Goal: Task Accomplishment & Management: Complete application form

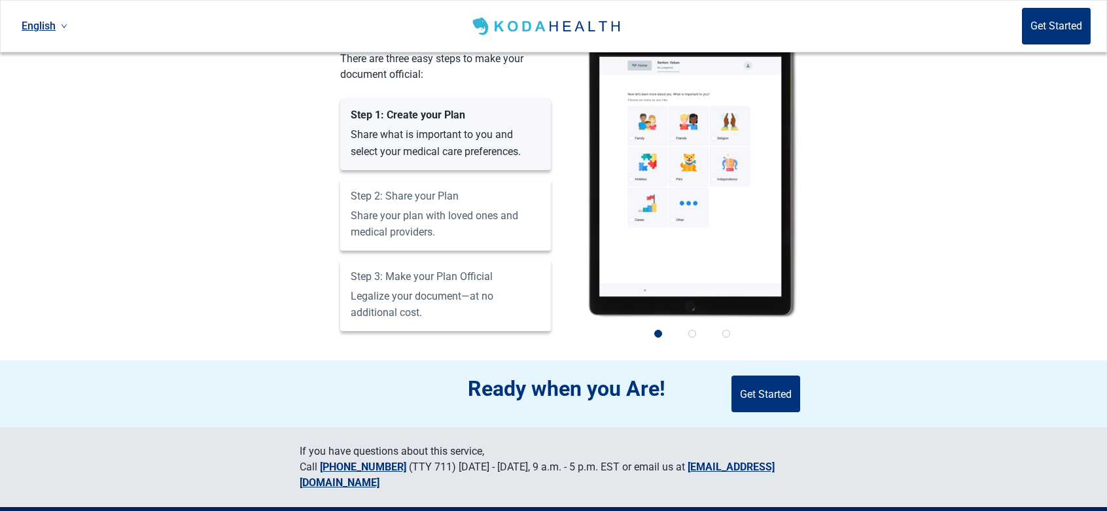
scroll to position [1122, 0]
click at [798, 375] on button "Get Started" at bounding box center [765, 393] width 69 height 37
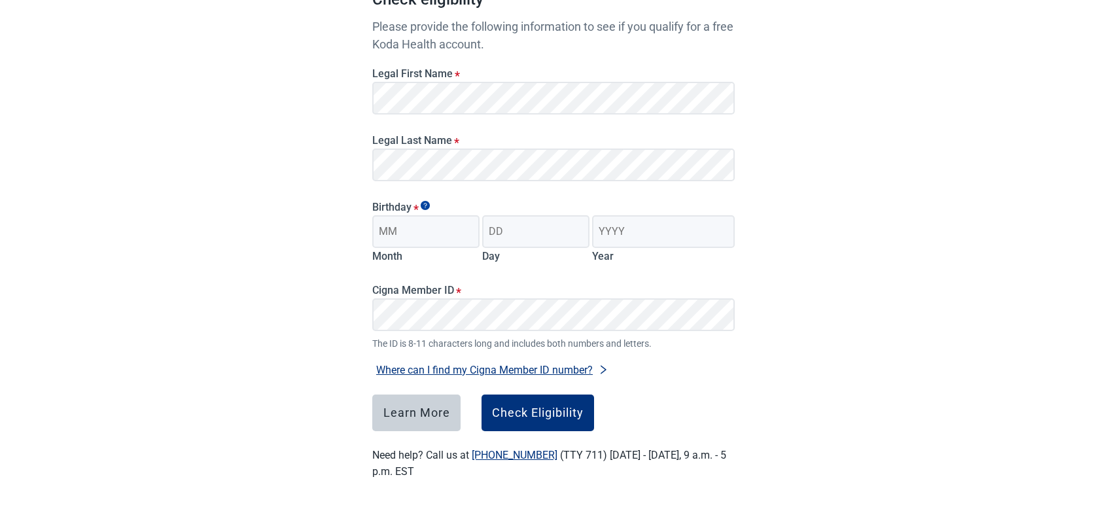
scroll to position [150, 0]
click at [450, 232] on input "Month" at bounding box center [425, 231] width 107 height 33
type input "04"
click at [544, 235] on input "Day" at bounding box center [535, 231] width 107 height 33
type input "22"
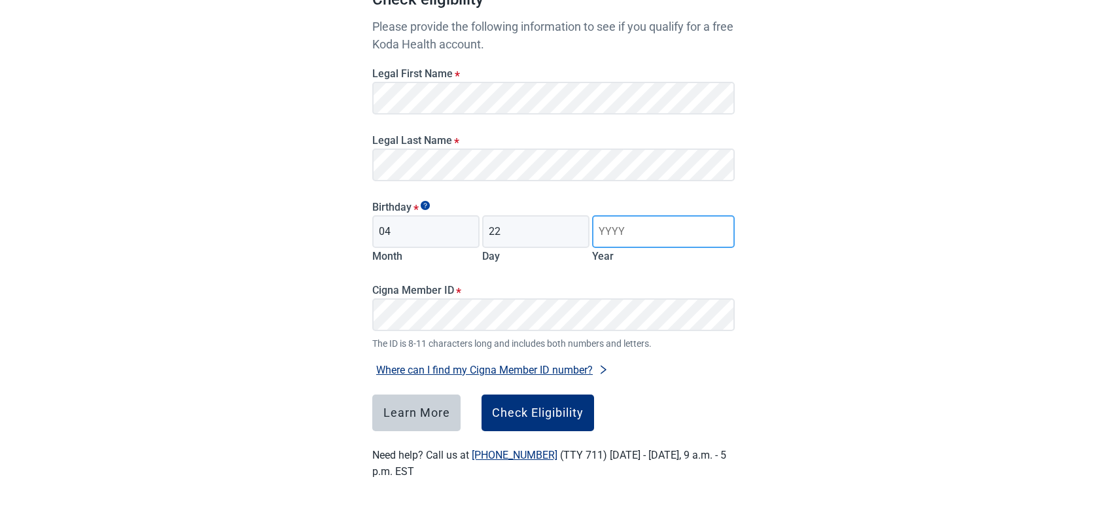
click at [638, 226] on input "Year" at bounding box center [663, 231] width 143 height 33
type input "1960"
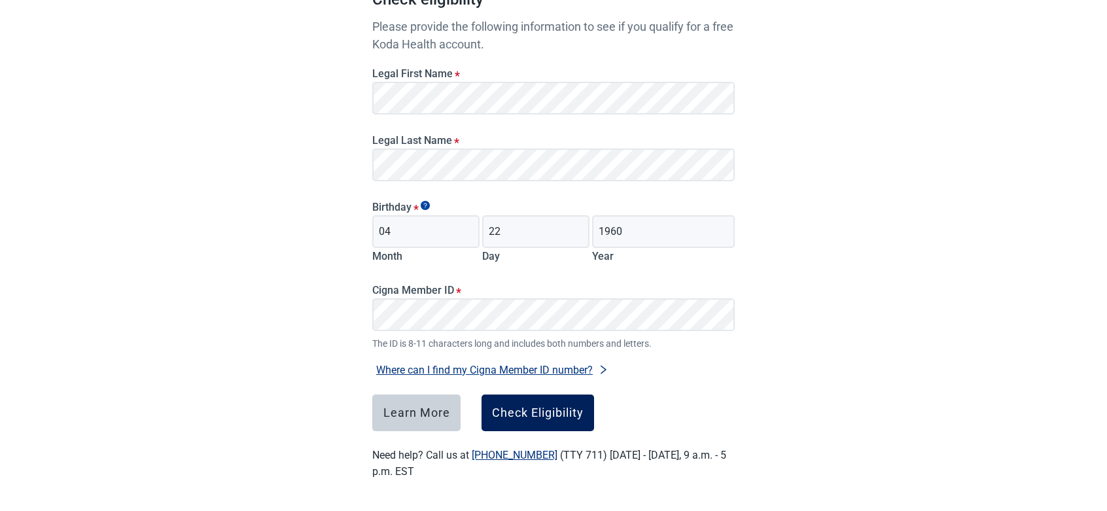
click at [552, 411] on div "Check Eligibility" at bounding box center [538, 412] width 92 height 13
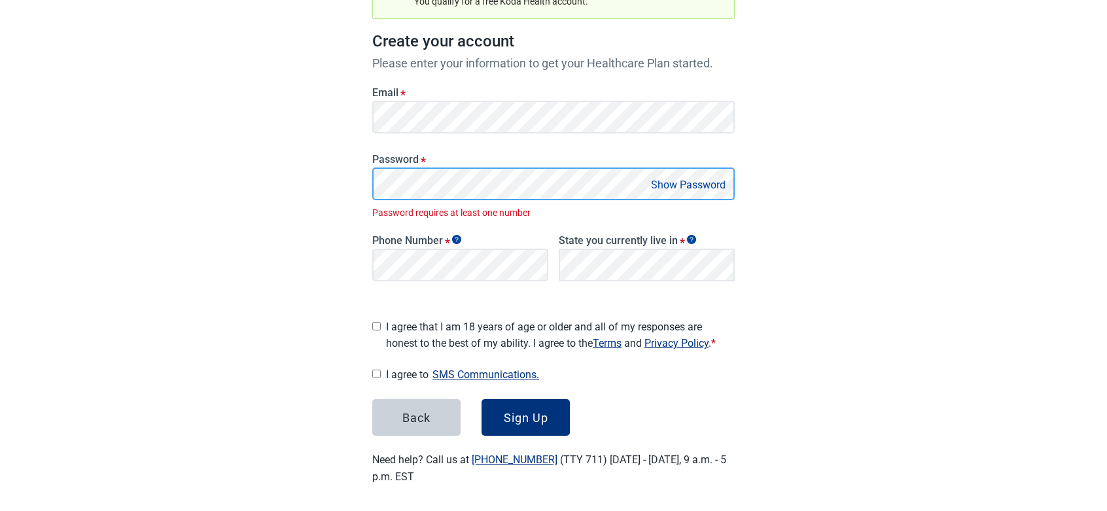
scroll to position [158, 0]
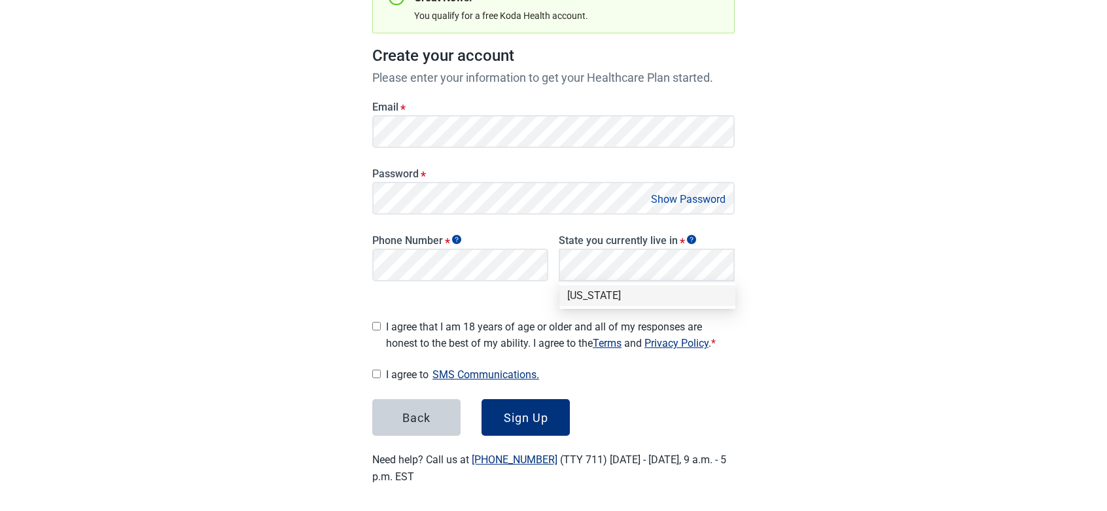
click at [846, 279] on div "Have Questions about Healthcare Planning? Learn More Here English Sign in Great…" at bounding box center [553, 179] width 1107 height 674
click at [656, 296] on div "[US_STATE]" at bounding box center [647, 295] width 160 height 14
click at [376, 322] on input "I agree that I am 18 years of age or older and all of my responses are honest t…" at bounding box center [376, 326] width 9 height 9
checkbox input "true"
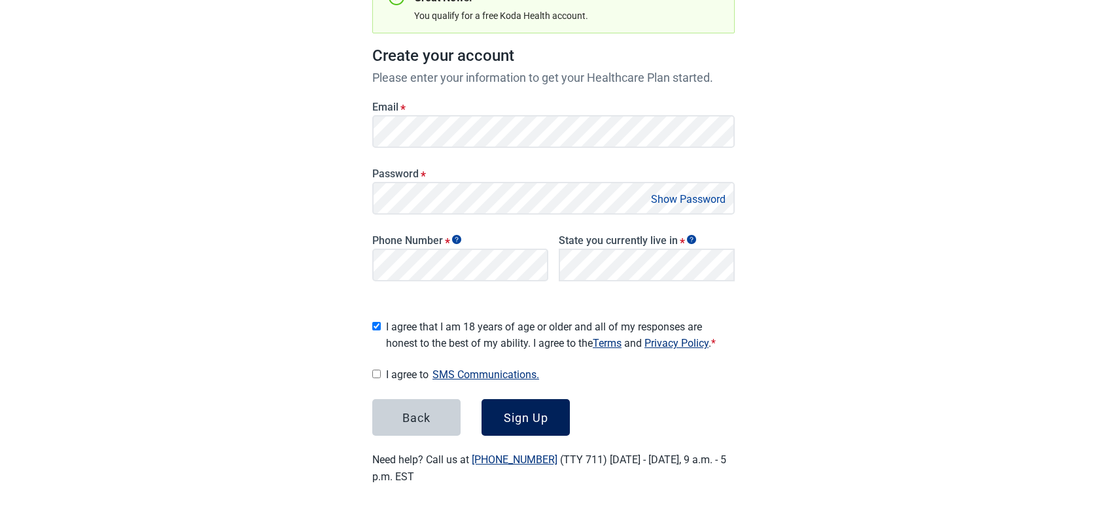
click at [526, 413] on div "Sign Up" at bounding box center [526, 417] width 44 height 13
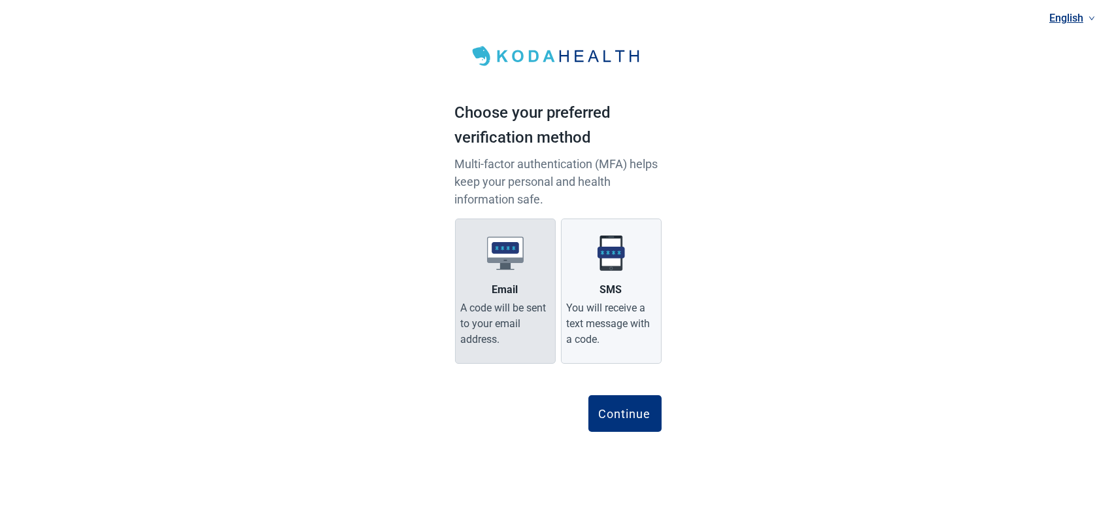
click at [528, 321] on div "A code will be sent to your email address." at bounding box center [505, 323] width 89 height 47
click at [0, 0] on input "Email A code will be sent to your email address." at bounding box center [0, 0] width 0 height 0
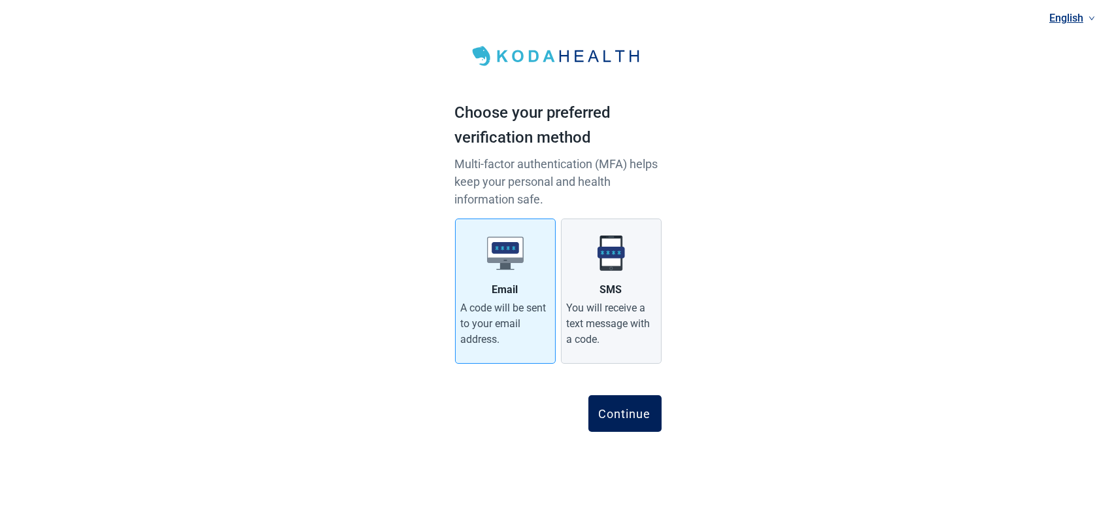
click at [638, 416] on div "Continue" at bounding box center [625, 413] width 52 height 13
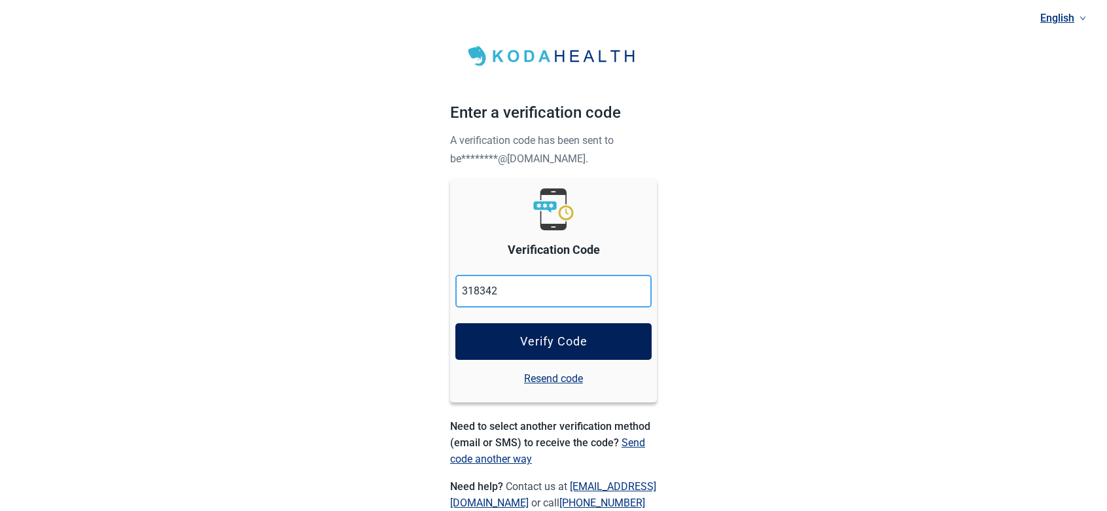
type input "318342"
click at [595, 345] on button "Verify Code" at bounding box center [553, 341] width 196 height 37
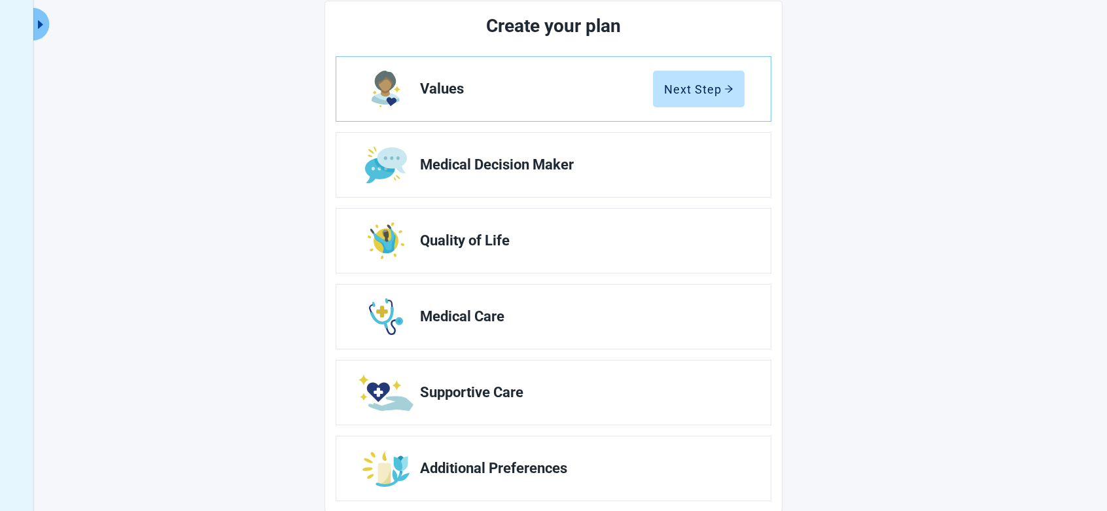
scroll to position [162, 0]
click at [717, 97] on button "Next Step" at bounding box center [699, 89] width 92 height 37
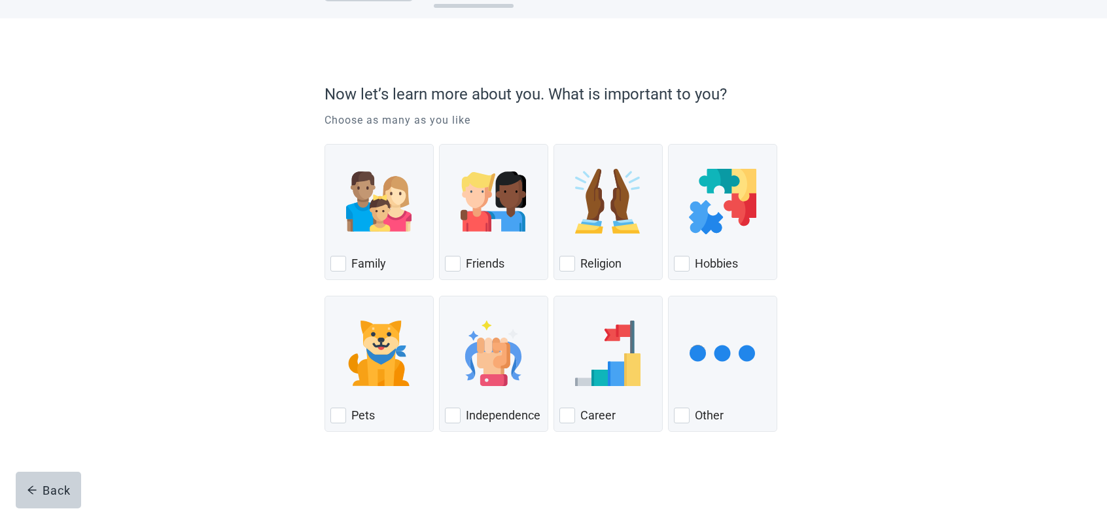
scroll to position [51, 0]
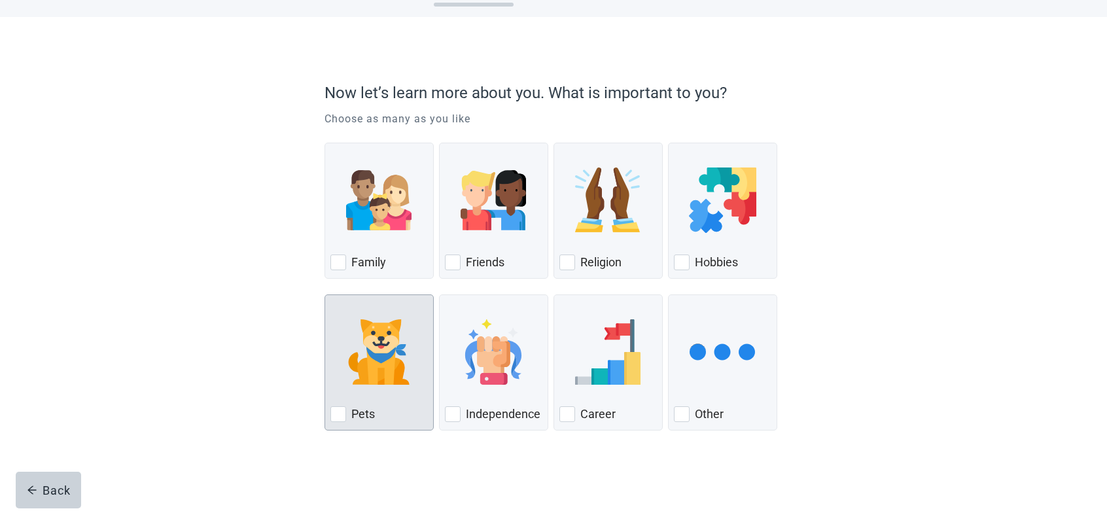
click at [356, 419] on label "Pets" at bounding box center [363, 414] width 24 height 16
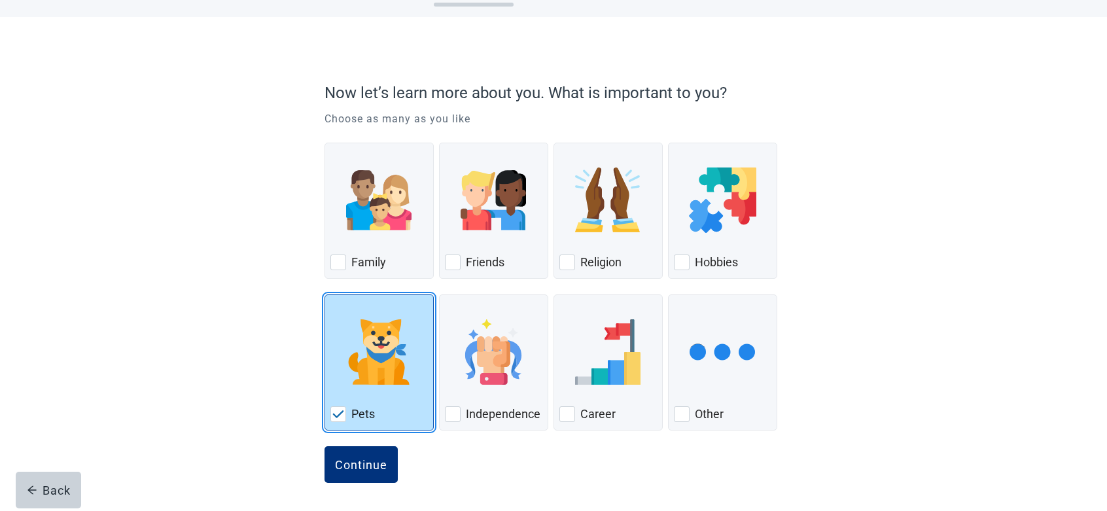
checkbox input "true"
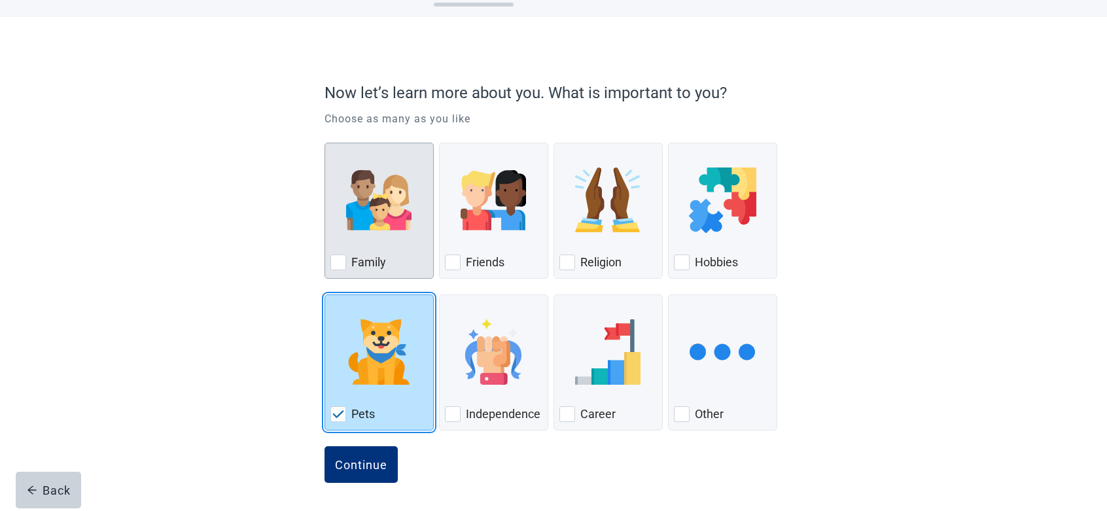
click at [340, 266] on div "Family, checkbox, not checked" at bounding box center [338, 262] width 16 height 16
click at [325, 143] on input "Family" at bounding box center [324, 143] width 1 height 1
checkbox input "true"
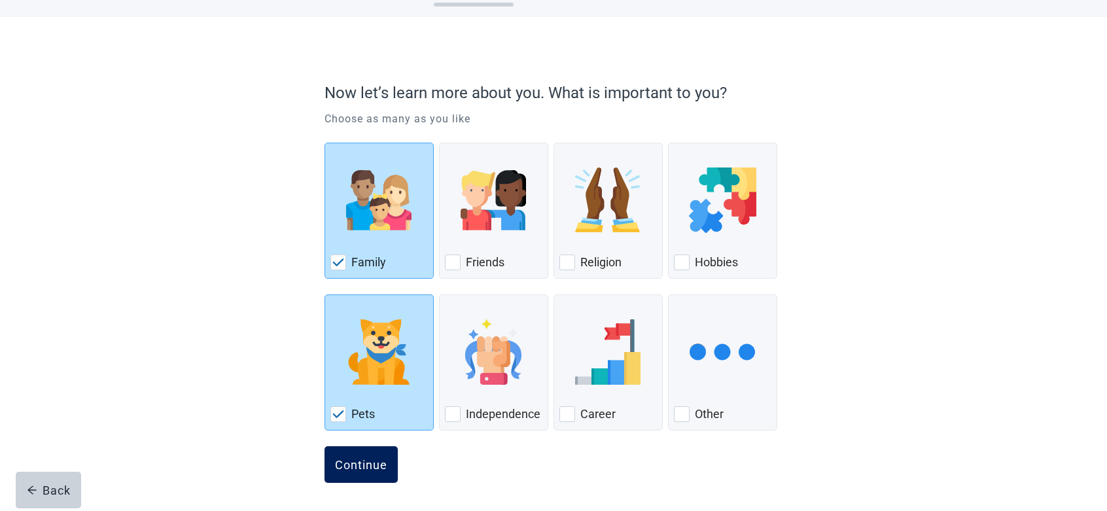
click at [370, 474] on button "Continue" at bounding box center [360, 464] width 73 height 37
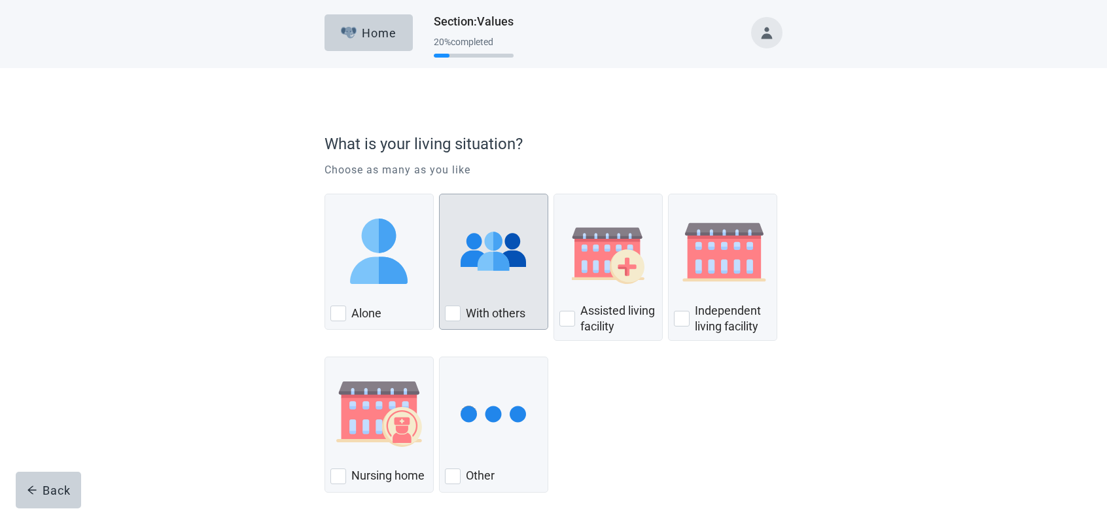
click at [469, 315] on label "With others" at bounding box center [496, 313] width 60 height 16
checkbox input "true"
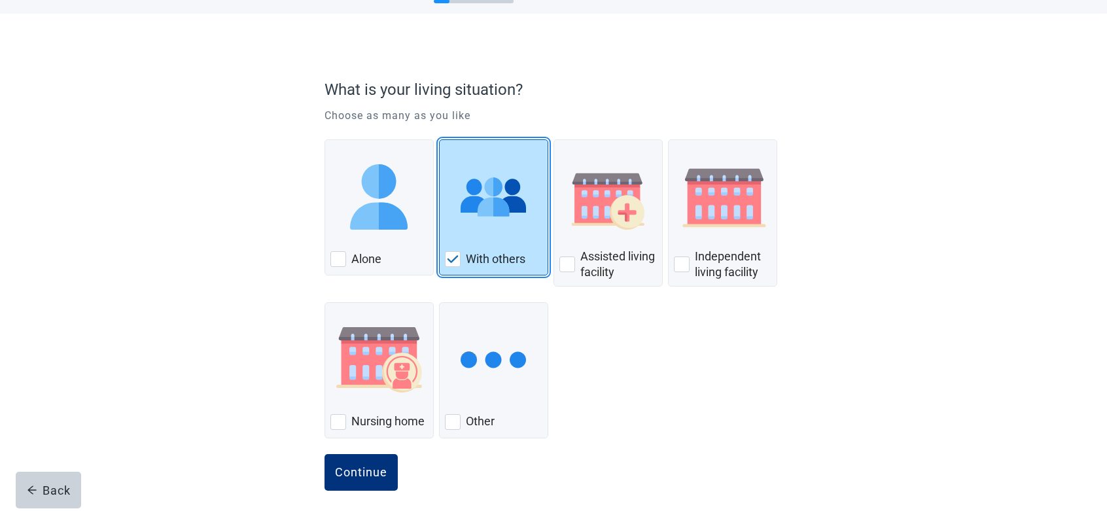
scroll to position [61, 0]
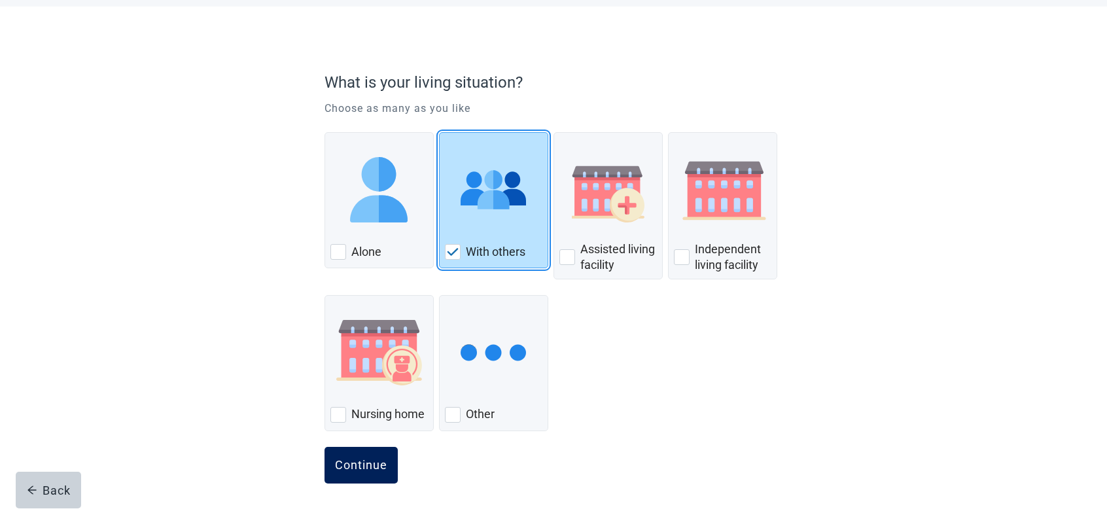
click at [381, 458] on div "Continue" at bounding box center [361, 464] width 52 height 13
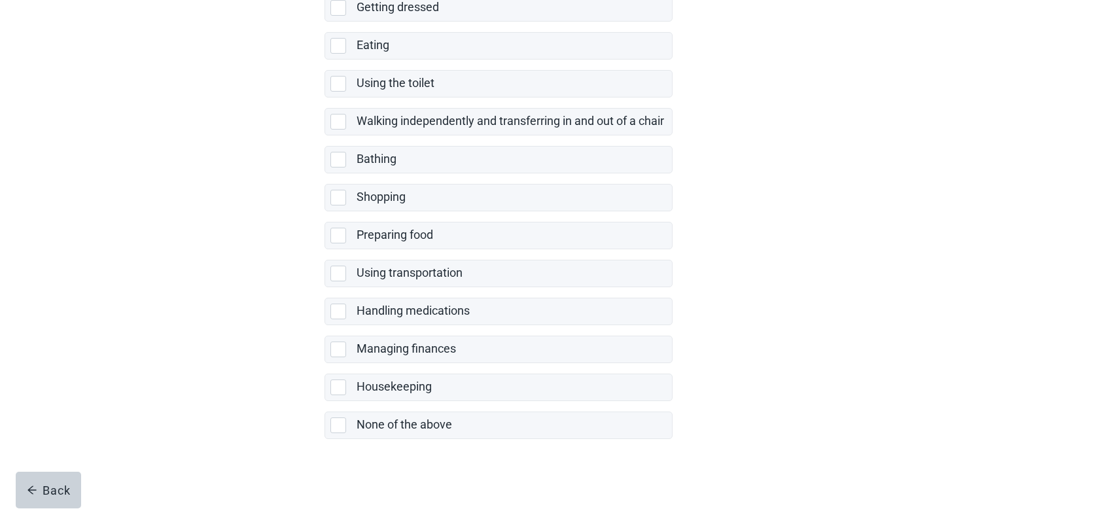
scroll to position [211, 0]
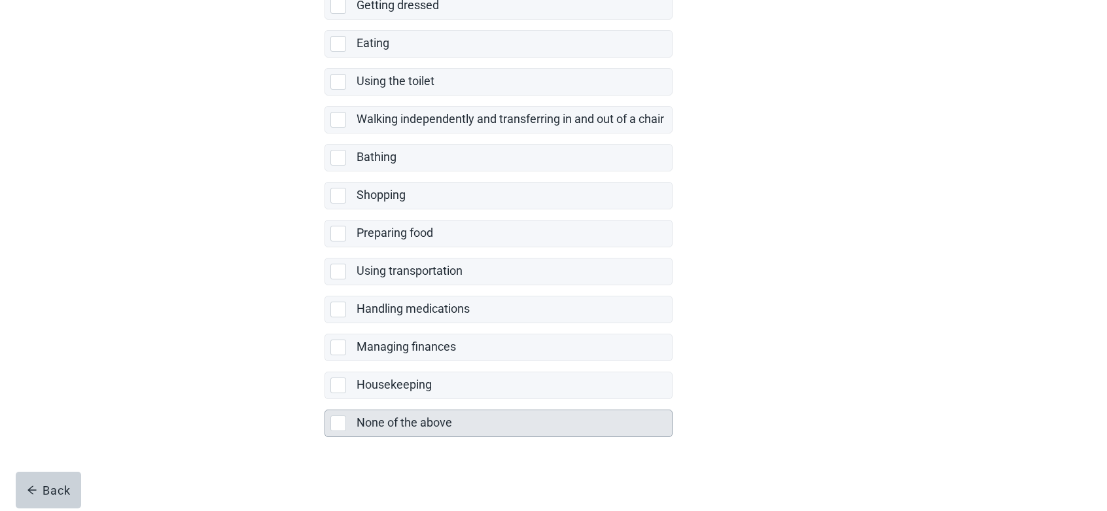
click at [339, 429] on div "None of the above" at bounding box center [498, 423] width 347 height 26
click at [325, 400] on input "None of the above" at bounding box center [324, 399] width 1 height 1
checkbox input "true"
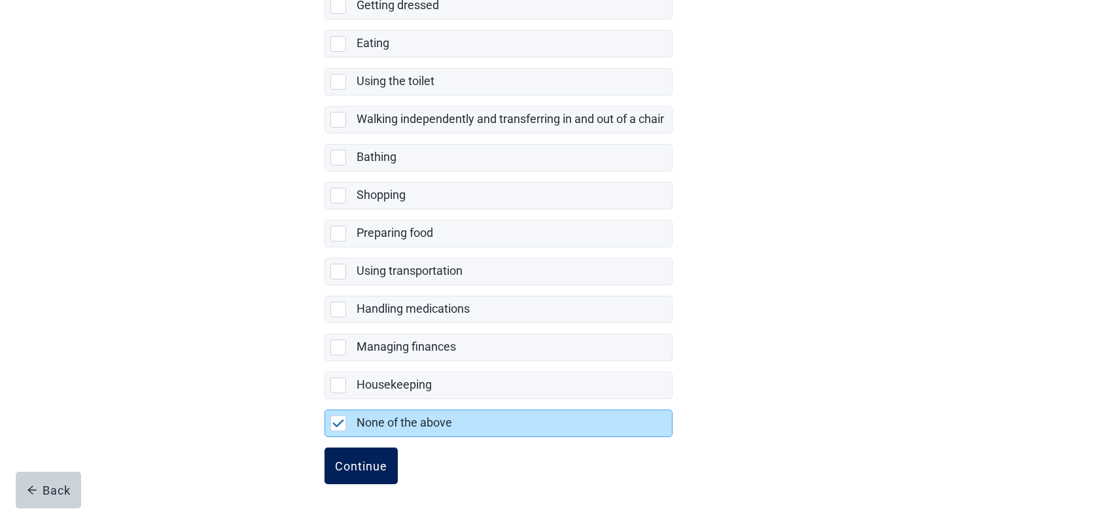
click at [369, 469] on div "Continue" at bounding box center [361, 465] width 52 height 13
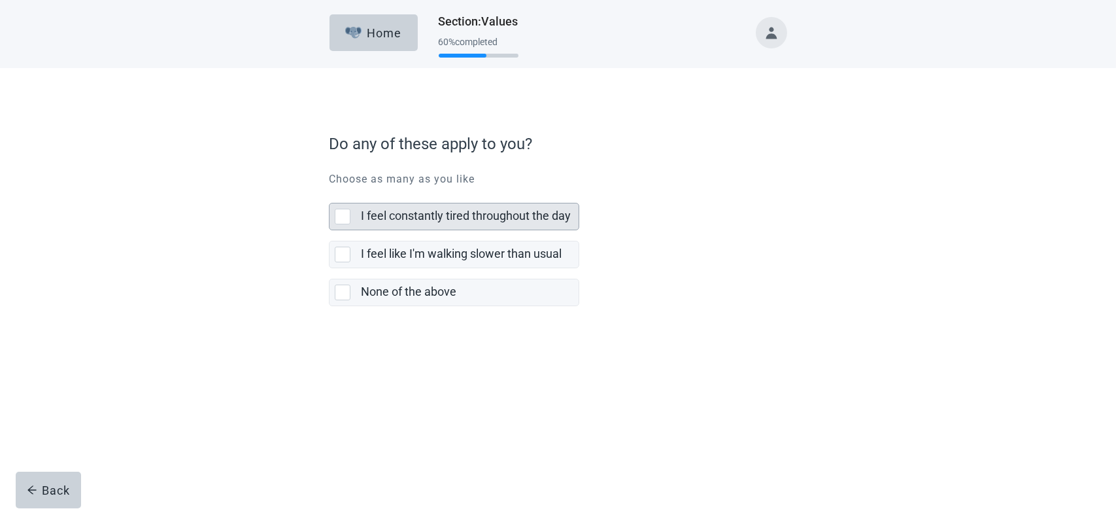
click at [364, 222] on label "I feel constantly tired throughout the day" at bounding box center [466, 216] width 210 height 14
checkbox input "true"
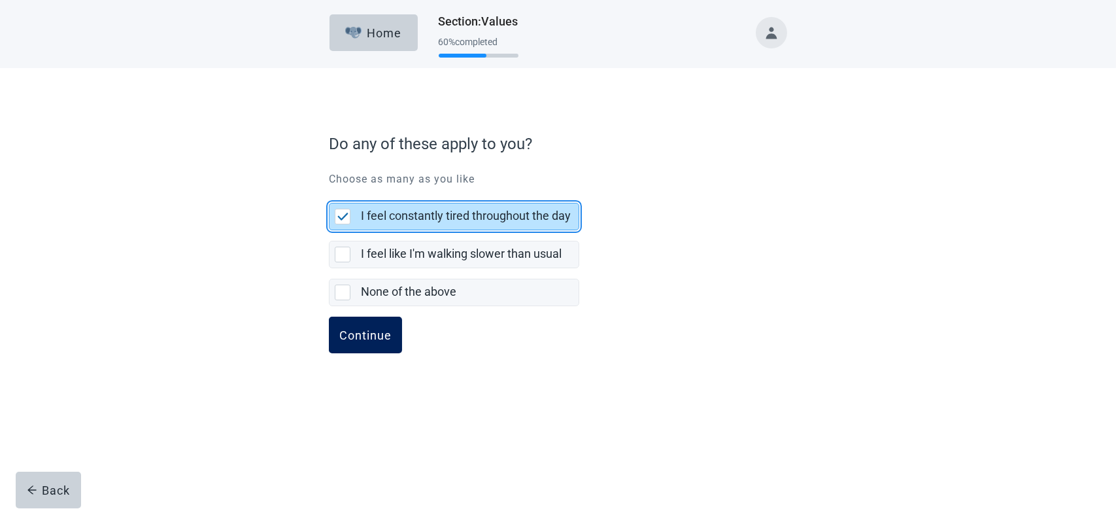
click at [381, 336] on div "Continue" at bounding box center [365, 334] width 52 height 13
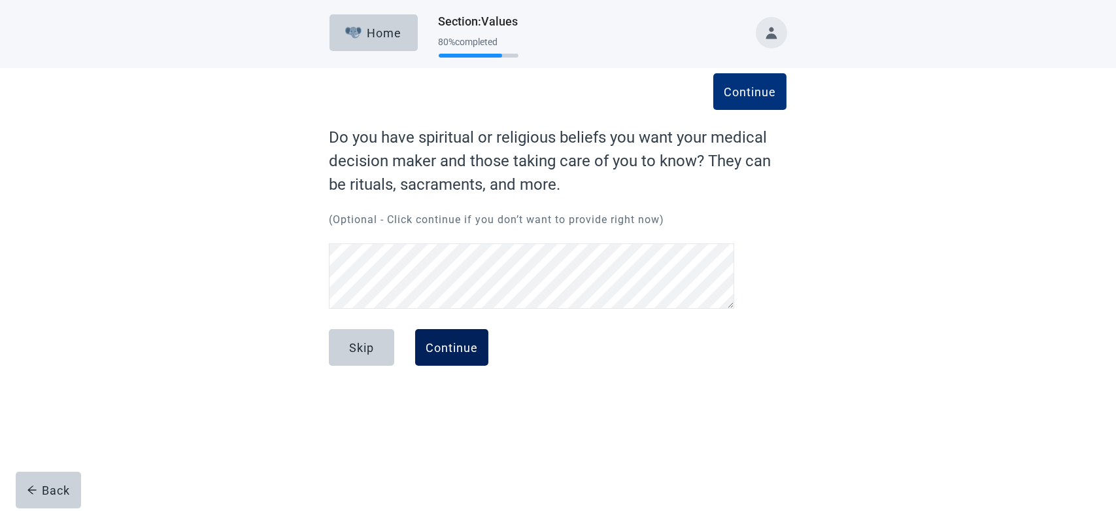
click at [469, 352] on div "Continue" at bounding box center [452, 347] width 52 height 13
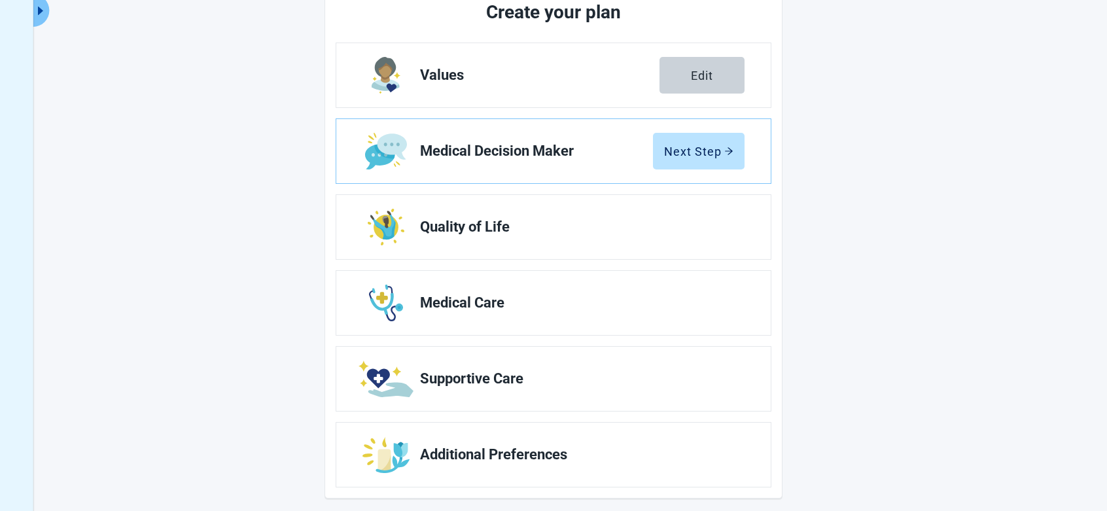
scroll to position [184, 0]
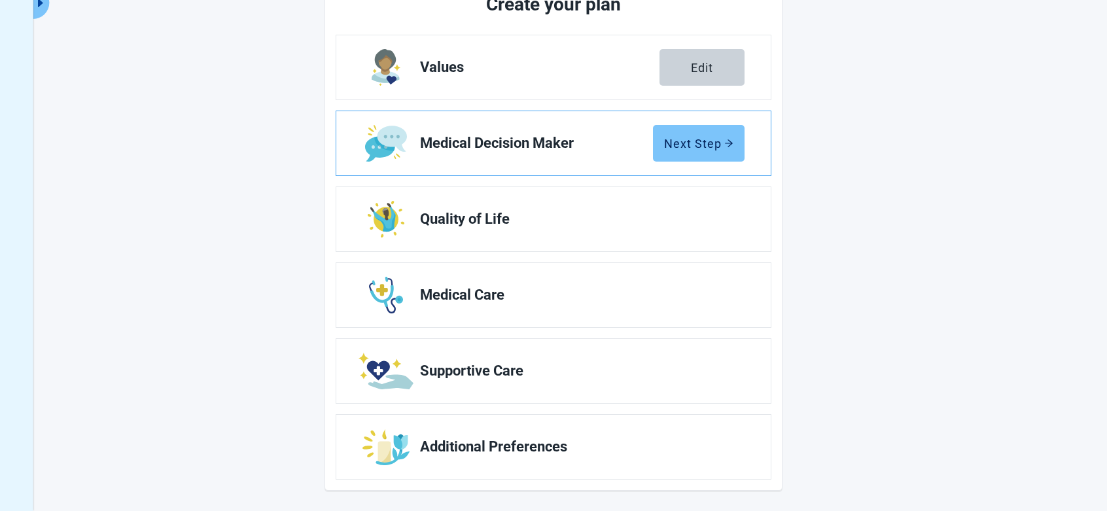
click at [713, 139] on div "Next Step" at bounding box center [698, 143] width 69 height 13
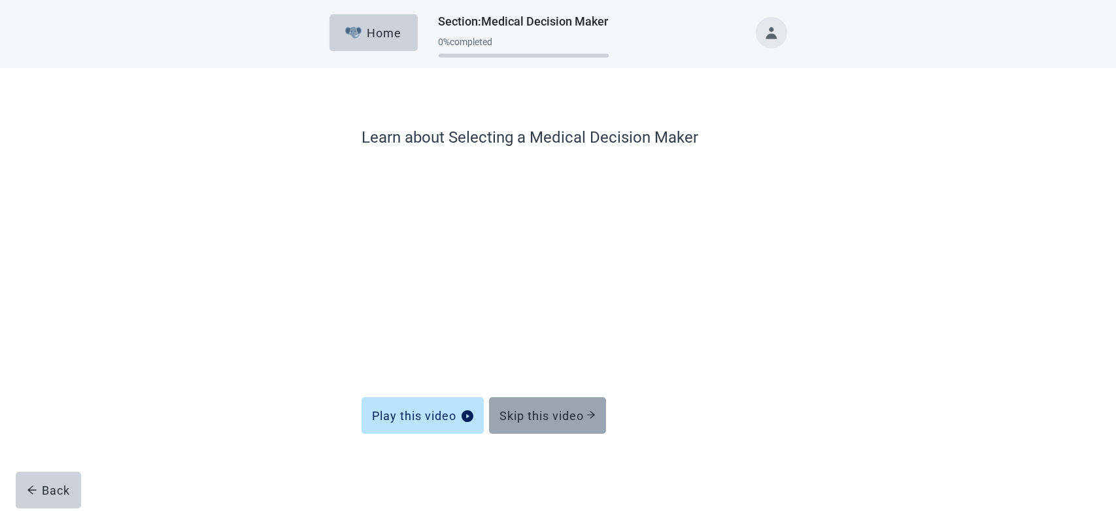
click at [551, 421] on div "Skip this video" at bounding box center [548, 415] width 96 height 13
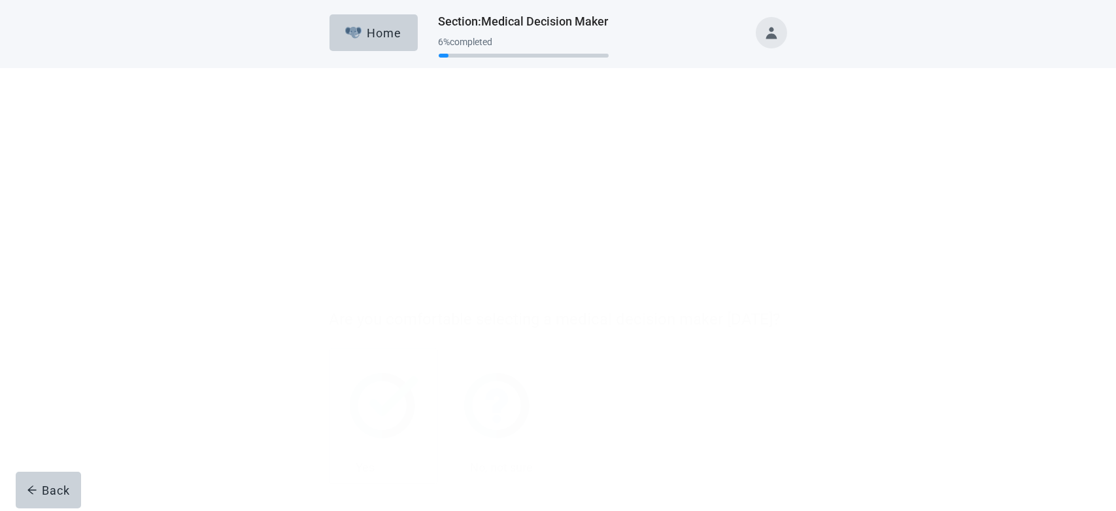
click at [363, 296] on label "Yes" at bounding box center [365, 293] width 19 height 16
checkbox input "true"
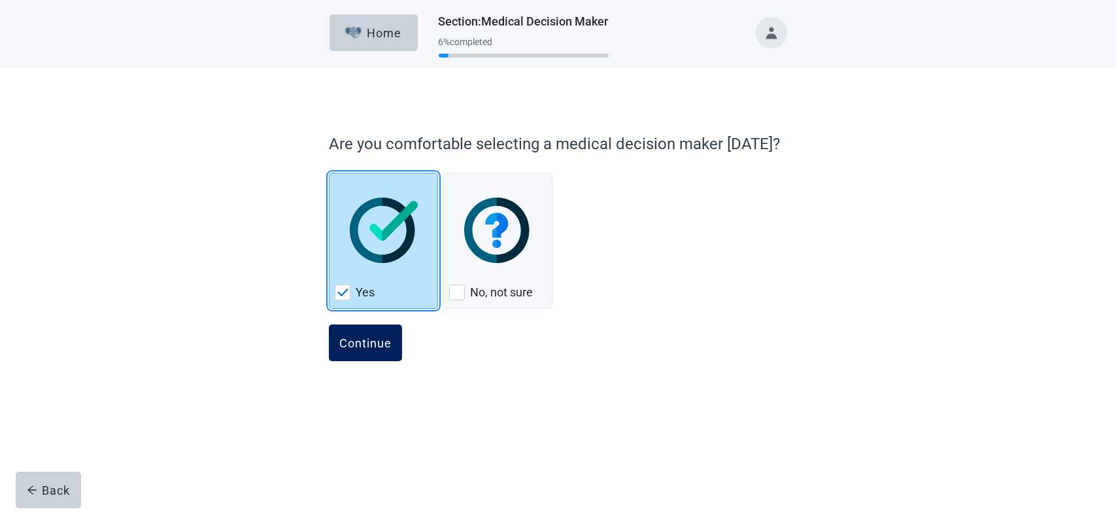
click at [377, 350] on button "Continue" at bounding box center [365, 342] width 73 height 37
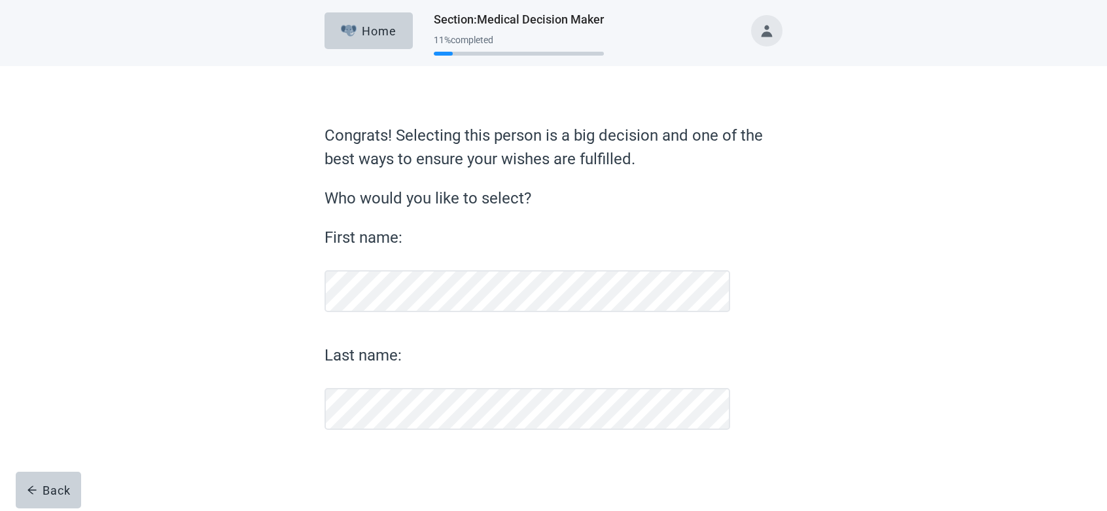
scroll to position [1, 0]
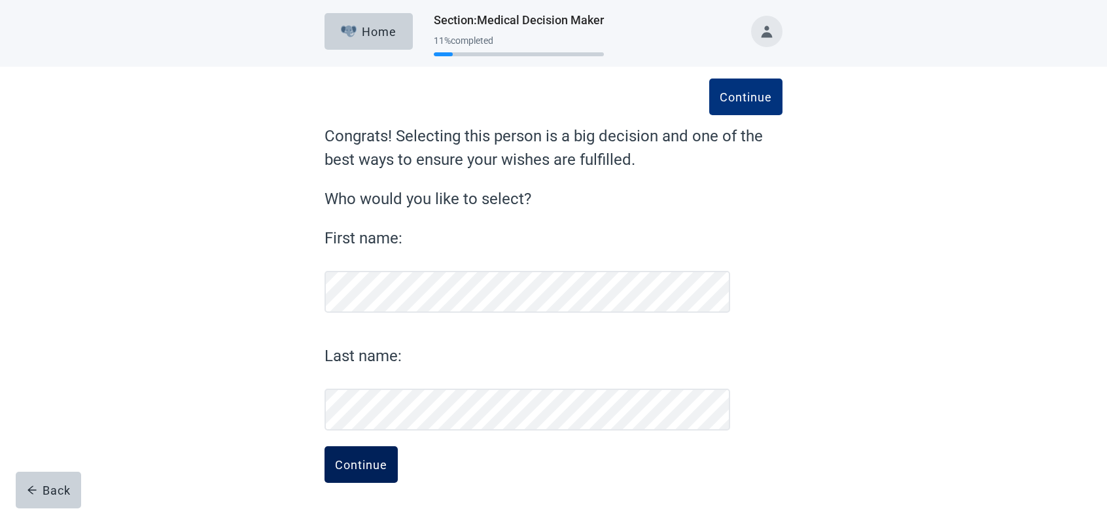
click at [374, 467] on div "Continue" at bounding box center [361, 464] width 52 height 13
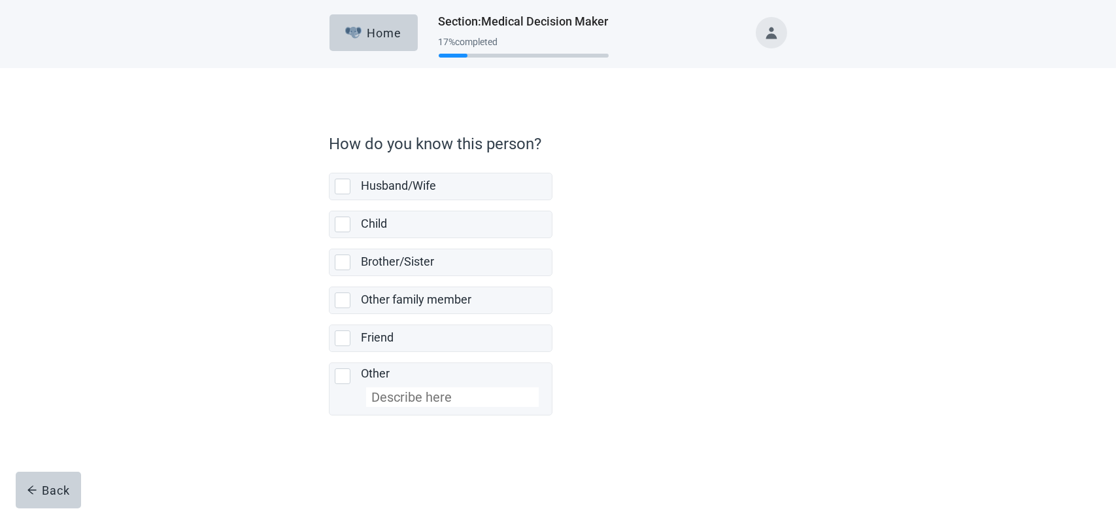
click at [357, 200] on label "Child" at bounding box center [441, 219] width 224 height 38
click at [330, 200] on input "Child" at bounding box center [329, 200] width 1 height 1
checkbox input "false"
click at [343, 186] on div "Husband/Wife, checkbox, not selected" at bounding box center [343, 187] width 16 height 16
click at [330, 163] on input "Husband/Wife" at bounding box center [329, 162] width 1 height 1
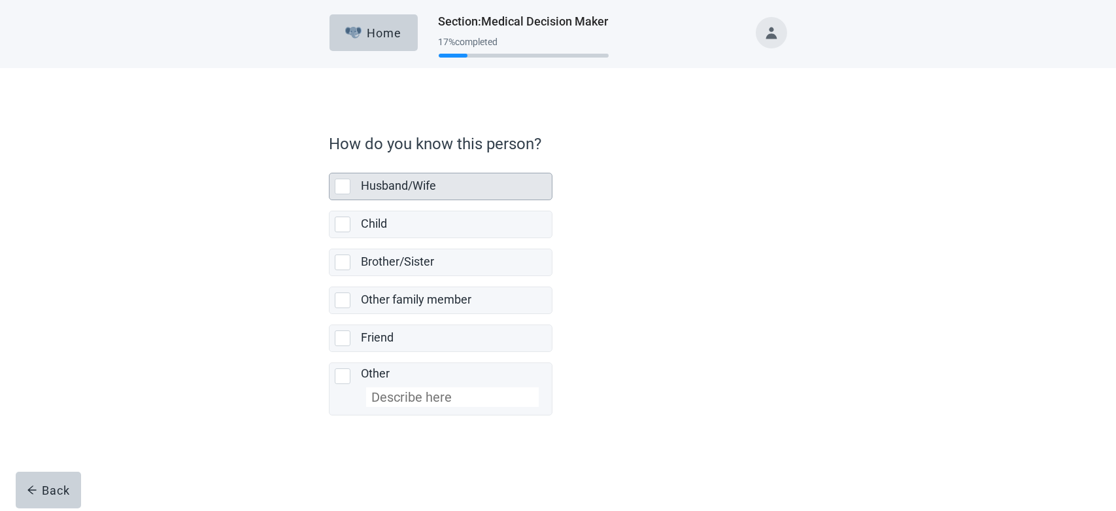
checkbox input "true"
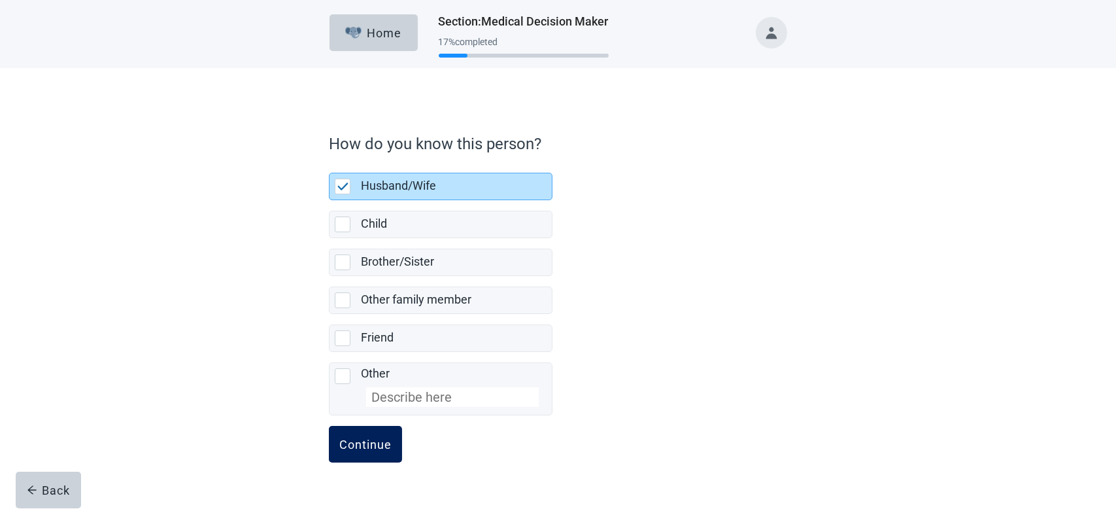
click at [385, 453] on button "Continue" at bounding box center [365, 444] width 73 height 37
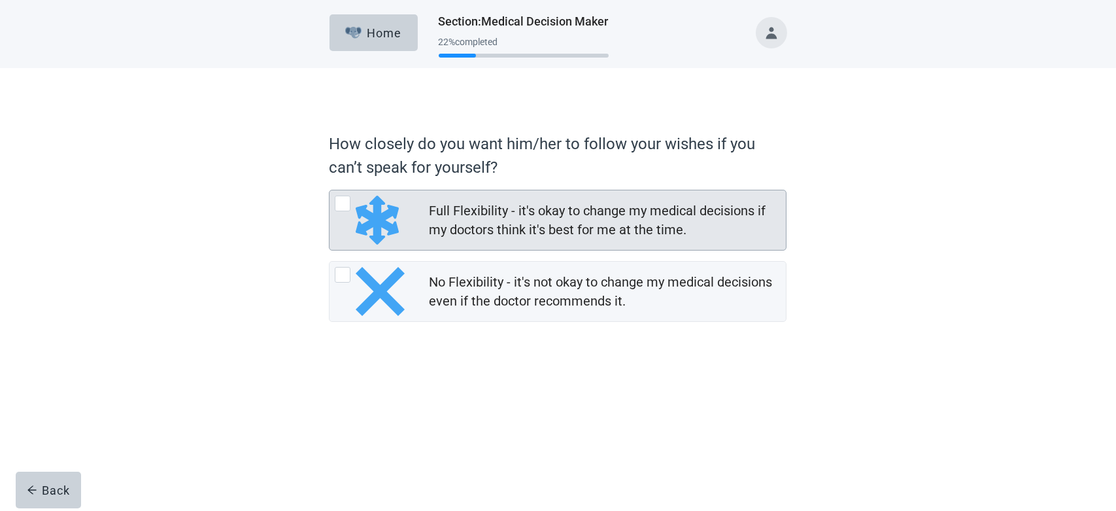
click at [345, 205] on div "Full Flexibility - it's okay to change my medical decisions if my doctors think…" at bounding box center [343, 204] width 16 height 16
click at [330, 190] on input "Full Flexibility - it's okay to change my medical decisions if my doctors think…" at bounding box center [329, 190] width 1 height 1
radio input "true"
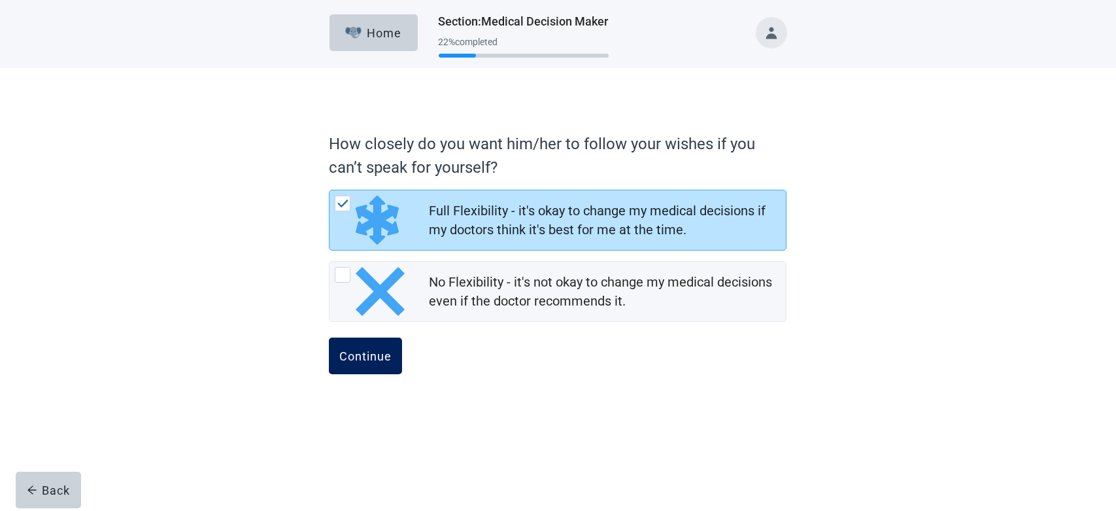
click at [374, 366] on button "Continue" at bounding box center [365, 355] width 73 height 37
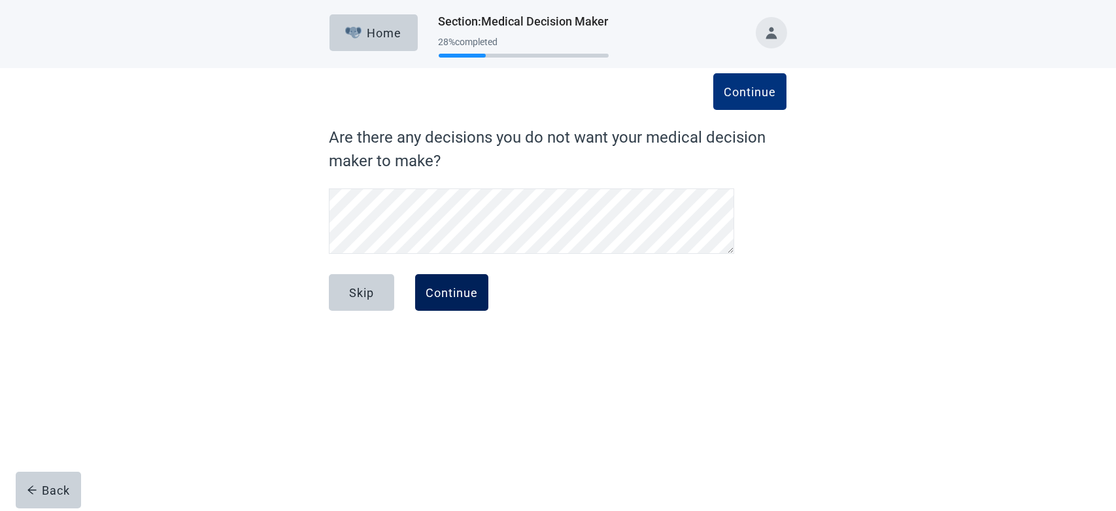
click at [468, 298] on div "Continue" at bounding box center [452, 292] width 52 height 13
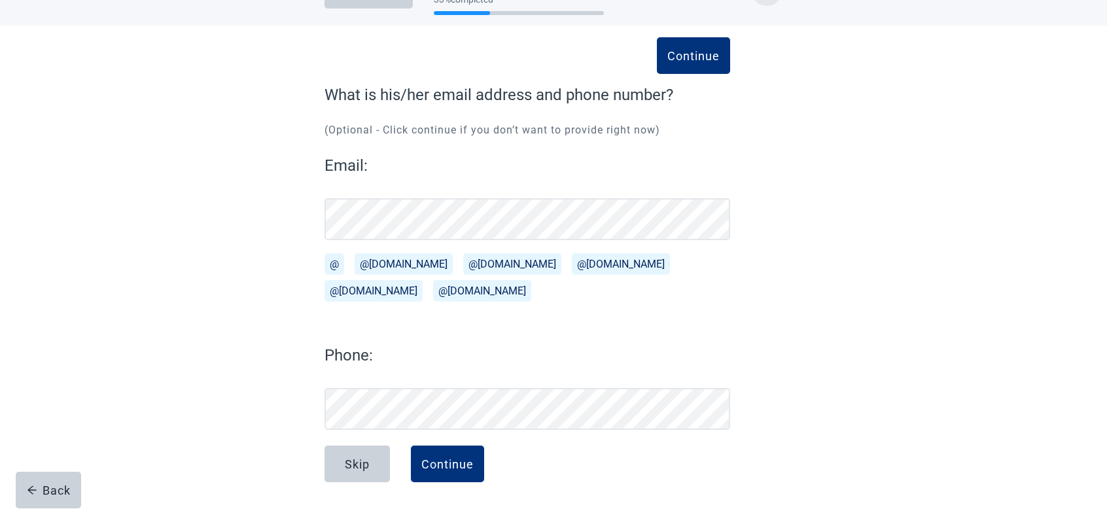
scroll to position [42, 0]
click at [462, 462] on div "Continue" at bounding box center [447, 464] width 52 height 13
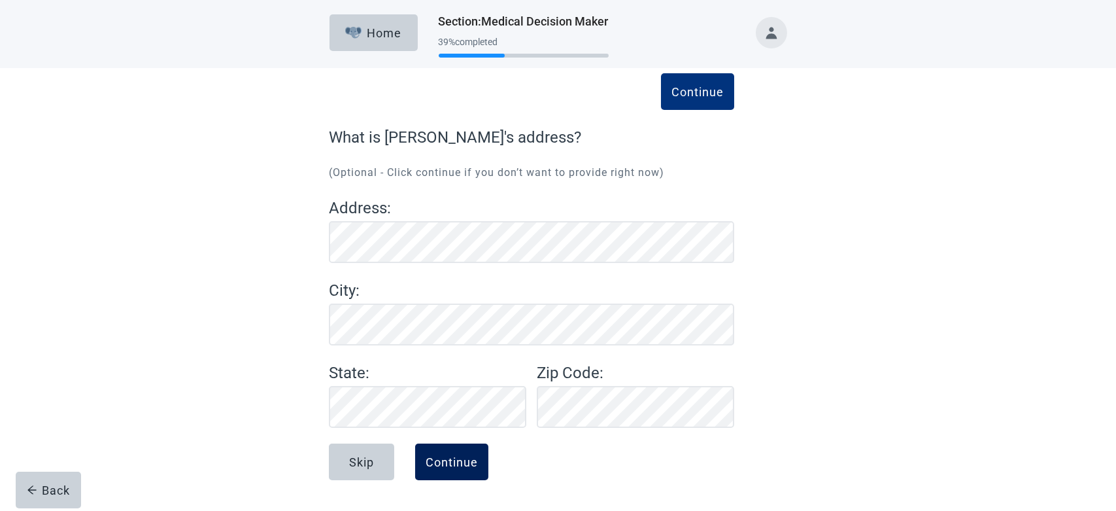
click at [458, 464] on div "Continue" at bounding box center [452, 461] width 52 height 13
click at [464, 464] on div "Continue" at bounding box center [452, 461] width 52 height 13
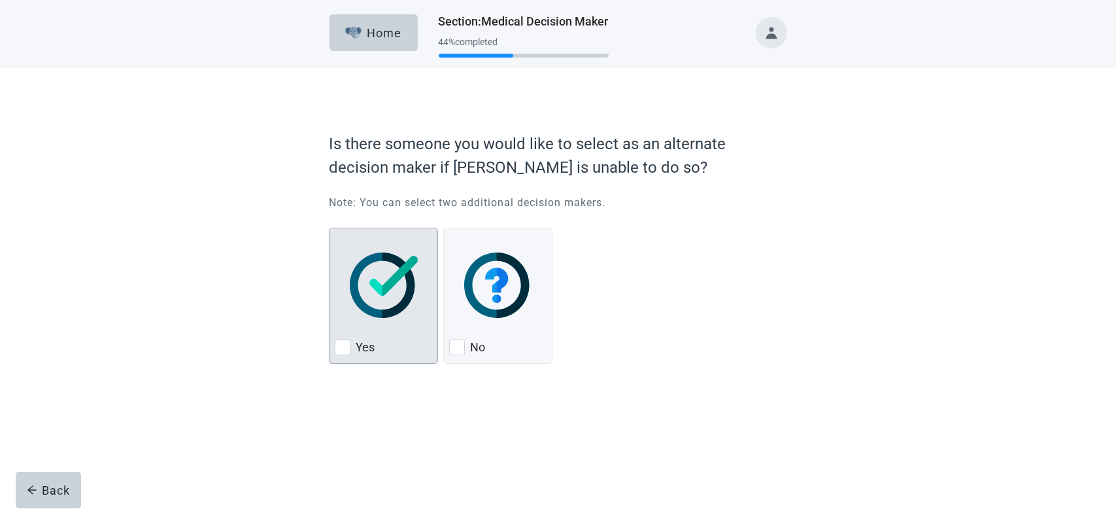
click at [357, 351] on label "Yes" at bounding box center [365, 347] width 19 height 16
checkbox input "true"
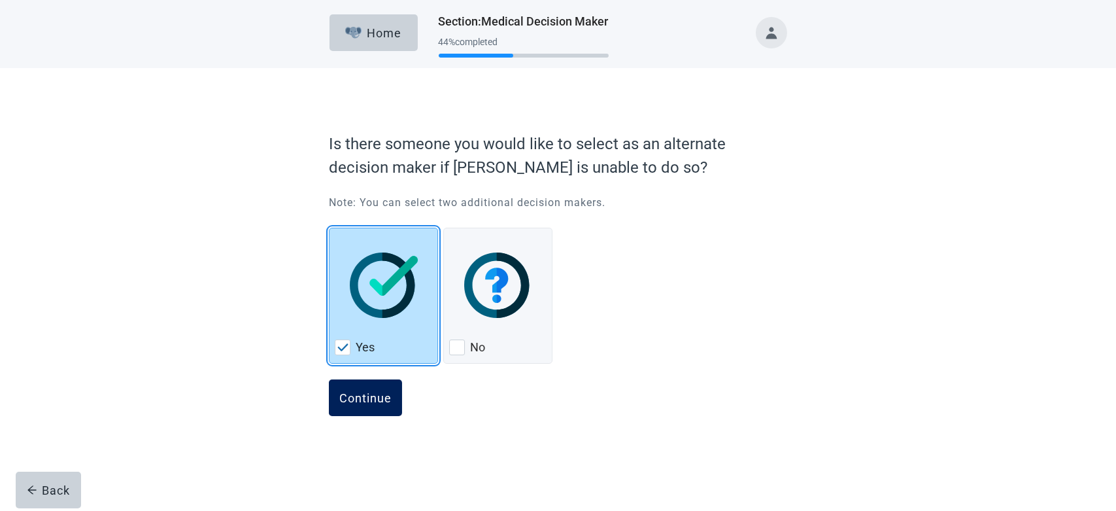
click at [366, 407] on button "Continue" at bounding box center [365, 397] width 73 height 37
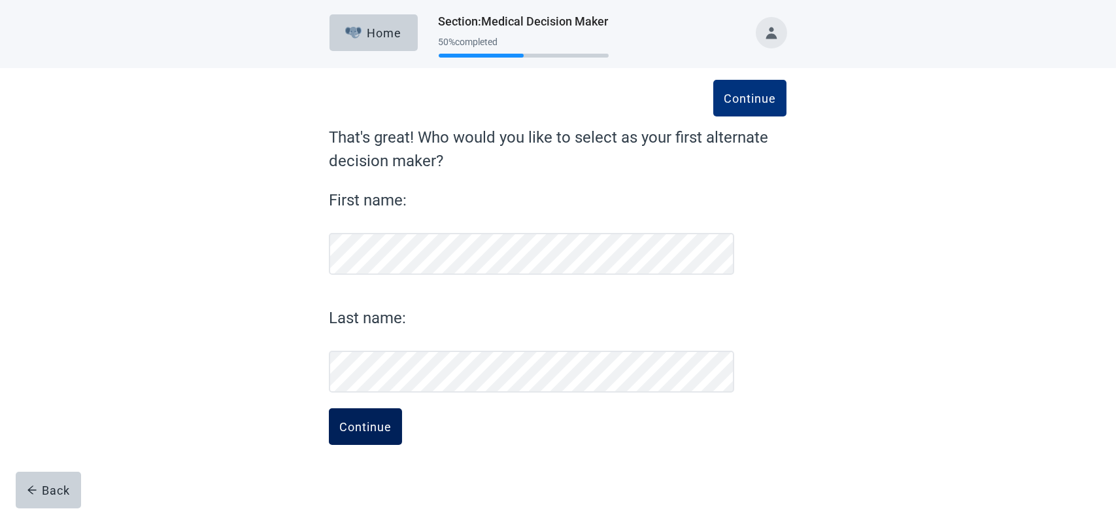
click at [394, 409] on button "Continue" at bounding box center [365, 426] width 73 height 37
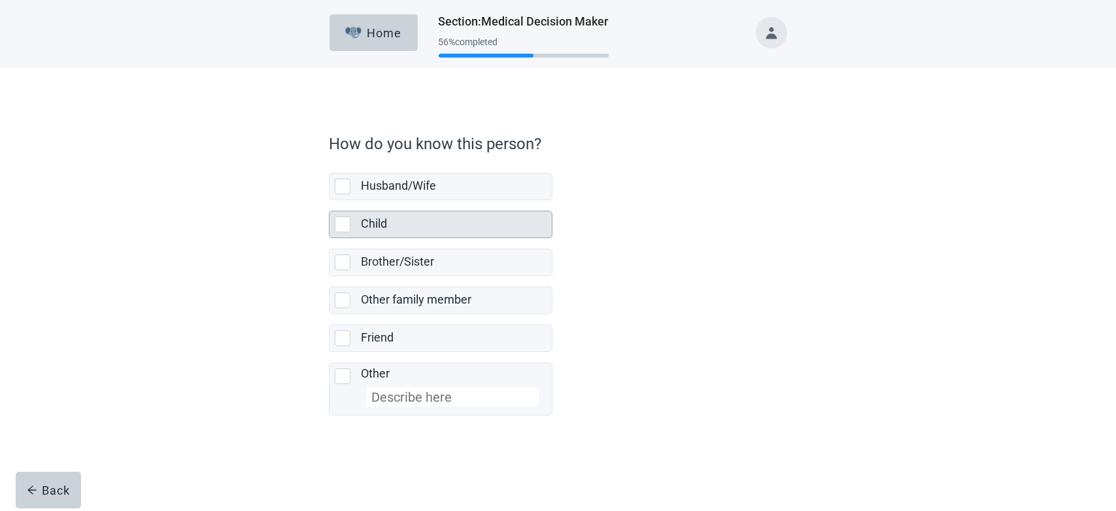
click at [363, 224] on label "Child" at bounding box center [374, 223] width 26 height 14
checkbox input "true"
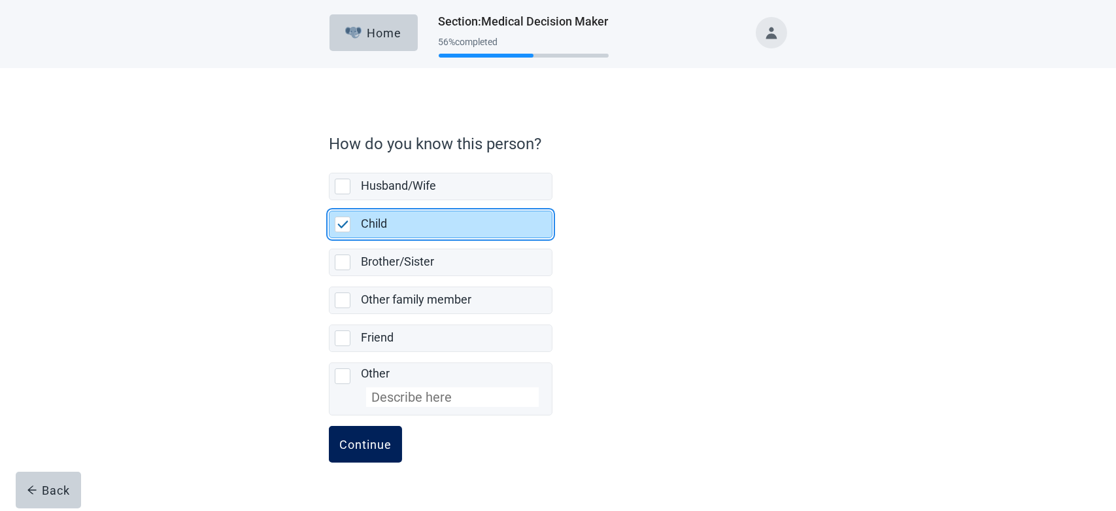
click at [383, 449] on div "Continue" at bounding box center [365, 444] width 52 height 13
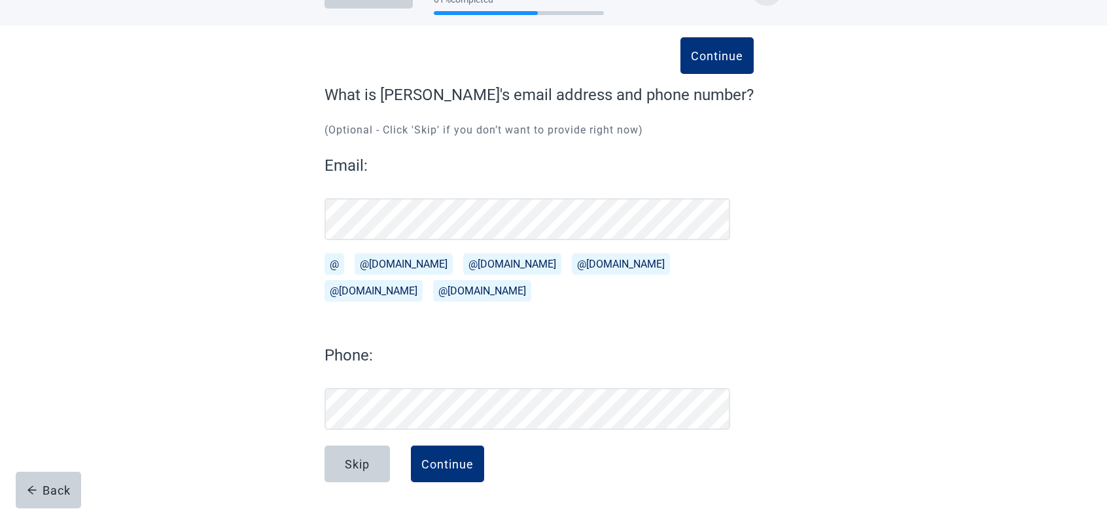
scroll to position [42, 0]
click at [453, 467] on div "Continue" at bounding box center [447, 464] width 52 height 13
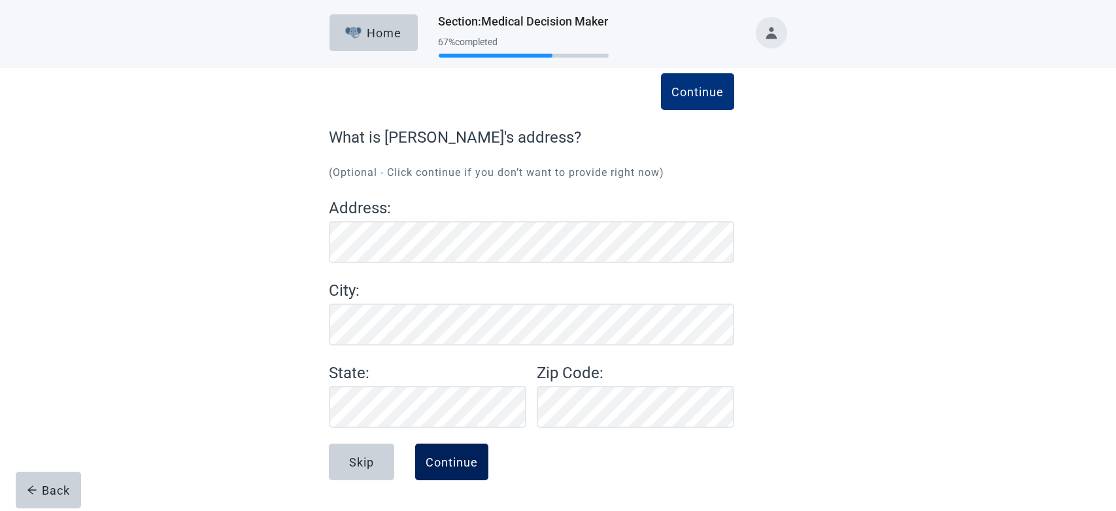
click at [465, 466] on div "Continue" at bounding box center [452, 461] width 52 height 13
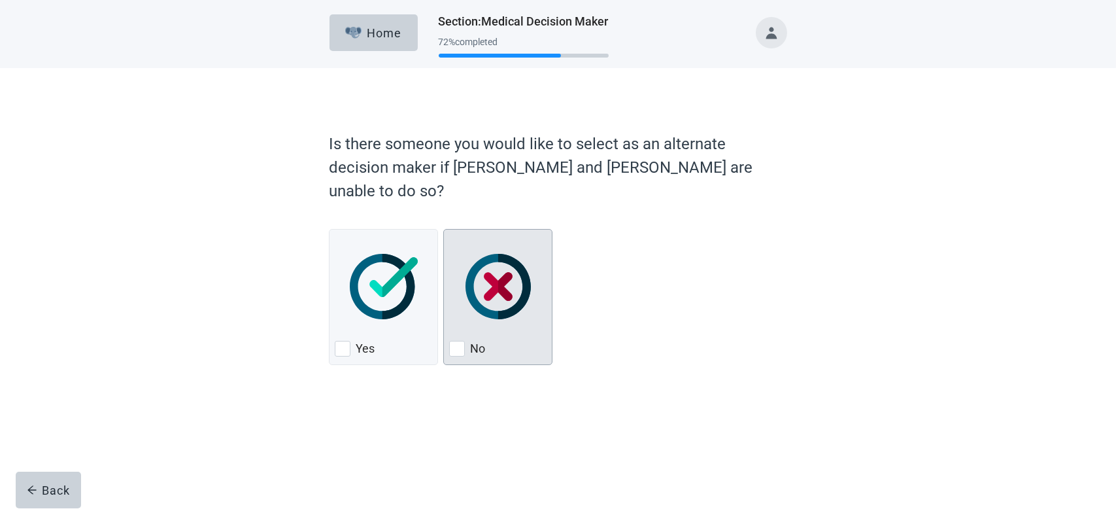
click at [473, 341] on label "No" at bounding box center [477, 349] width 15 height 16
checkbox input "true"
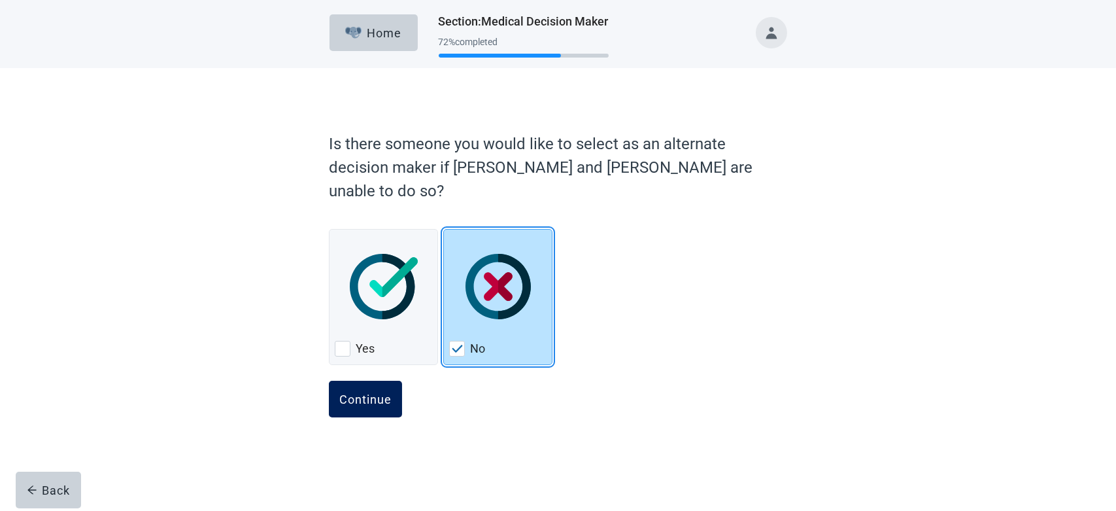
click at [385, 392] on div "Continue" at bounding box center [365, 398] width 52 height 13
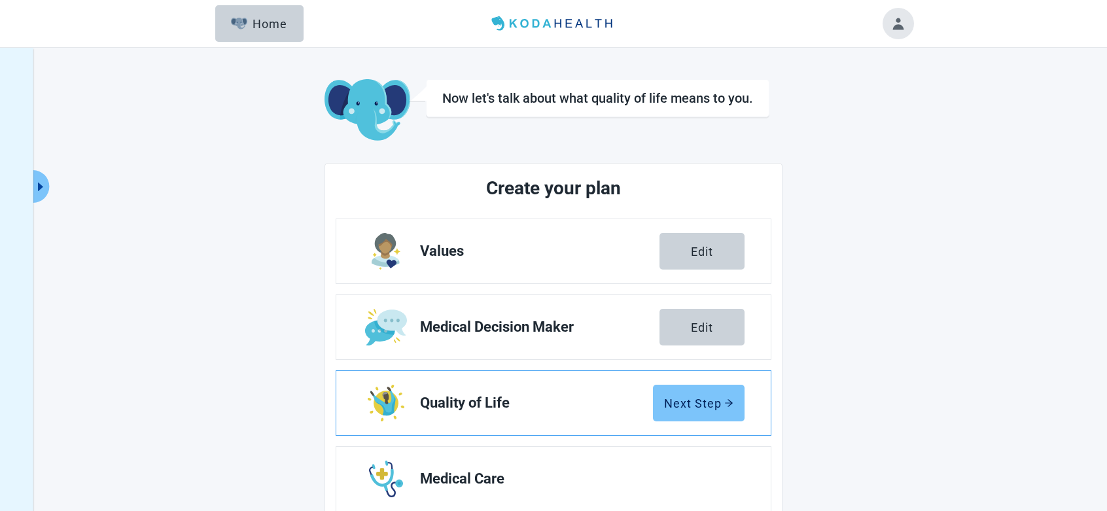
click at [685, 408] on div "Next Step" at bounding box center [698, 402] width 69 height 13
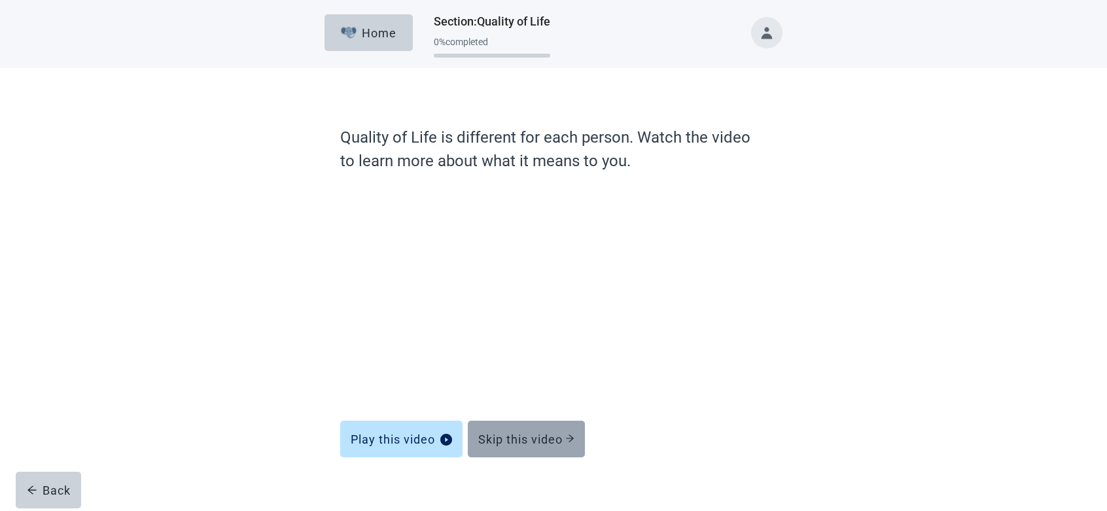
click at [551, 443] on div "Skip this video" at bounding box center [526, 438] width 96 height 13
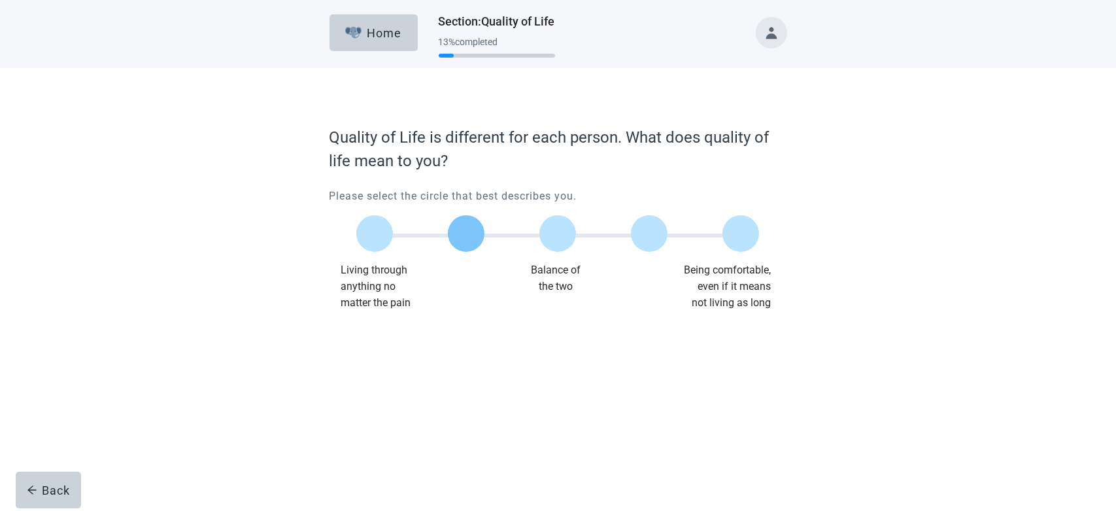
click at [476, 240] on label "Main content" at bounding box center [466, 233] width 37 height 37
click at [466, 233] on input "Quality of life scale: 25 out of 100. 25% between extremes" at bounding box center [466, 233] width 0 height 0
click at [378, 338] on div "Continue" at bounding box center [365, 337] width 52 height 13
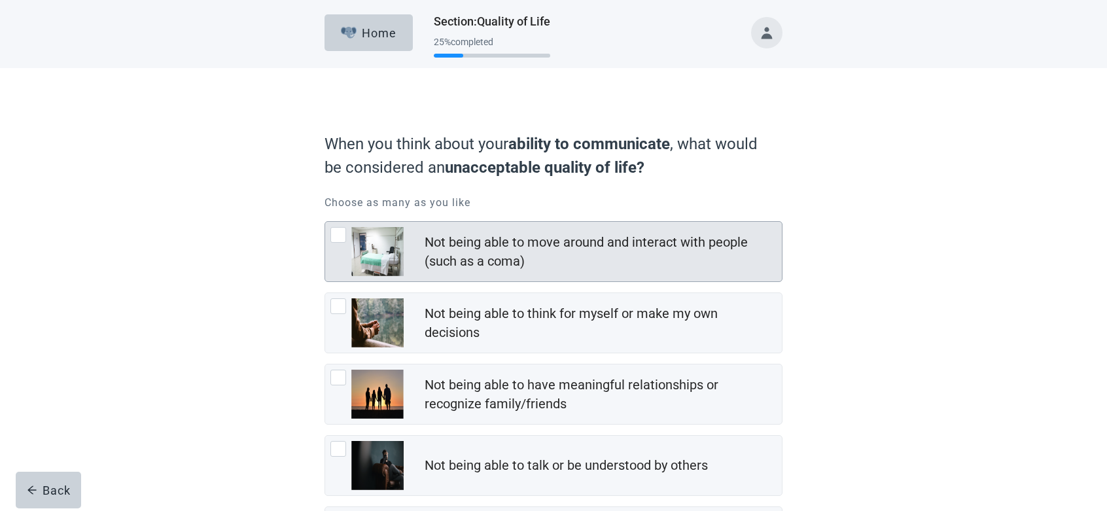
click at [344, 246] on div "Not being able to move around and interact with people (such as a coma), checkb…" at bounding box center [366, 251] width 73 height 49
click at [325, 222] on input "Not being able to move around and interact with people (such as a coma)" at bounding box center [324, 221] width 1 height 1
checkbox input "true"
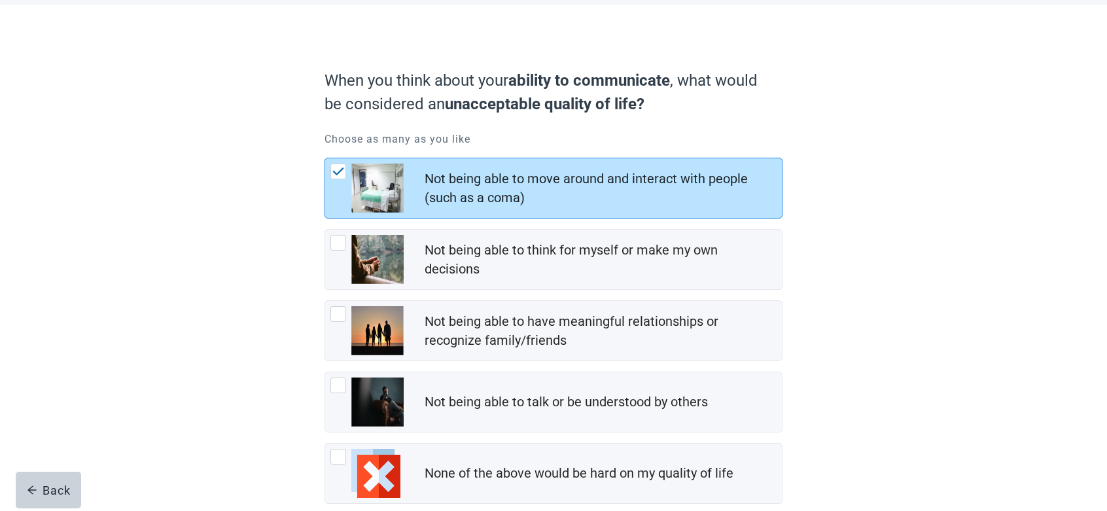
scroll to position [63, 0]
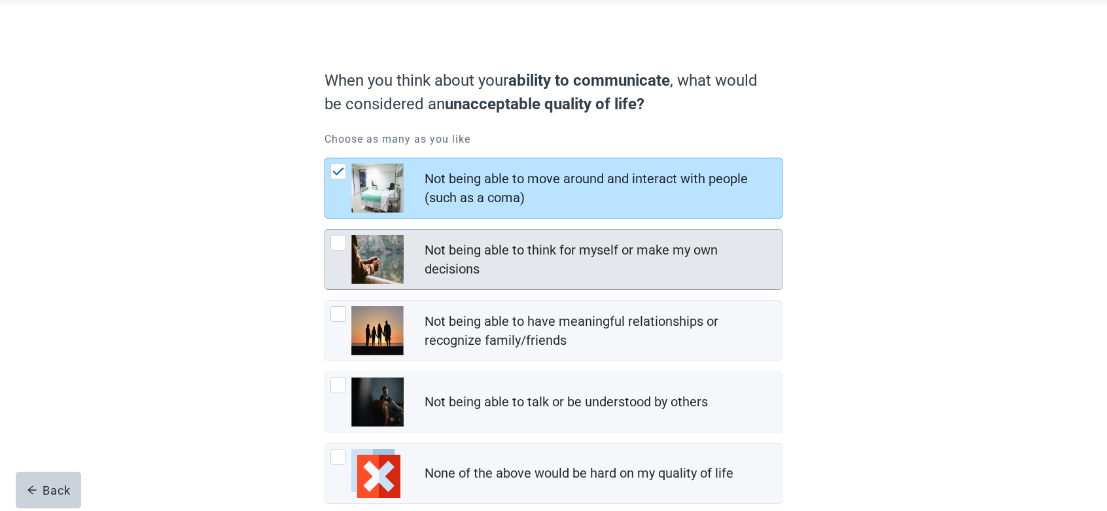
click at [346, 246] on div "Not being able to think for myself or make my own decisions, checkbox, not chec…" at bounding box center [366, 259] width 73 height 49
click at [325, 230] on input "Not being able to think for myself or make my own decisions" at bounding box center [324, 229] width 1 height 1
checkbox input "true"
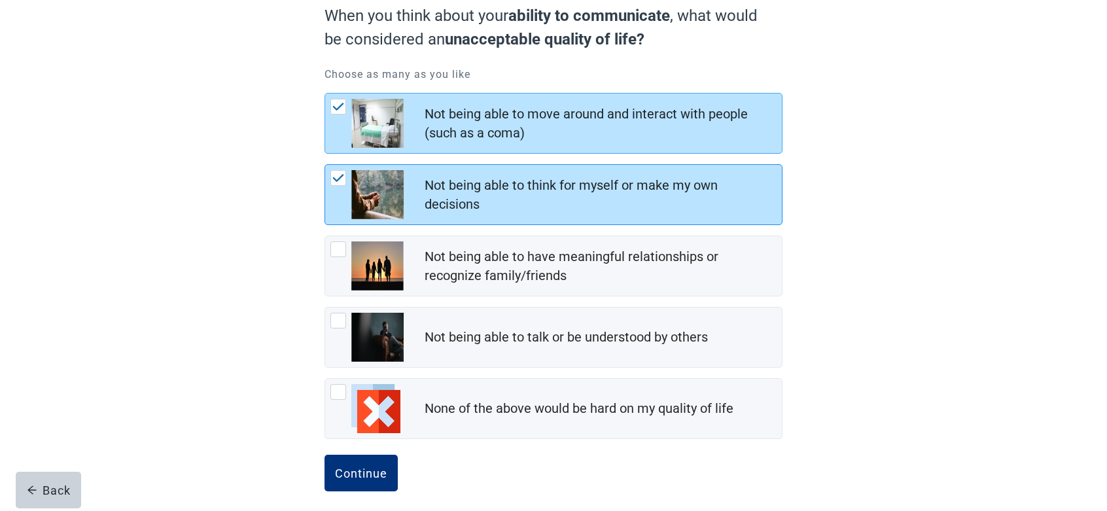
scroll to position [136, 0]
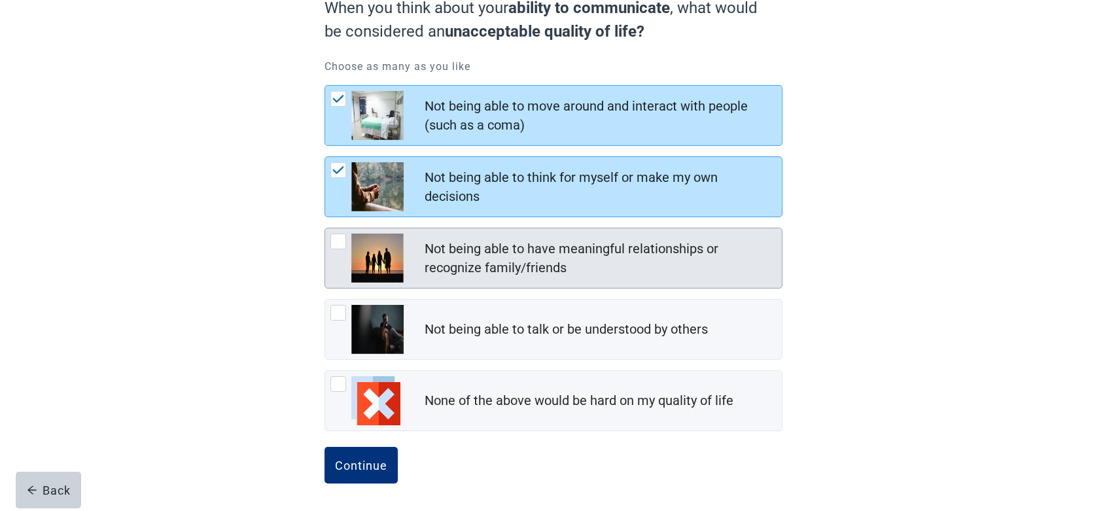
click at [347, 249] on div "Not being able to have meaningful relationships or recognize family/friends, ch…" at bounding box center [366, 257] width 73 height 49
click at [325, 228] on input "Not being able to have meaningful relationships or recognize family/friends" at bounding box center [324, 228] width 1 height 1
checkbox input "true"
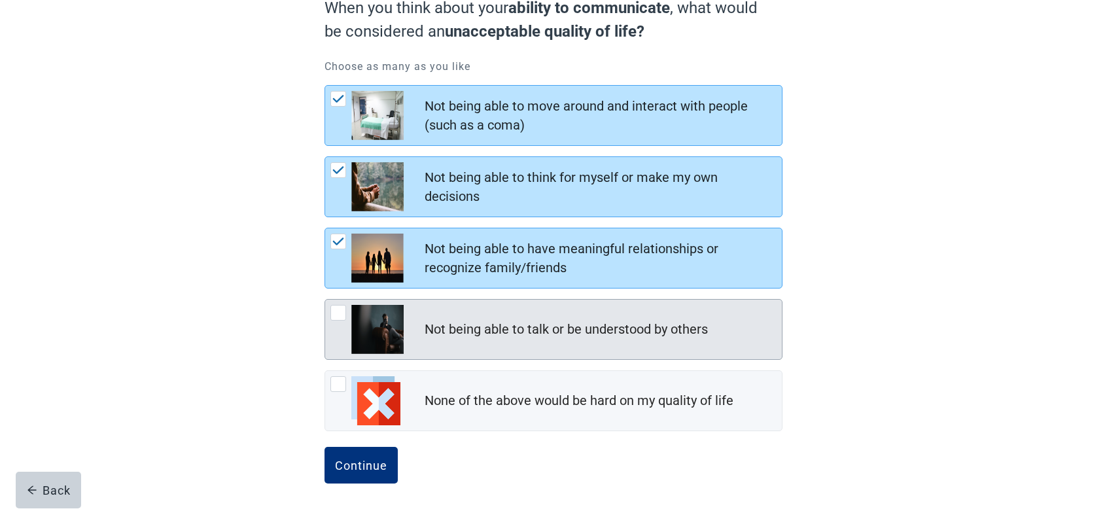
click at [342, 315] on div "Not being able to talk or be understood by others, checkbox, not checked" at bounding box center [338, 313] width 16 height 16
click at [325, 300] on input "Not being able to talk or be understood by others" at bounding box center [324, 299] width 1 height 1
checkbox input "true"
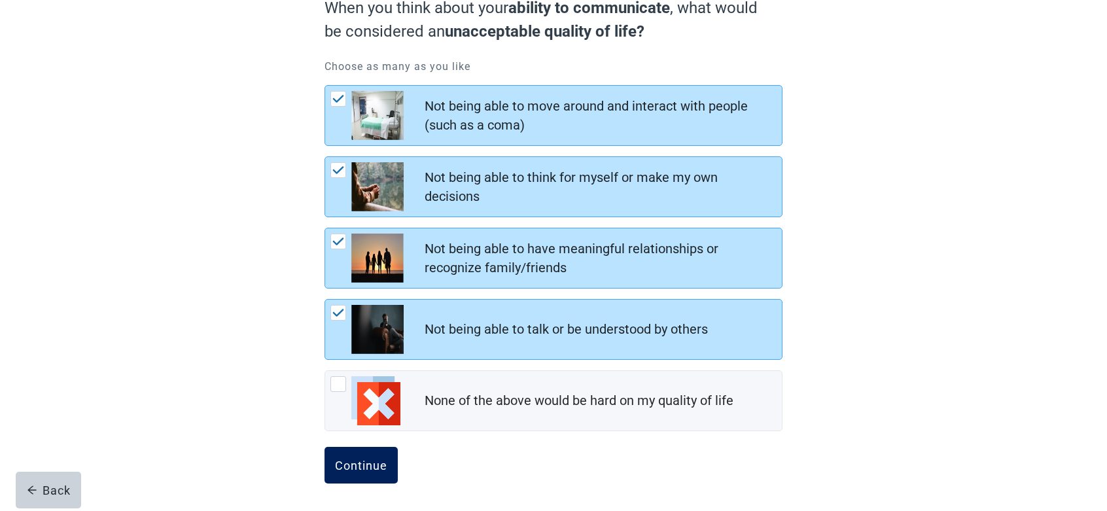
click at [373, 463] on div "Continue" at bounding box center [361, 464] width 52 height 13
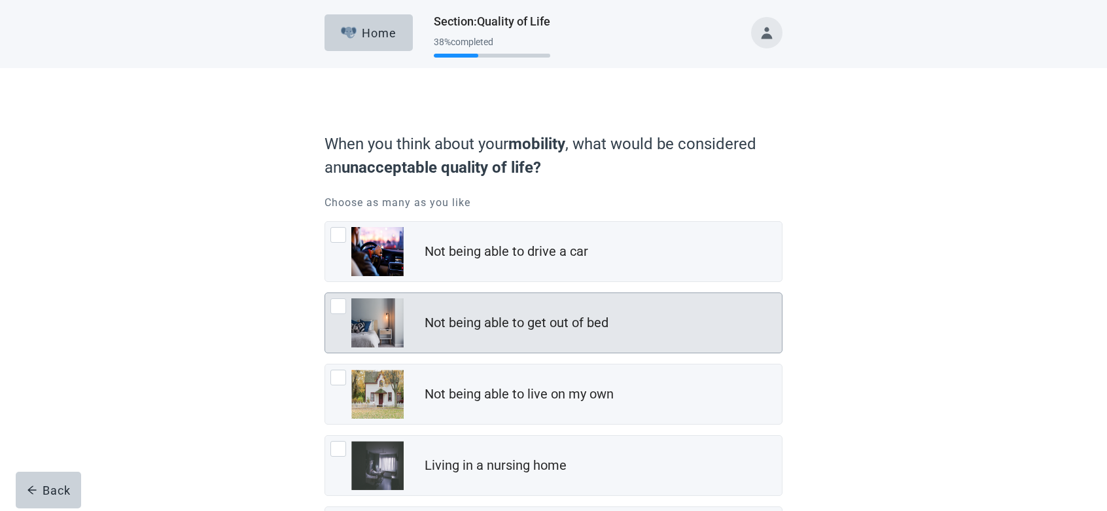
click at [347, 309] on div "Not being able to get out of bed, checkbox, not checked" at bounding box center [366, 322] width 73 height 49
click at [325, 293] on input "Not being able to get out of bed" at bounding box center [324, 292] width 1 height 1
checkbox input "true"
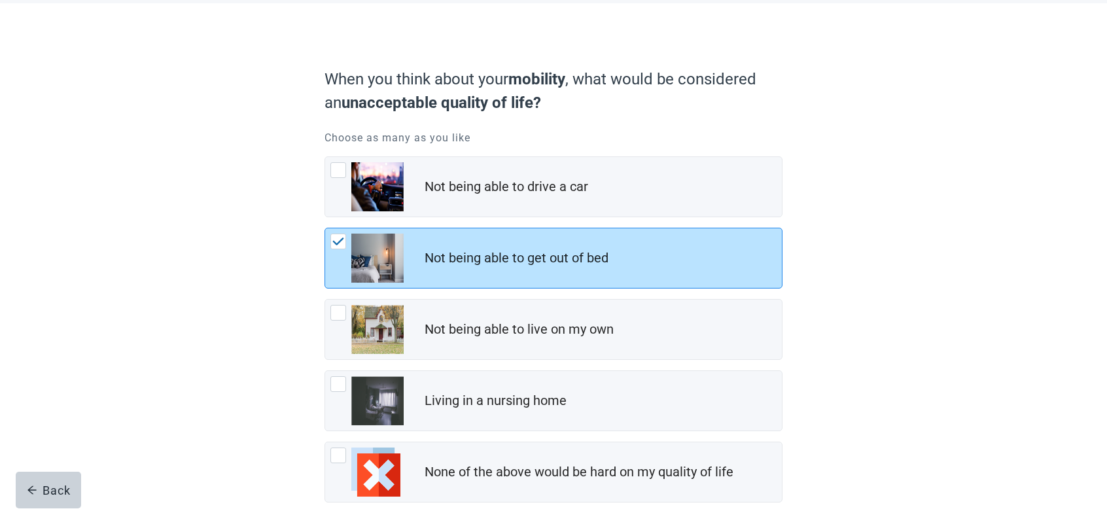
scroll to position [67, 0]
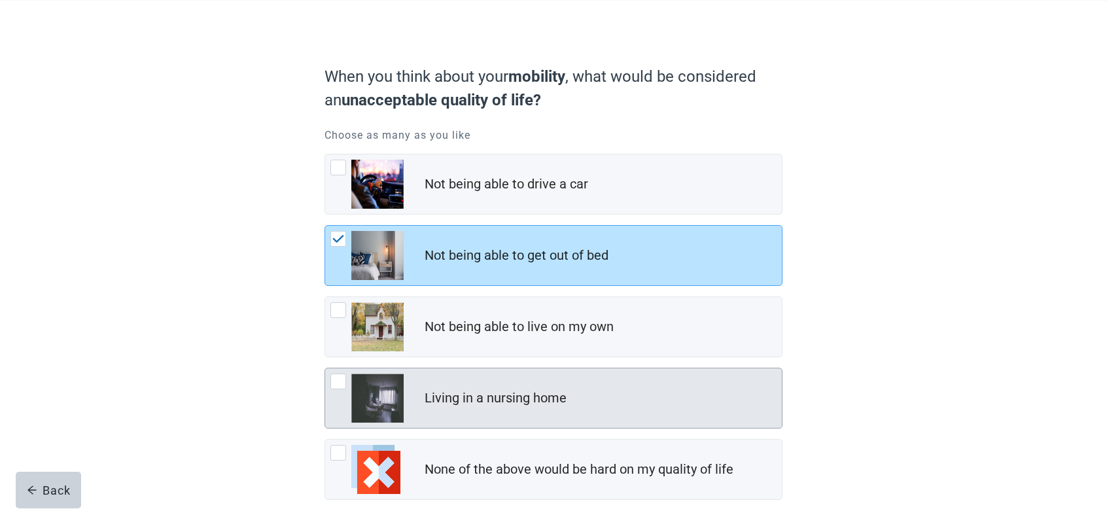
click at [356, 383] on img "Living in a nursing home, checkbox, not checked" at bounding box center [377, 397] width 52 height 49
click at [325, 368] on input "Living in a nursing home" at bounding box center [324, 368] width 1 height 1
checkbox input "true"
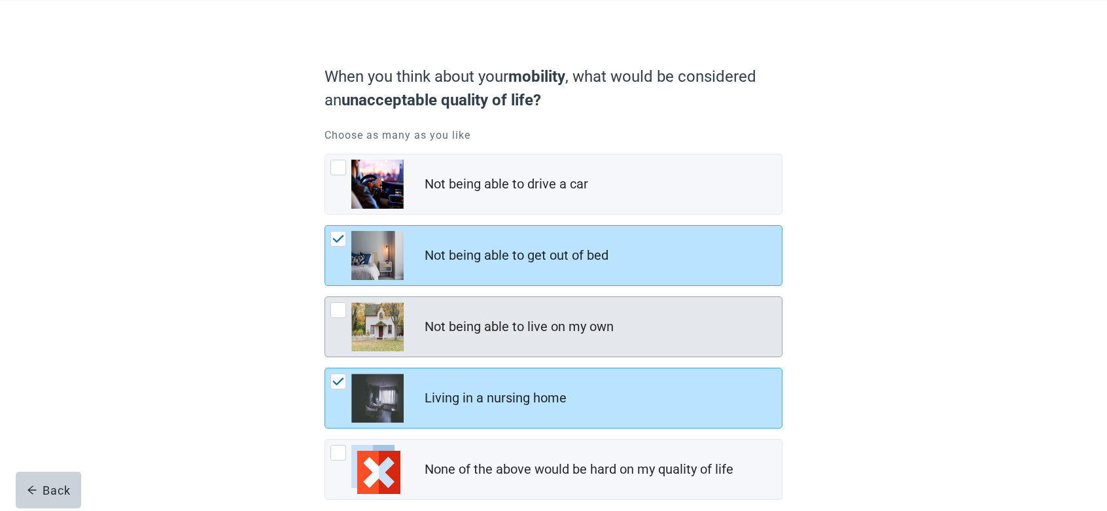
click at [347, 313] on div "Not being able to live on my own, checkbox, not checked" at bounding box center [366, 326] width 73 height 49
click at [325, 297] on input "Not being able to live on my own" at bounding box center [324, 296] width 1 height 1
checkbox input "true"
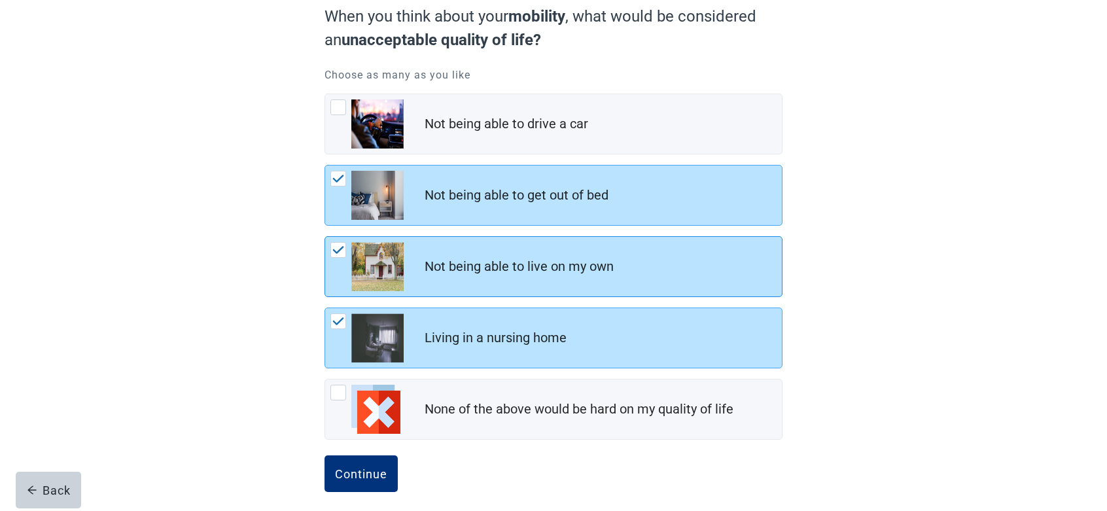
scroll to position [136, 0]
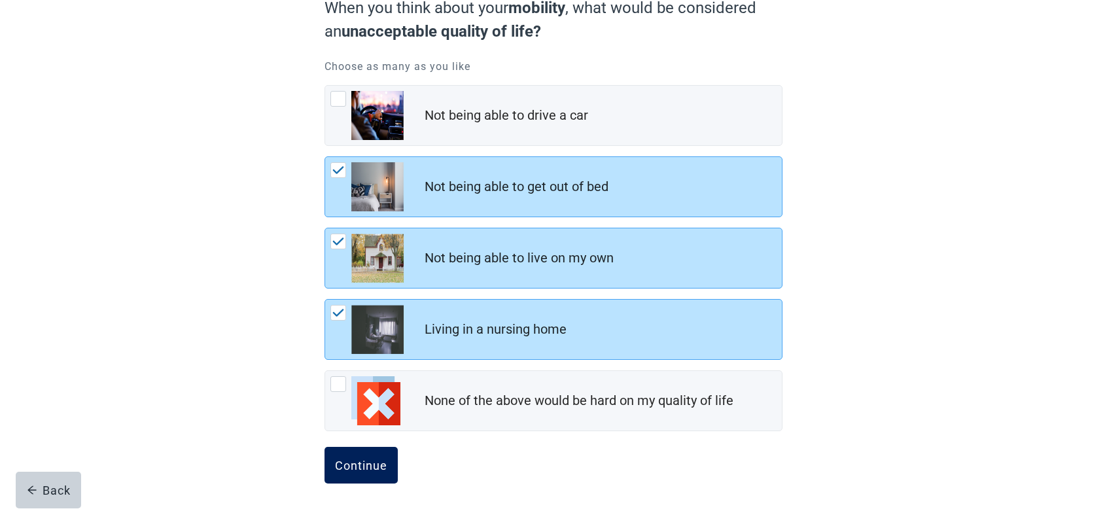
click at [381, 468] on div "Continue" at bounding box center [361, 464] width 52 height 13
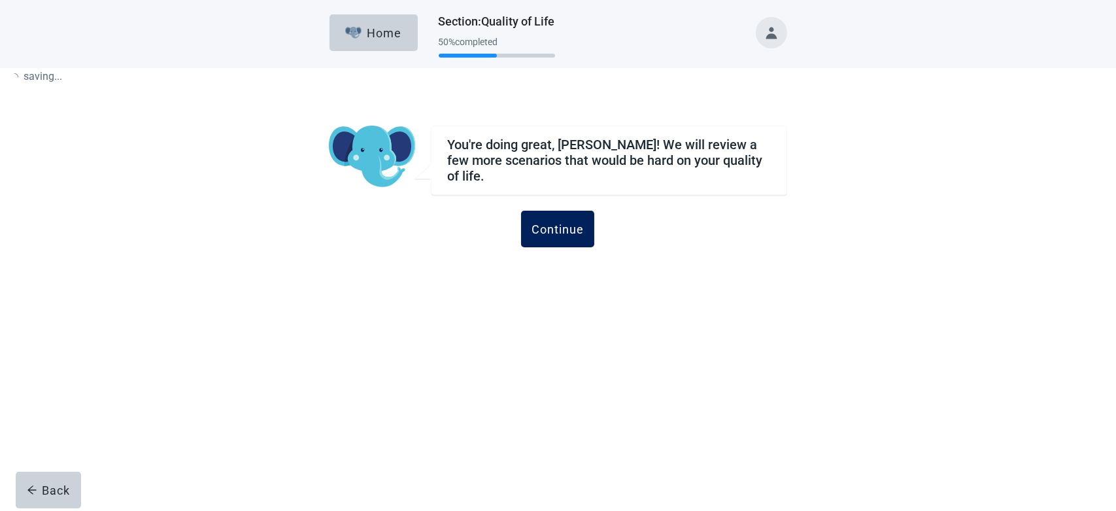
click at [560, 232] on button "Continue" at bounding box center [557, 229] width 73 height 37
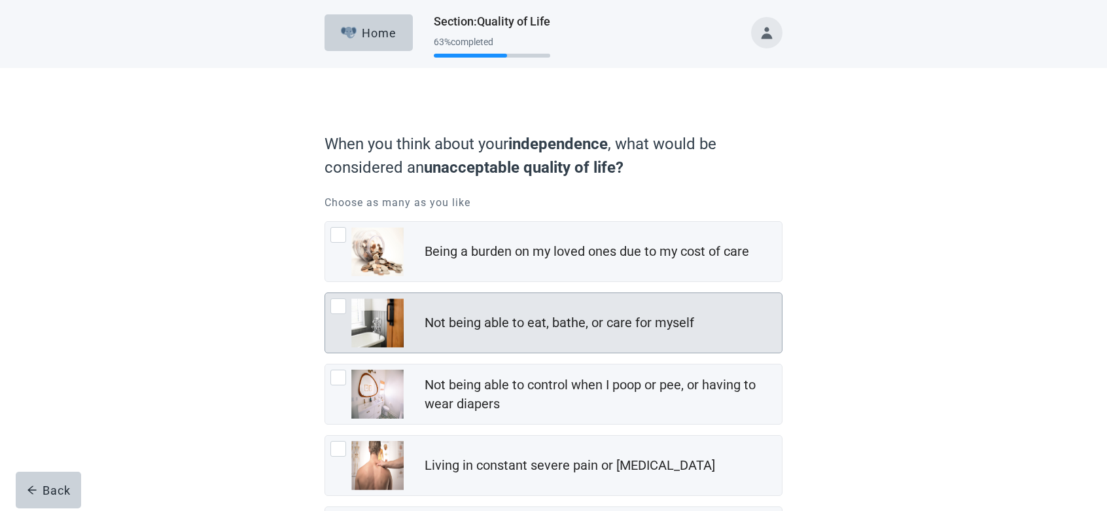
click at [347, 317] on div "Not being able to eat, bathe, or care for myself, checkbox, not checked" at bounding box center [366, 322] width 73 height 49
click at [325, 293] on input "Not being able to eat, bathe, or care for myself" at bounding box center [324, 292] width 1 height 1
checkbox input "true"
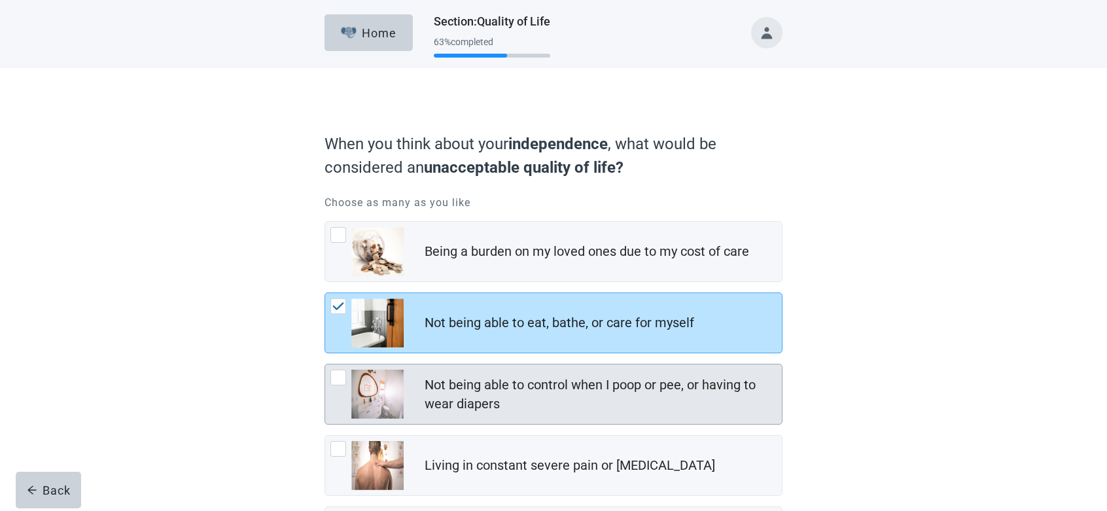
click at [345, 379] on div "Not being able to control when I poop or pee, or having to wear diapers, checkb…" at bounding box center [338, 378] width 16 height 16
click at [325, 364] on input "Not being able to control when I poop or pee, or having to wear diapers" at bounding box center [324, 364] width 1 height 1
checkbox input "true"
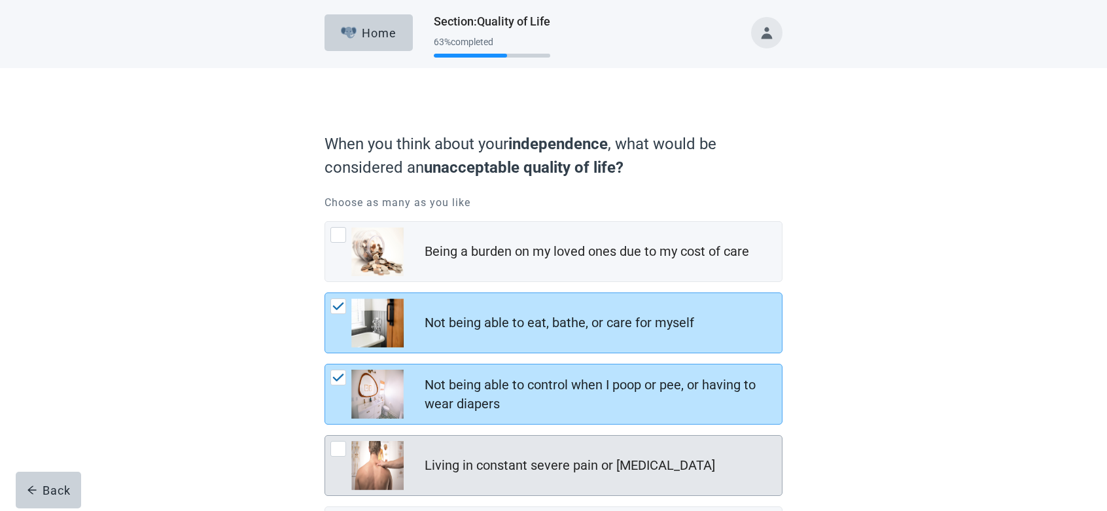
click at [347, 453] on div "Living in constant severe pain or shortness of breath, checkbox, not checked" at bounding box center [366, 465] width 73 height 49
click at [325, 436] on input "Living in constant severe pain or [MEDICAL_DATA]" at bounding box center [324, 435] width 1 height 1
checkbox input "true"
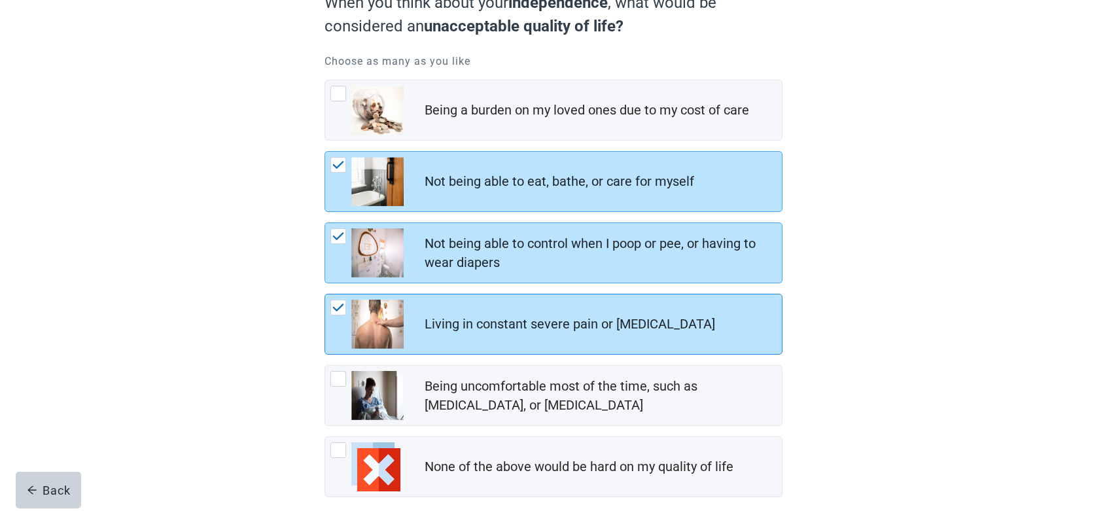
scroll to position [142, 0]
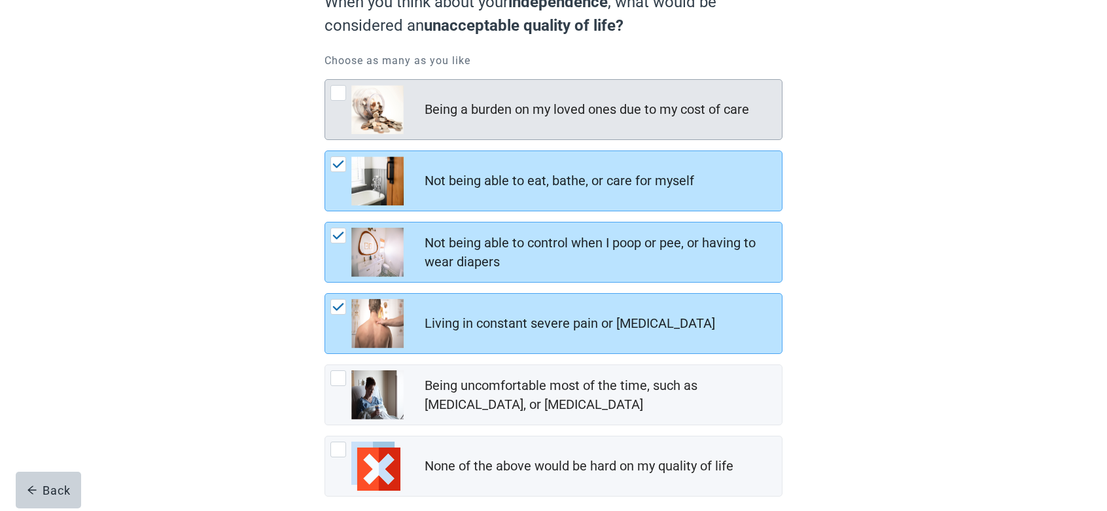
click at [337, 94] on div "Being a burden on my loved ones due to my cost of care, checkbox, not checked" at bounding box center [338, 93] width 16 height 16
click at [325, 80] on input "Being a burden on my loved ones due to my cost of care" at bounding box center [324, 79] width 1 height 1
checkbox input "true"
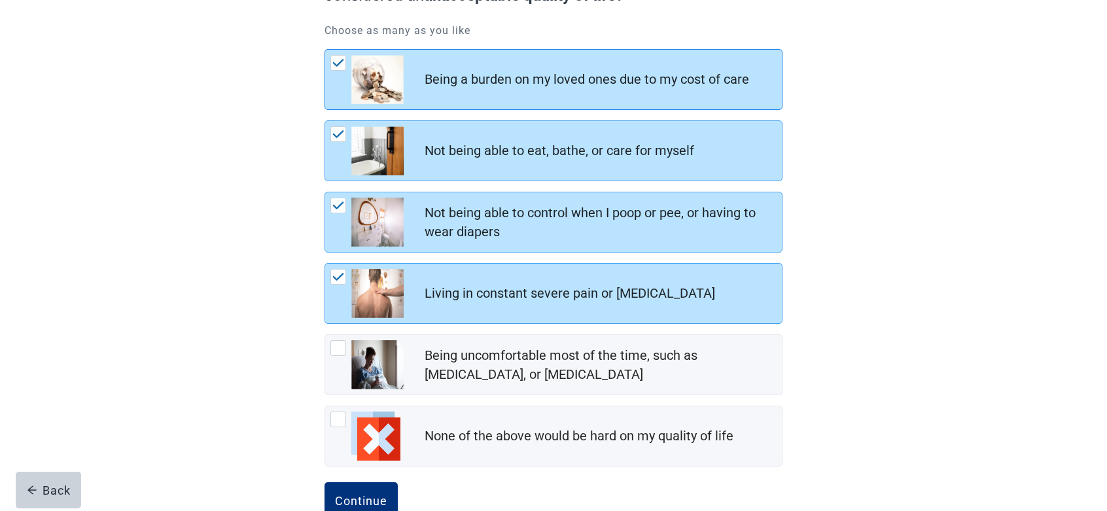
scroll to position [207, 0]
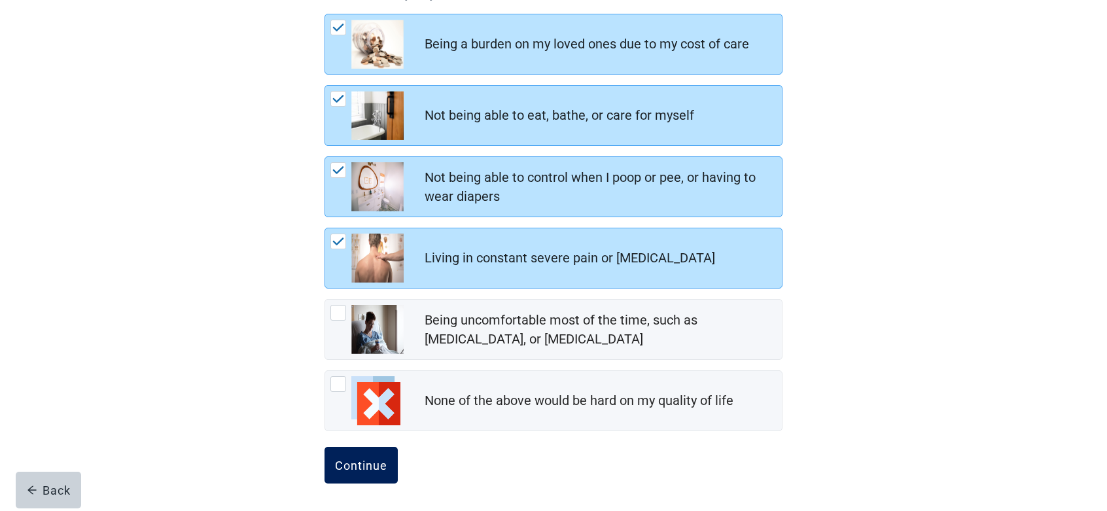
click at [378, 470] on div "Continue" at bounding box center [361, 464] width 52 height 13
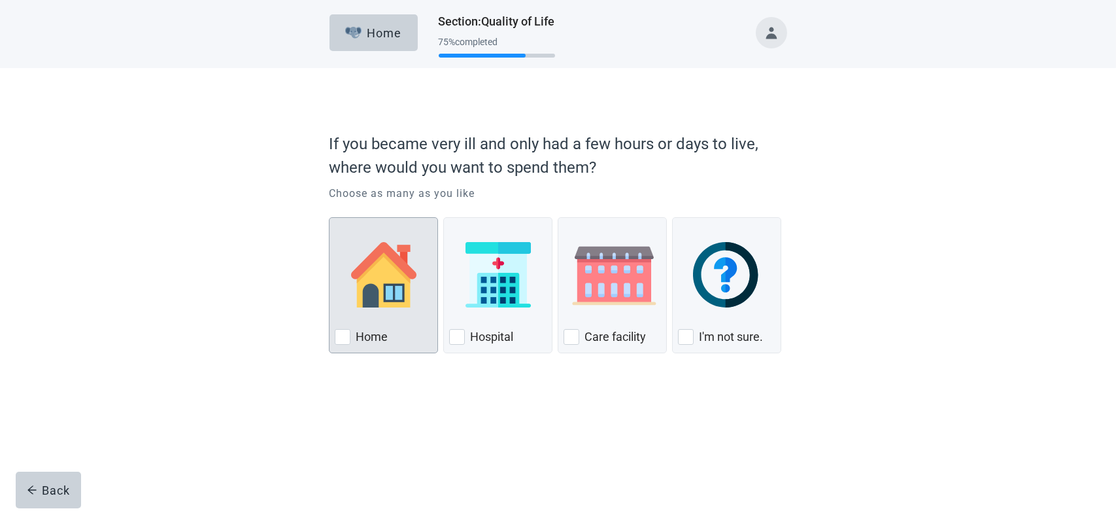
click at [360, 340] on label "Home" at bounding box center [372, 337] width 32 height 16
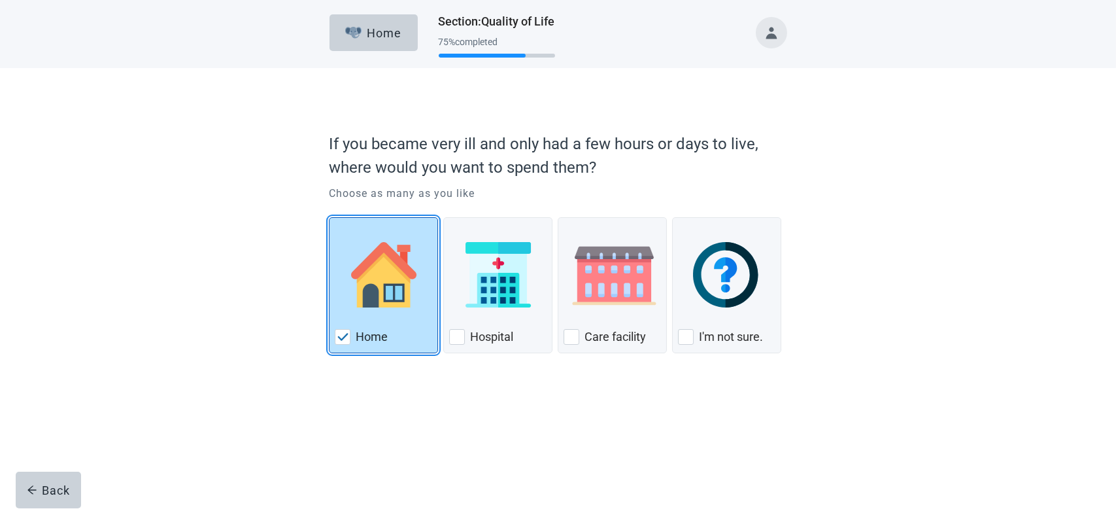
checkbox input "true"
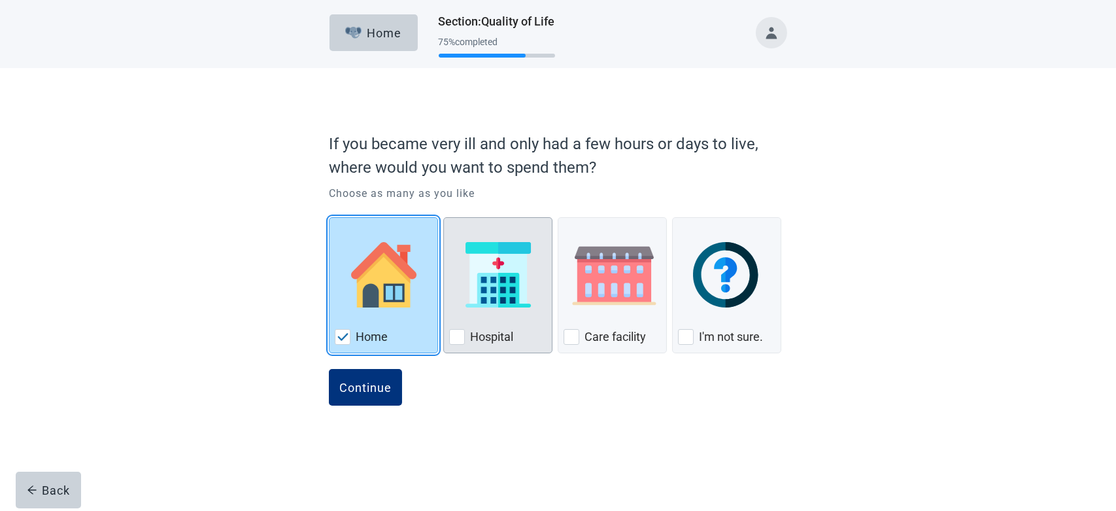
click at [479, 339] on label "Hospital" at bounding box center [491, 337] width 43 height 16
checkbox input "true"
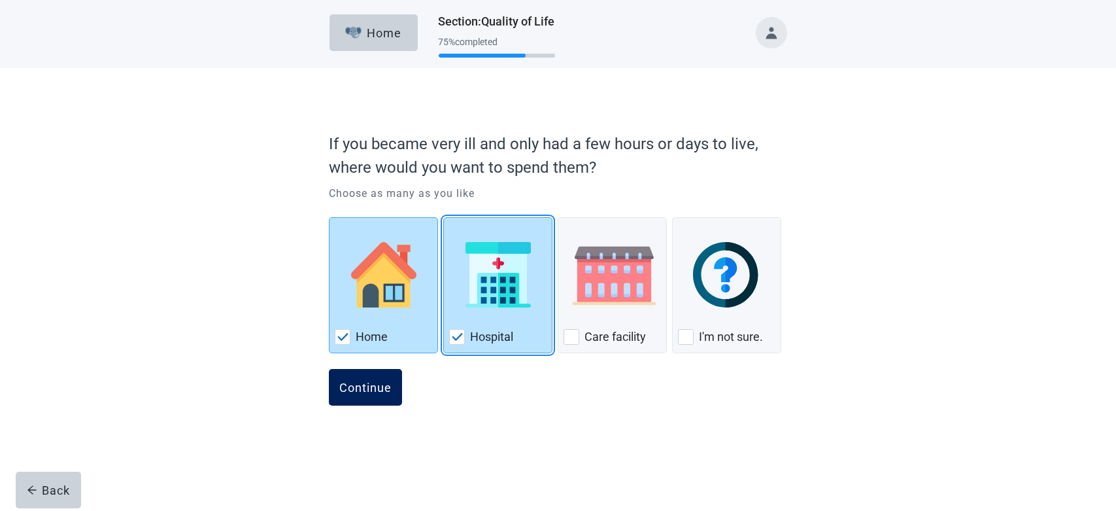
click at [381, 391] on div "Continue" at bounding box center [365, 387] width 52 height 13
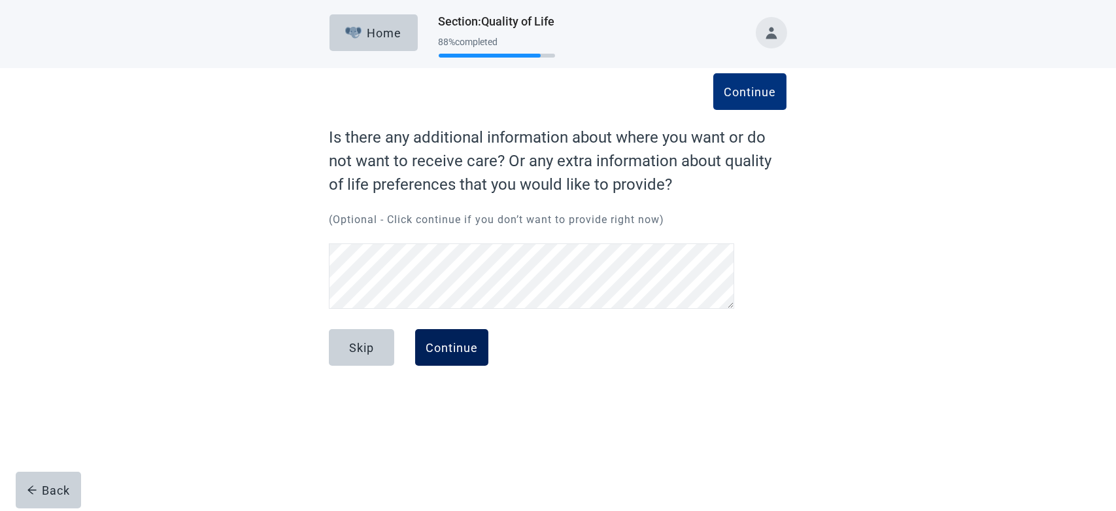
click at [467, 359] on button "Continue" at bounding box center [451, 347] width 73 height 37
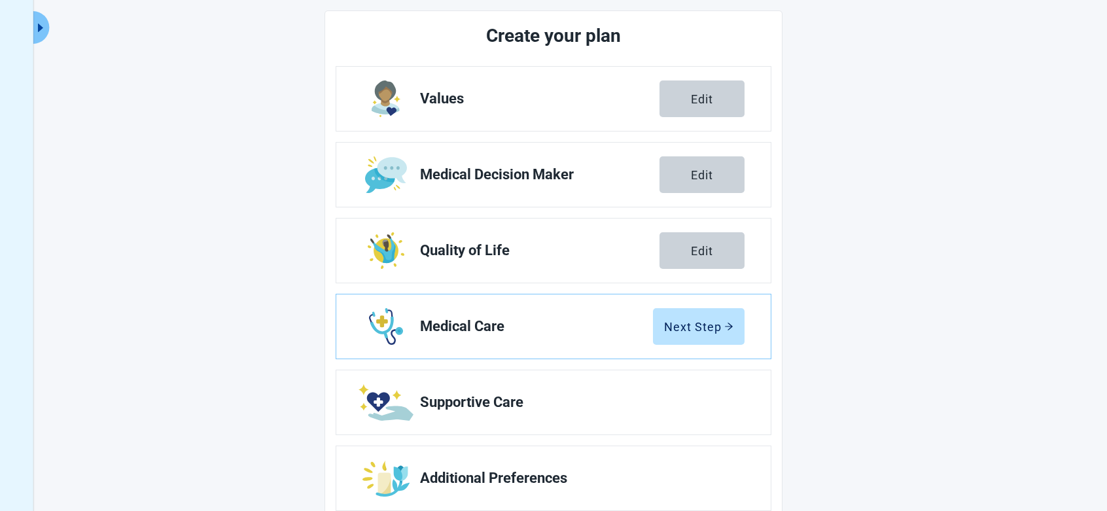
scroll to position [159, 0]
click at [690, 322] on div "Next Step" at bounding box center [698, 326] width 69 height 13
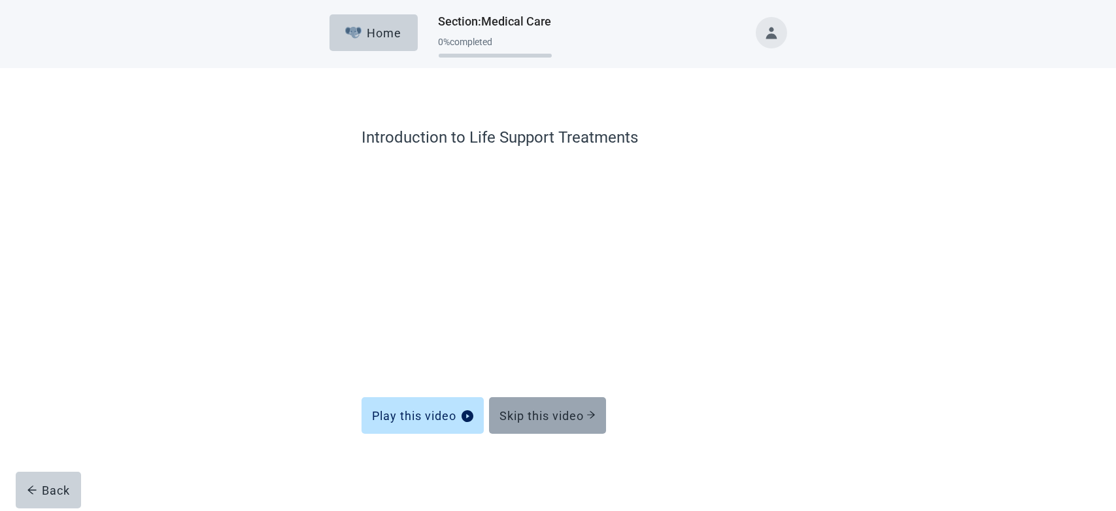
click at [538, 421] on div "Skip this video" at bounding box center [548, 415] width 96 height 13
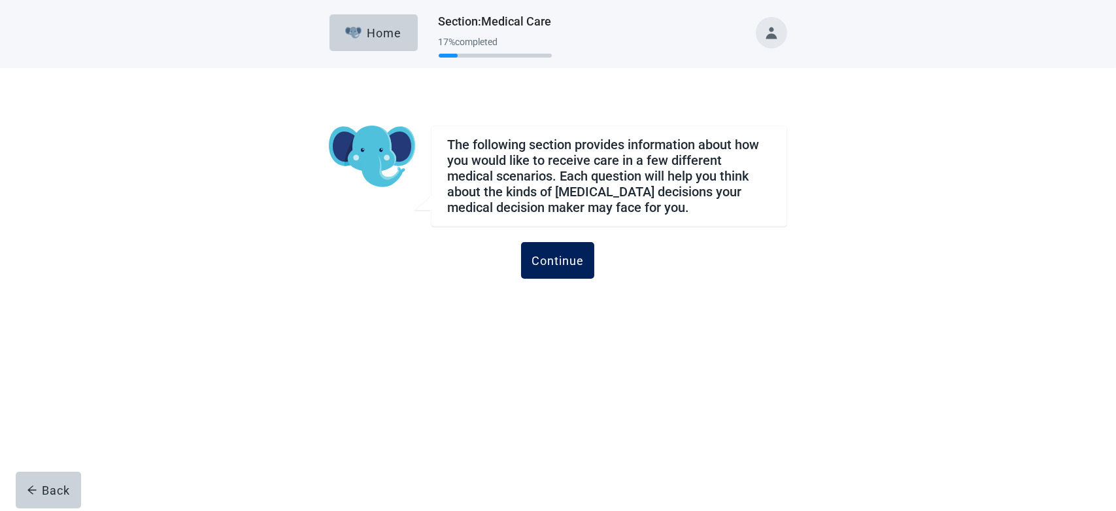
click at [573, 272] on button "Continue" at bounding box center [557, 260] width 73 height 37
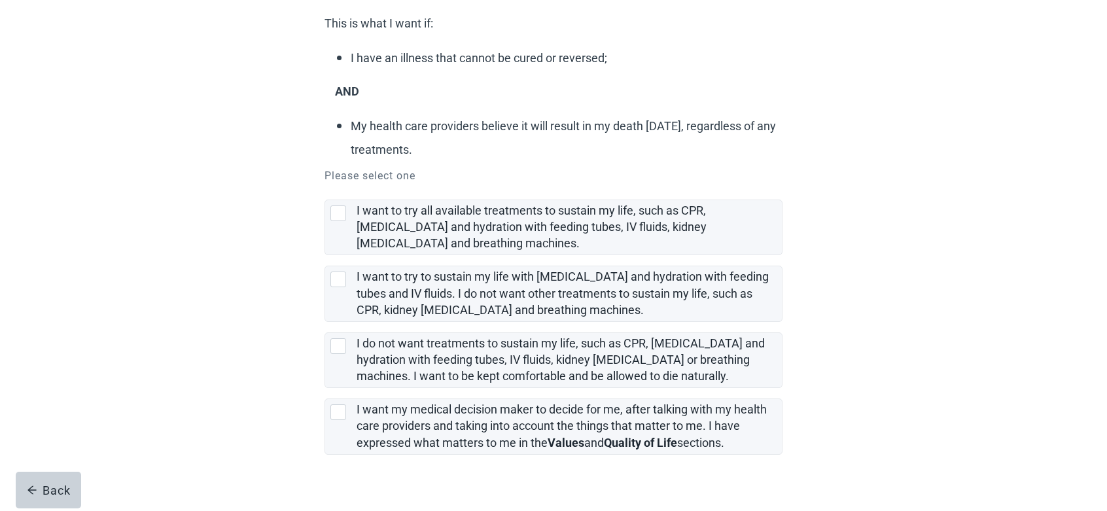
scroll to position [162, 0]
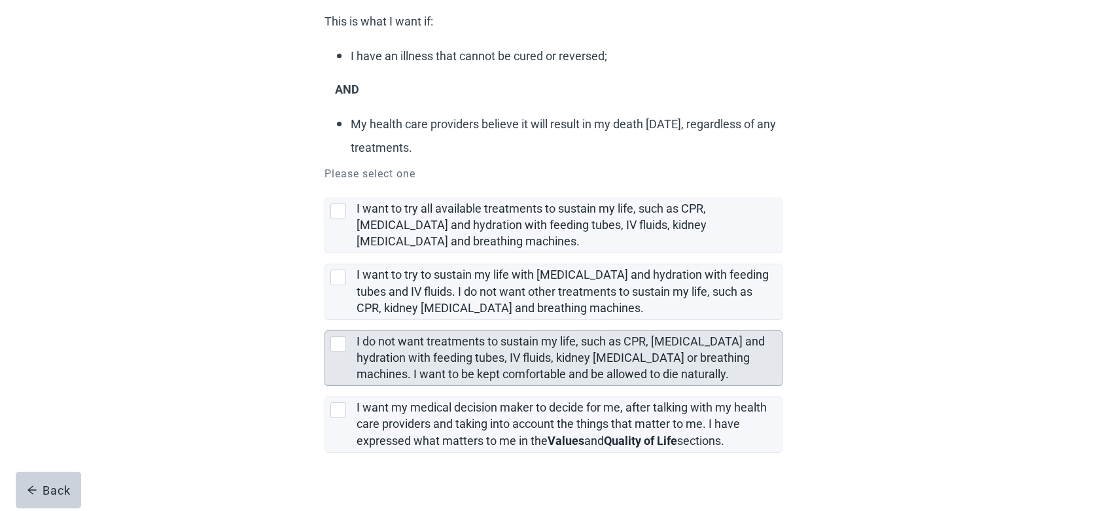
click at [356, 356] on label "I do not want treatments to sustain my life, such as CPR, [MEDICAL_DATA] and hy…" at bounding box center [560, 357] width 408 height 46
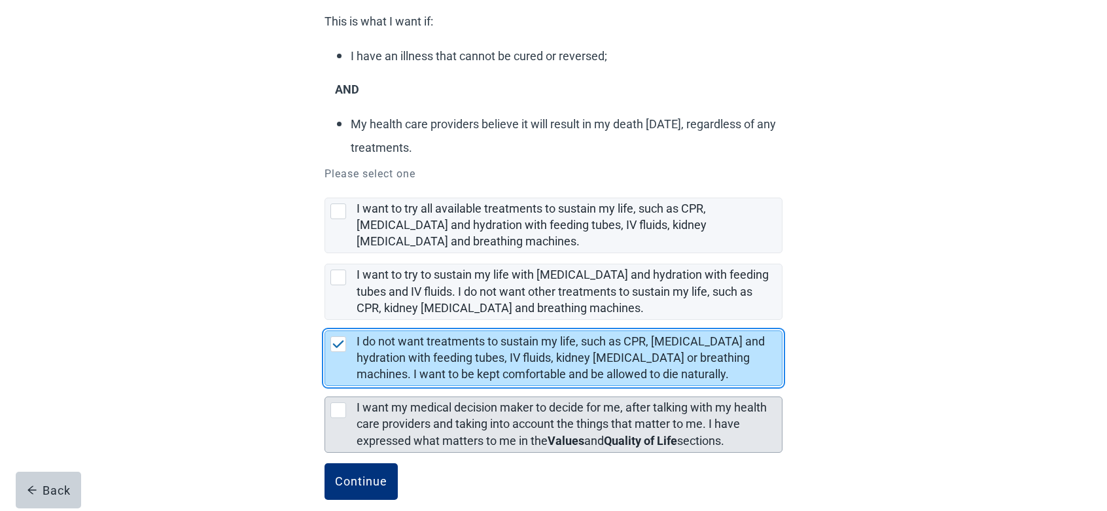
click at [358, 424] on label "I want my medical decision maker to decide for me, after talking with my health…" at bounding box center [561, 423] width 410 height 46
checkbox input "false"
checkbox input "true"
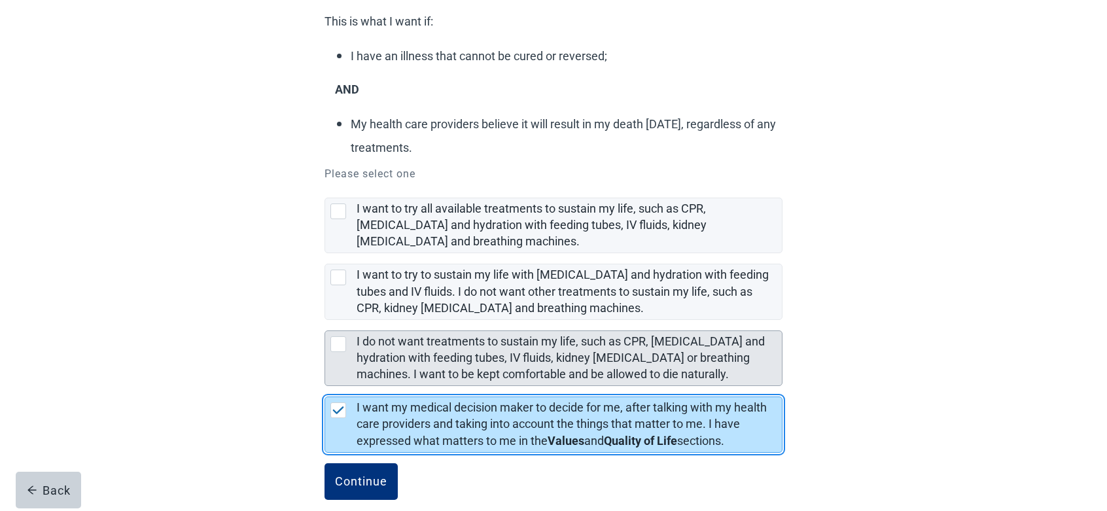
click at [343, 352] on div "I do not want treatments to sustain my life, such as CPR, artificial feeding an…" at bounding box center [338, 344] width 16 height 16
click at [325, 320] on input "I do not want treatments to sustain my life, such as CPR, [MEDICAL_DATA] and hy…" at bounding box center [324, 320] width 1 height 1
checkbox input "true"
checkbox input "false"
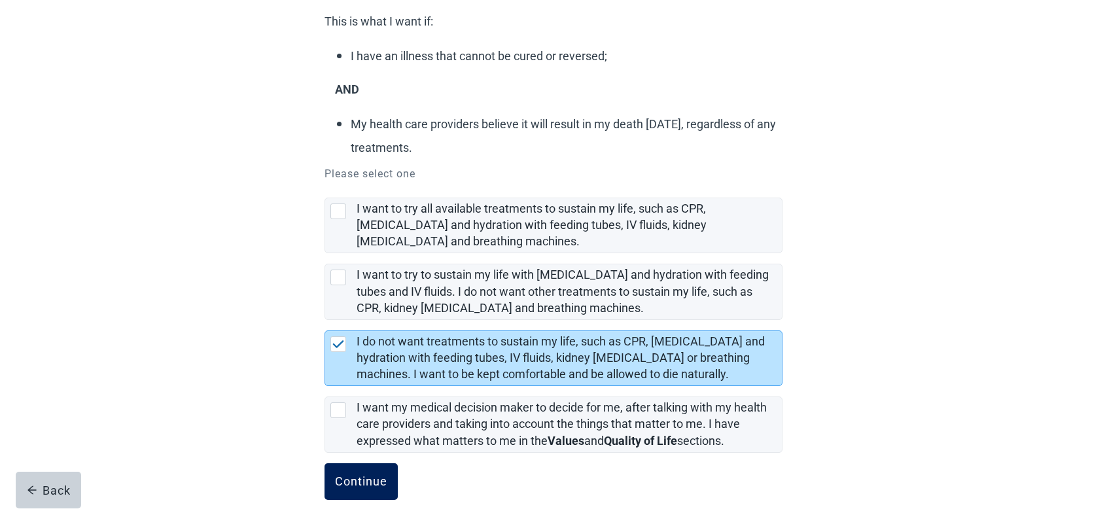
click at [370, 483] on div "Continue" at bounding box center [361, 481] width 52 height 13
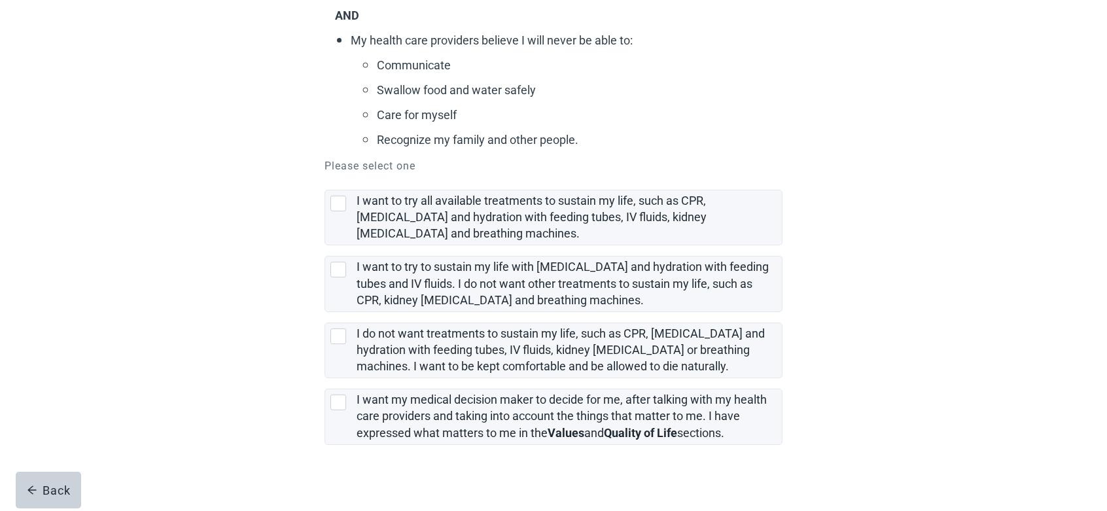
scroll to position [301, 0]
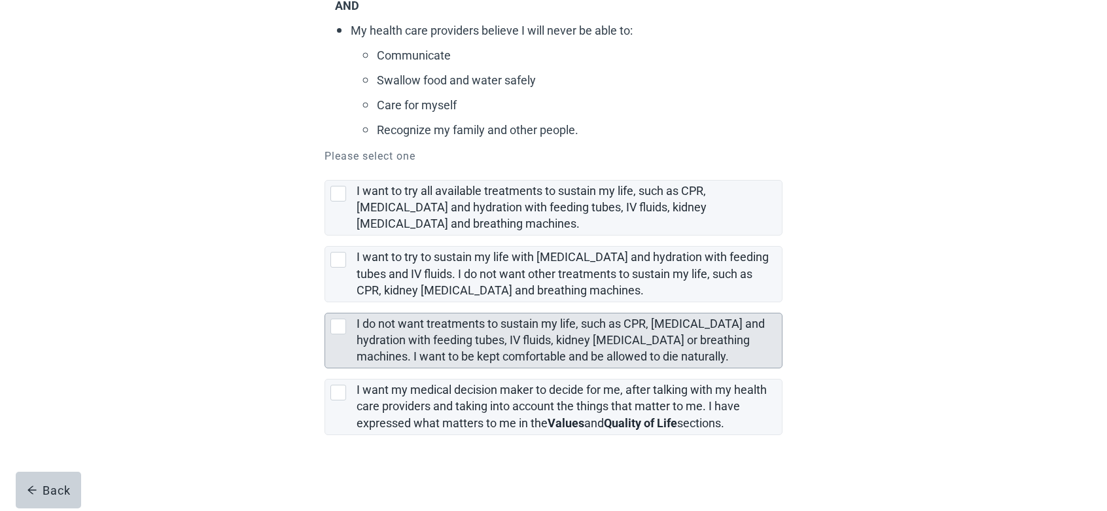
click at [343, 332] on div "I do not want treatments to sustain my life, such as CPR, artificial feeding an…" at bounding box center [338, 327] width 16 height 16
click at [325, 303] on input "I do not want treatments to sustain my life, such as CPR, [MEDICAL_DATA] and hy…" at bounding box center [324, 302] width 1 height 1
checkbox input "true"
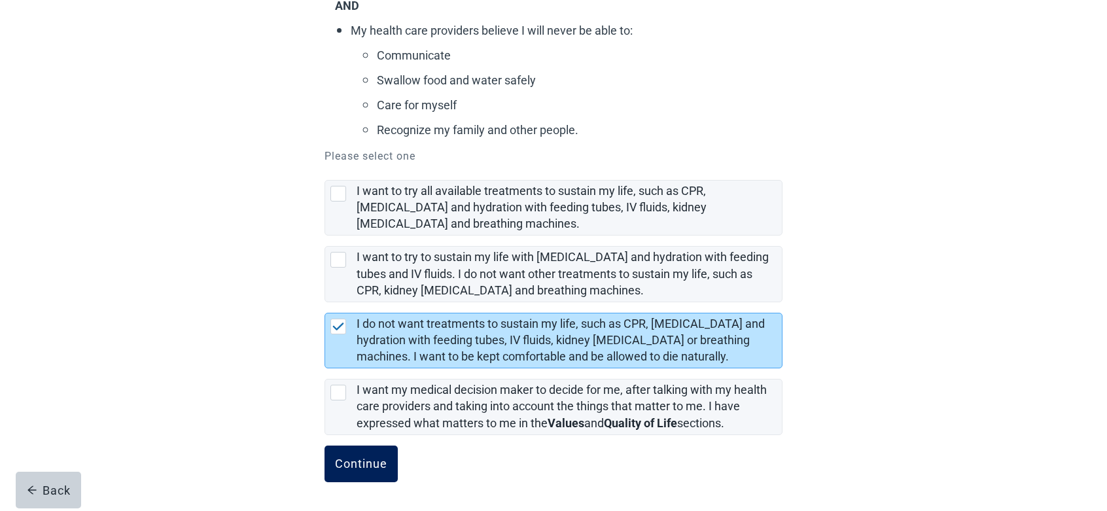
click at [373, 477] on button "Continue" at bounding box center [360, 463] width 73 height 37
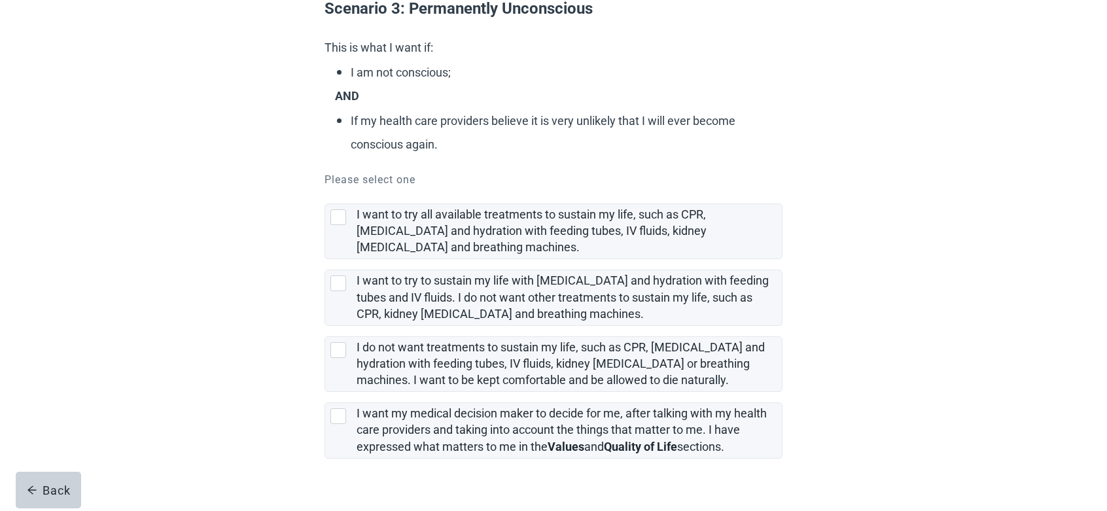
scroll to position [162, 0]
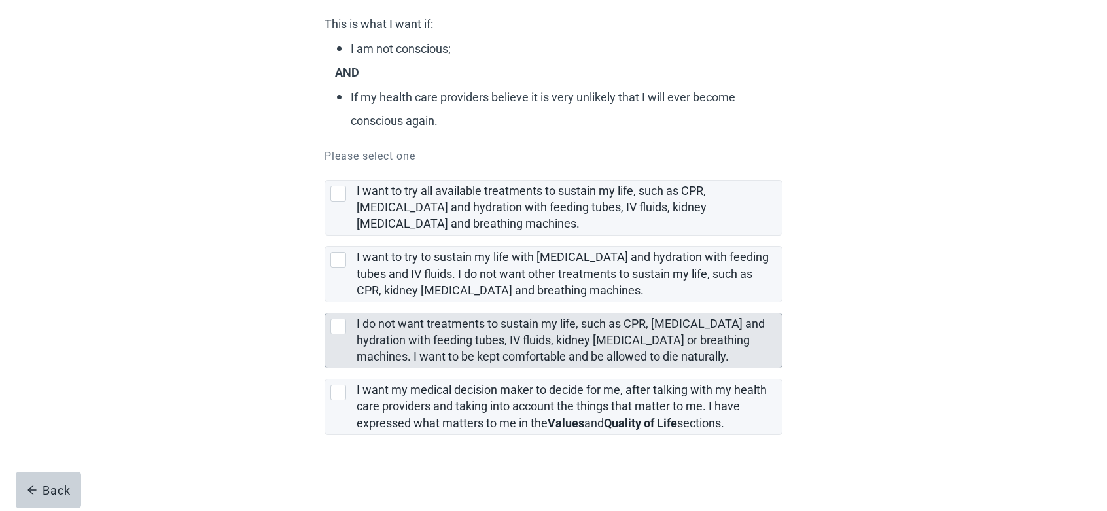
click at [345, 331] on div "I do not want treatments to sustain my life, such as CPR, artificial feeding an…" at bounding box center [338, 327] width 16 height 16
click at [325, 303] on input "I do not want treatments to sustain my life, such as CPR, [MEDICAL_DATA] and hy…" at bounding box center [324, 302] width 1 height 1
checkbox input "true"
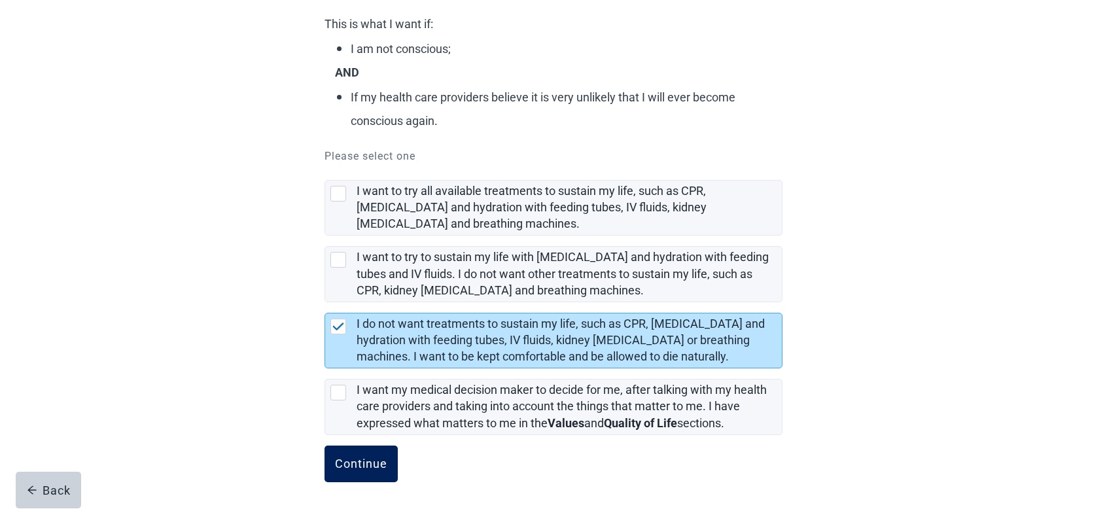
click at [377, 468] on div "Continue" at bounding box center [361, 463] width 52 height 13
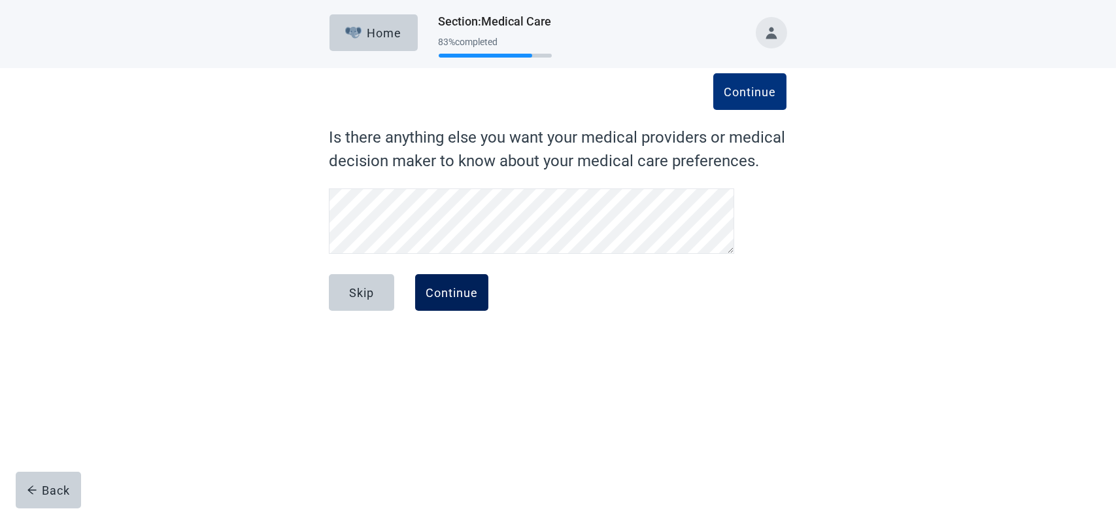
click at [473, 300] on button "Continue" at bounding box center [451, 292] width 73 height 37
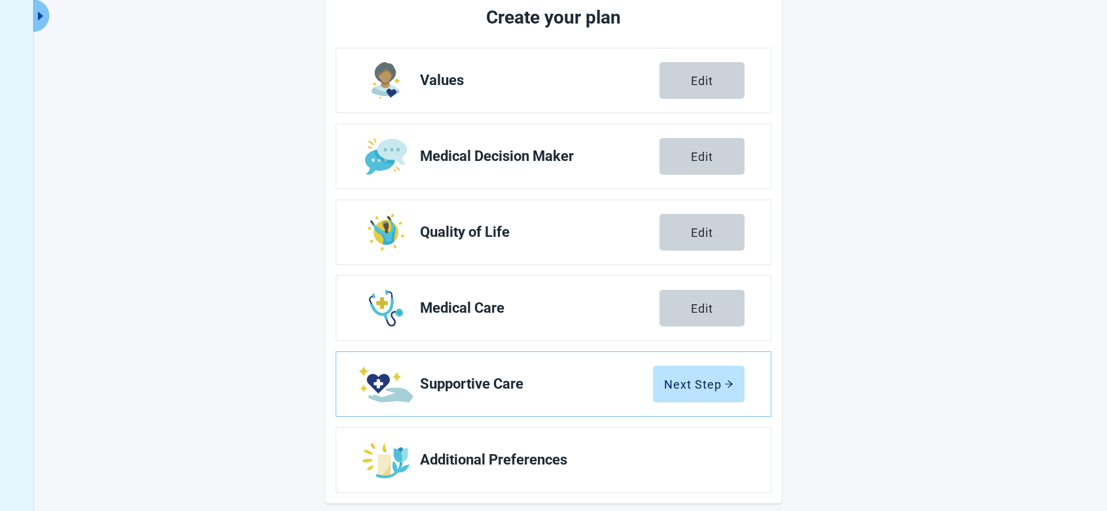
scroll to position [184, 0]
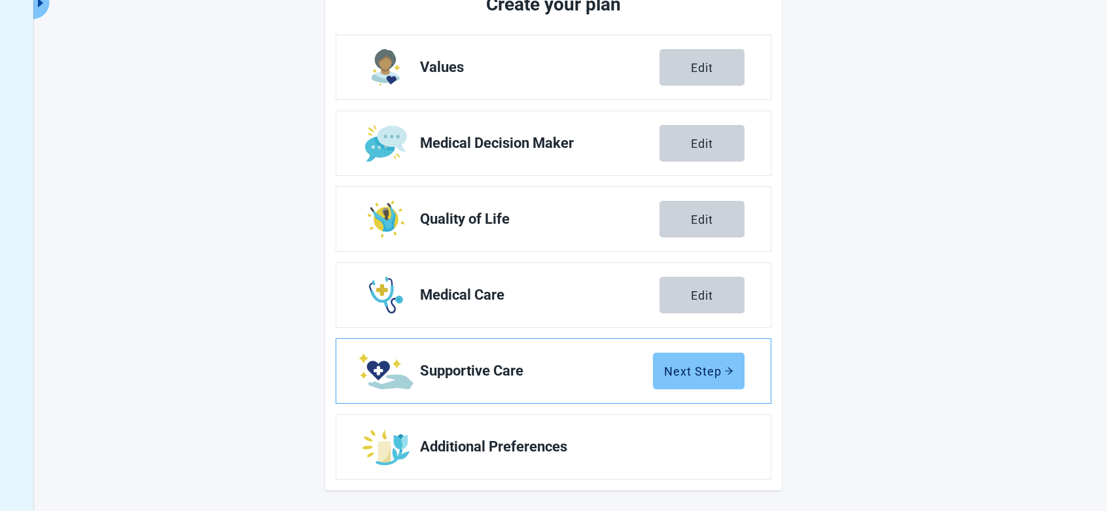
click at [730, 377] on div "Next Step" at bounding box center [698, 370] width 69 height 13
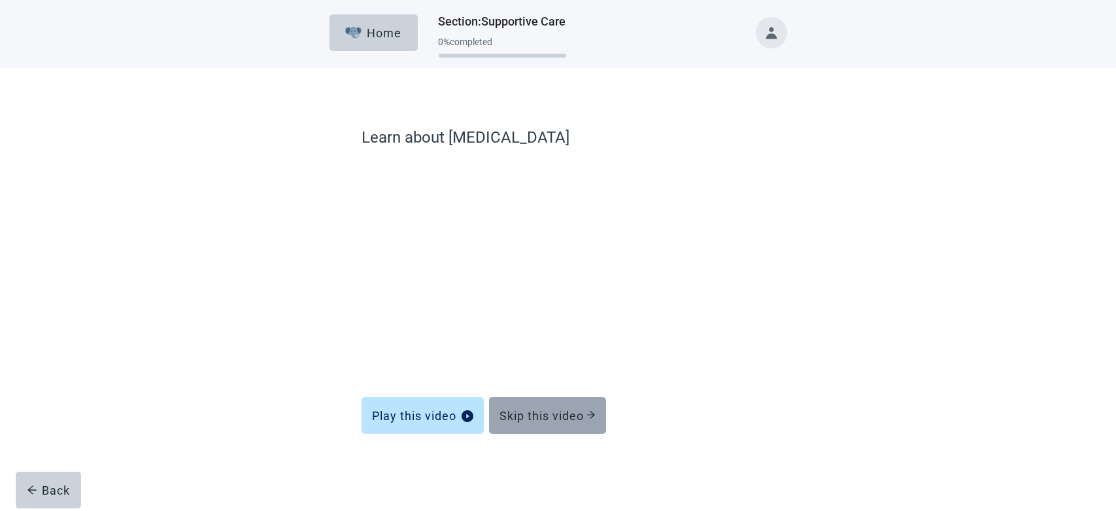
click at [542, 419] on div "Skip this video" at bounding box center [548, 415] width 96 height 13
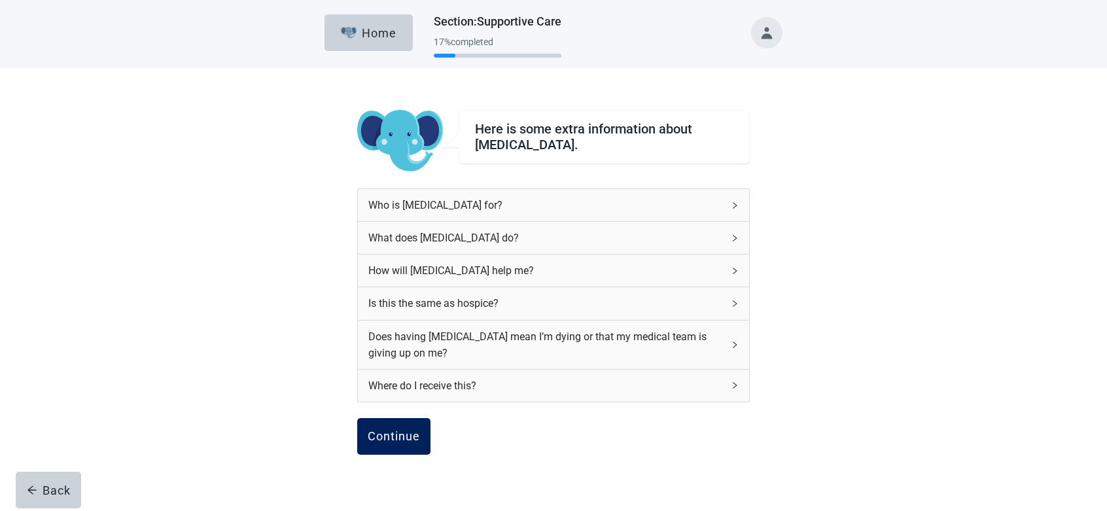
click at [413, 443] on button "Continue" at bounding box center [393, 436] width 73 height 37
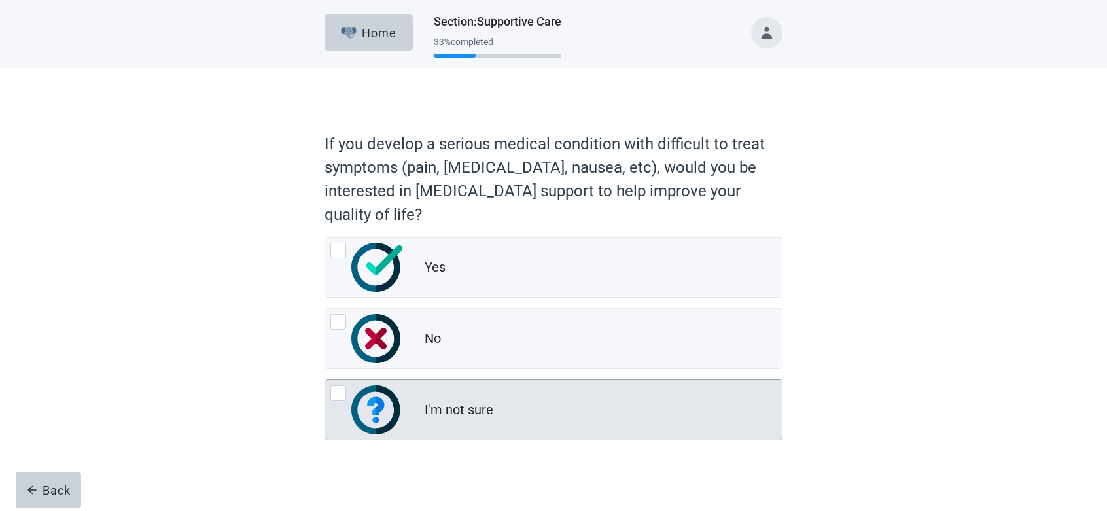
click at [344, 398] on div "I'm not sure, radio button, not checked" at bounding box center [338, 393] width 16 height 16
click at [325, 380] on input "I'm not sure" at bounding box center [324, 379] width 1 height 1
radio input "true"
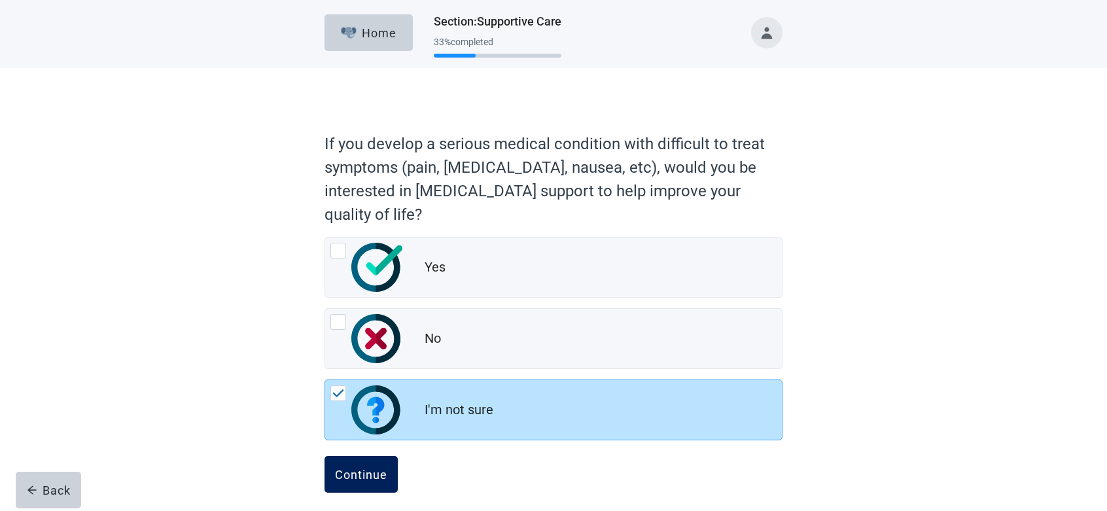
click at [386, 476] on div "Continue" at bounding box center [361, 474] width 52 height 13
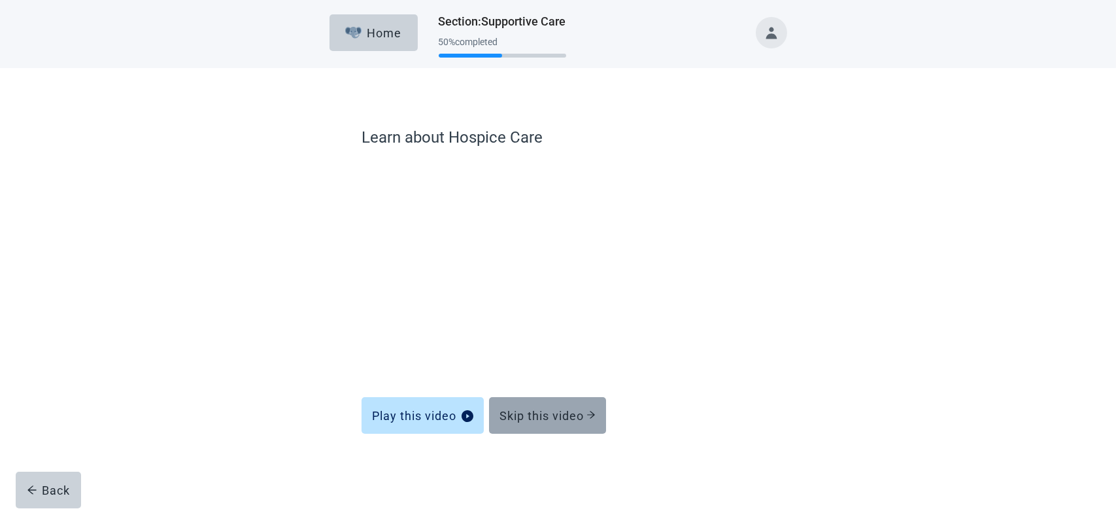
click at [516, 414] on div "Skip this video" at bounding box center [548, 415] width 96 height 13
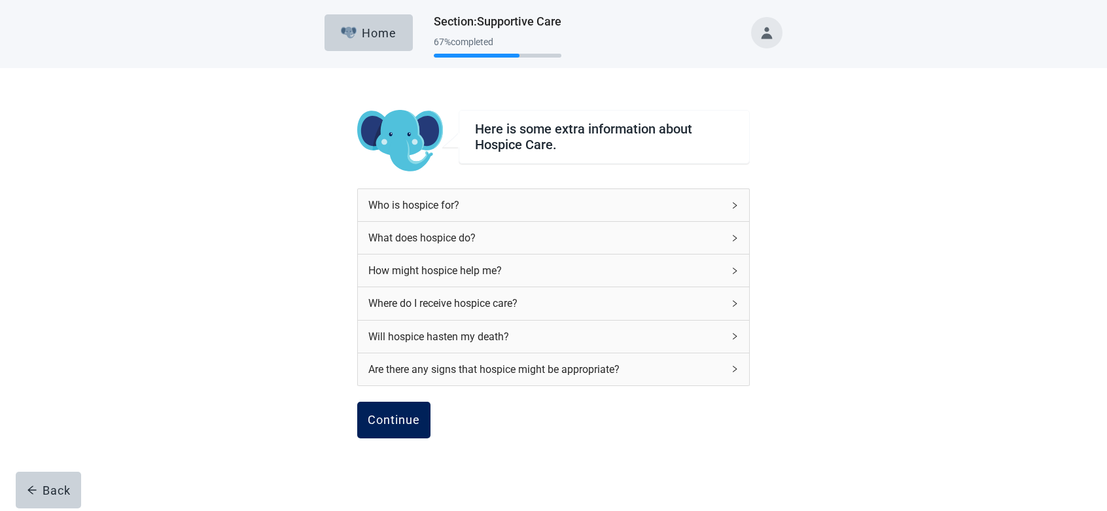
click at [401, 421] on div "Continue" at bounding box center [394, 419] width 52 height 13
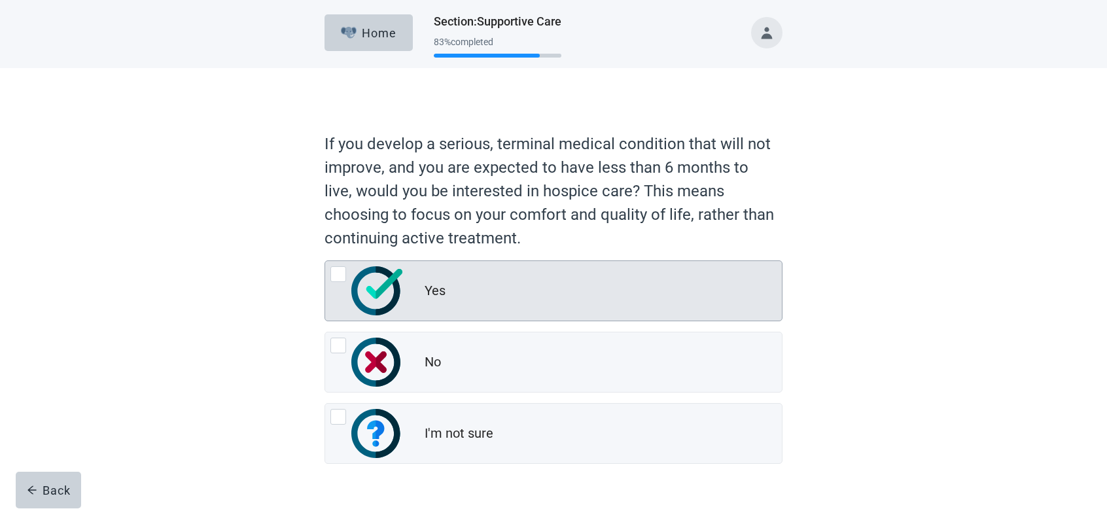
click at [350, 278] on div "Yes, radio button, not checked" at bounding box center [366, 290] width 73 height 49
click at [325, 261] on input "Yes" at bounding box center [324, 260] width 1 height 1
radio input "true"
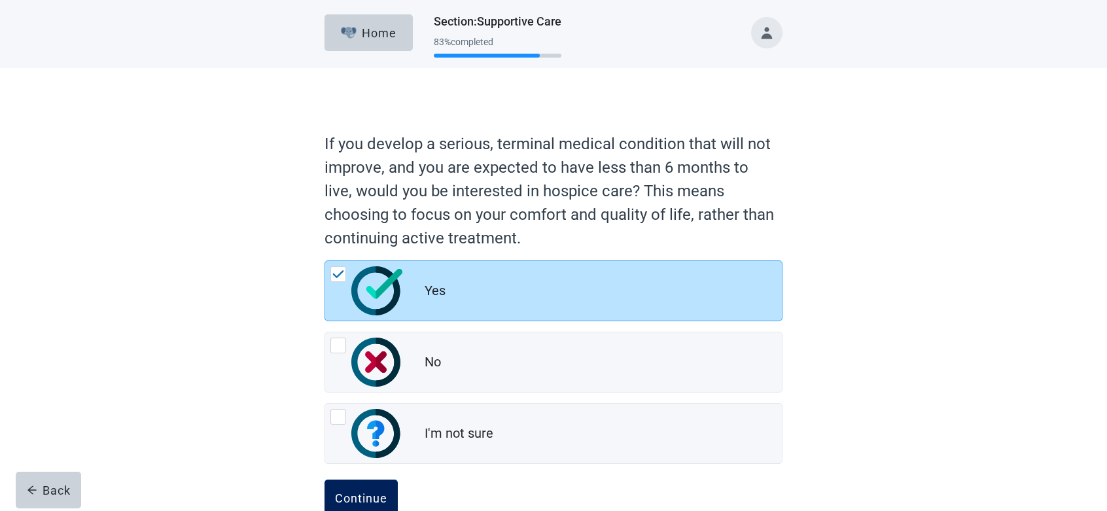
click at [384, 500] on div "Continue" at bounding box center [361, 497] width 52 height 13
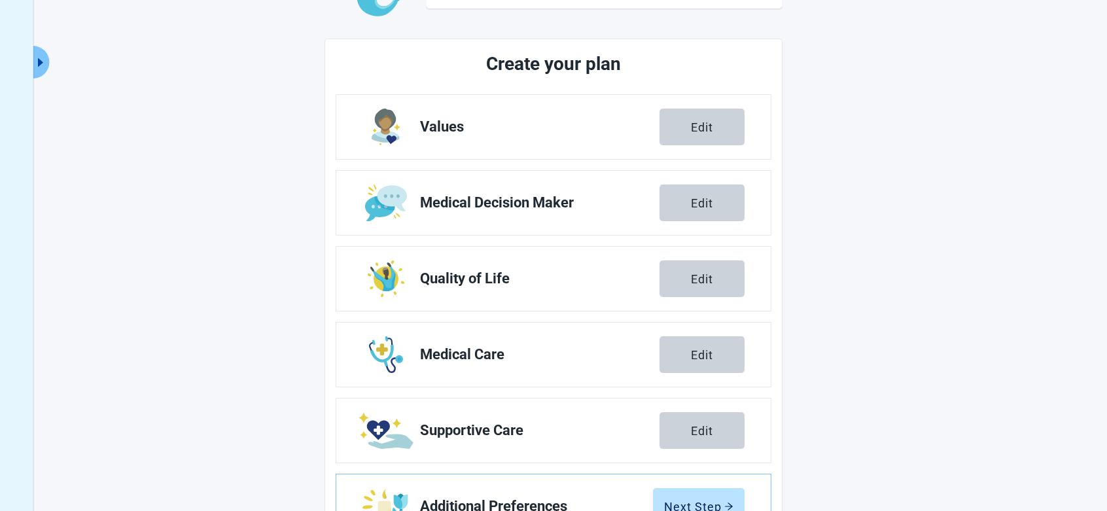
scroll to position [184, 0]
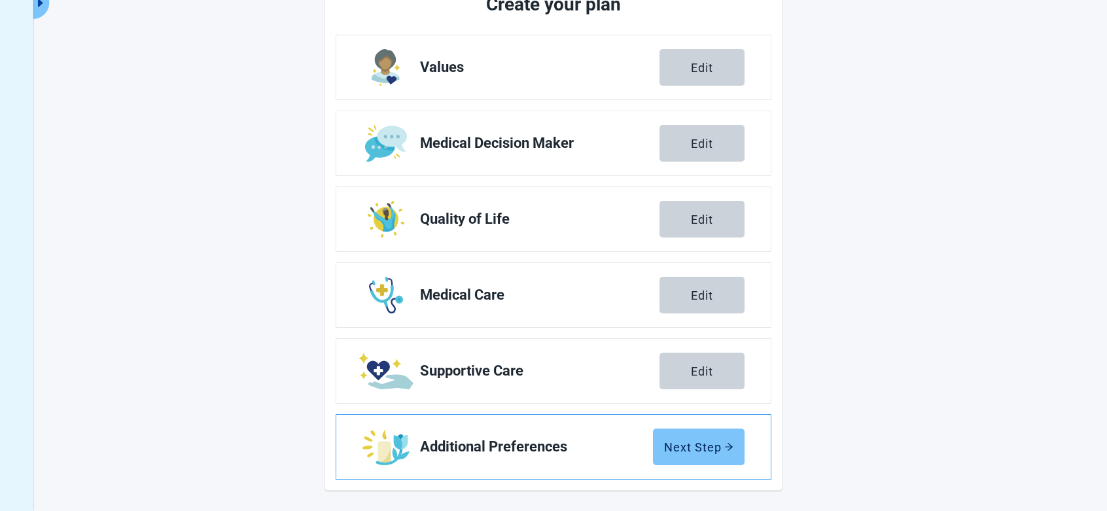
click at [722, 446] on div "Next Step" at bounding box center [698, 446] width 69 height 13
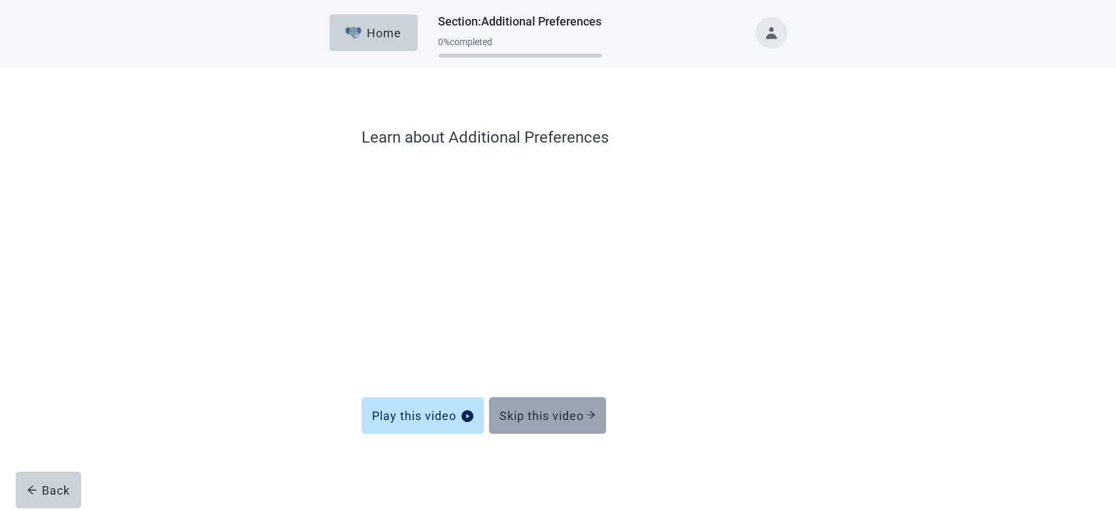
click at [539, 418] on div "Skip this video" at bounding box center [548, 415] width 96 height 13
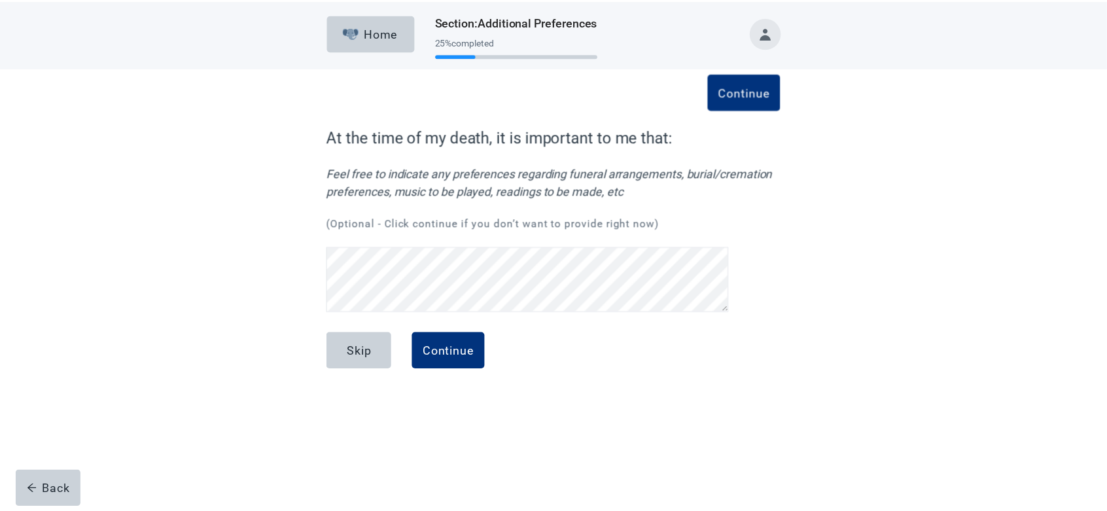
scroll to position [26, 0]
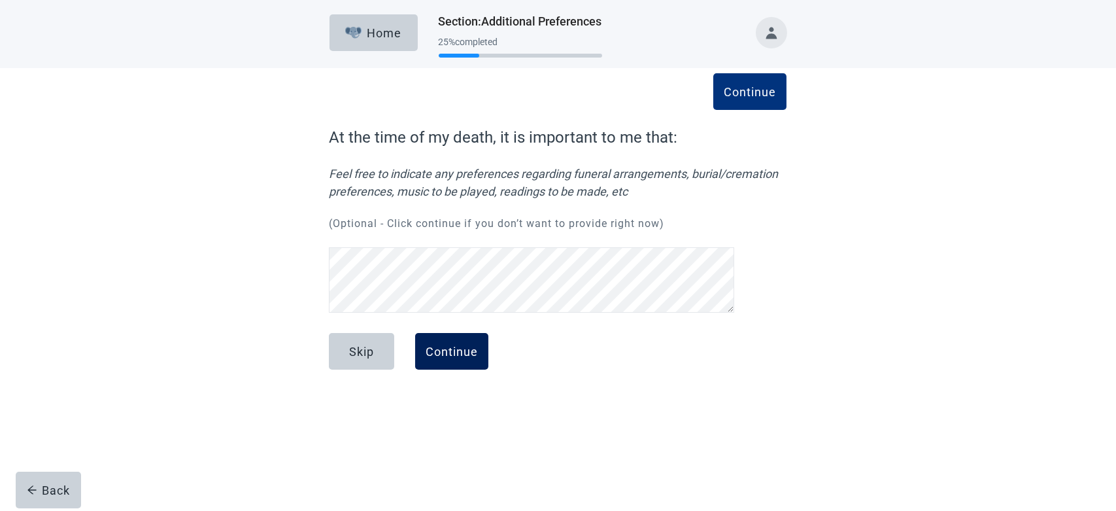
click at [455, 364] on button "Continue" at bounding box center [451, 351] width 73 height 37
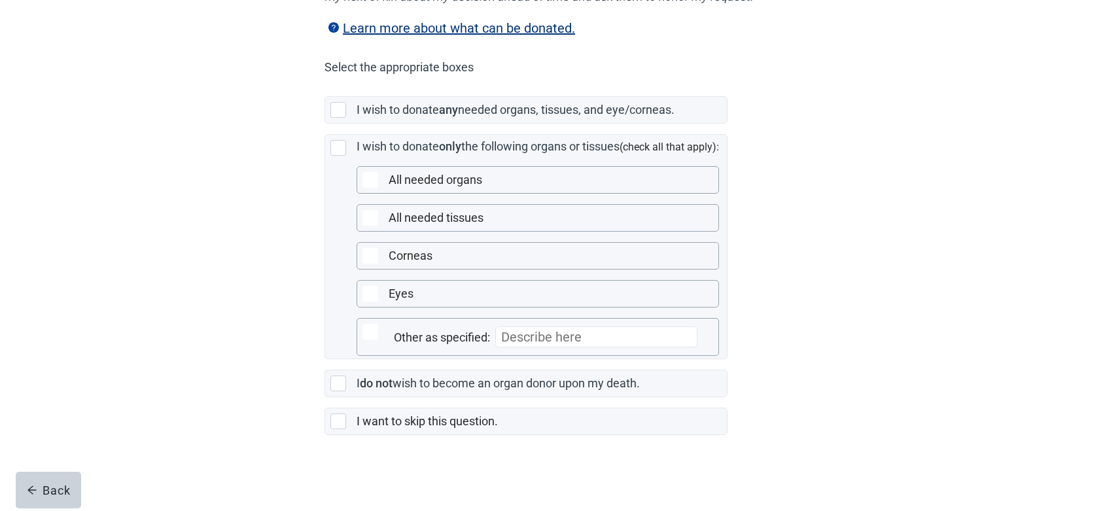
scroll to position [294, 0]
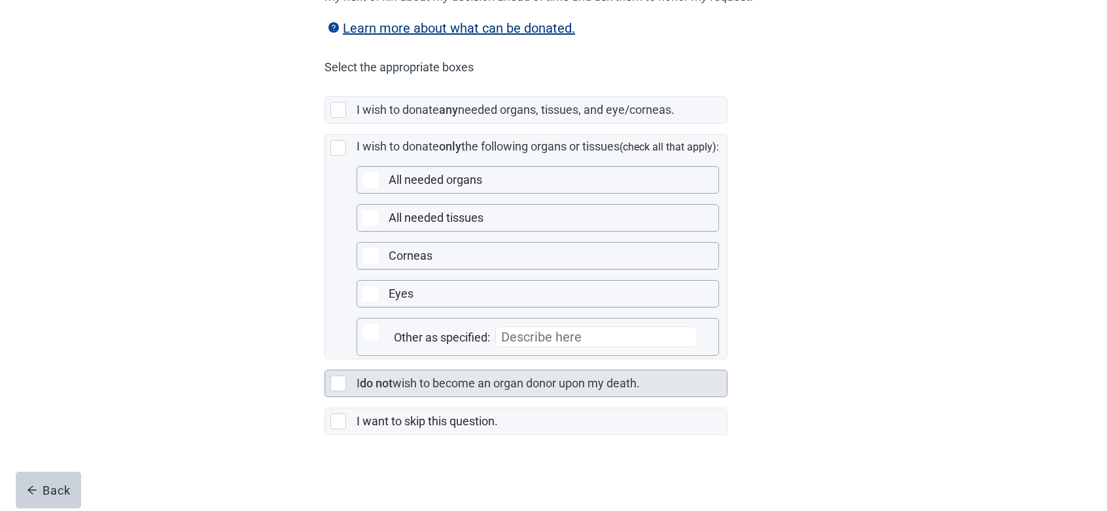
click at [343, 390] on div "Main content" at bounding box center [338, 383] width 16 height 16
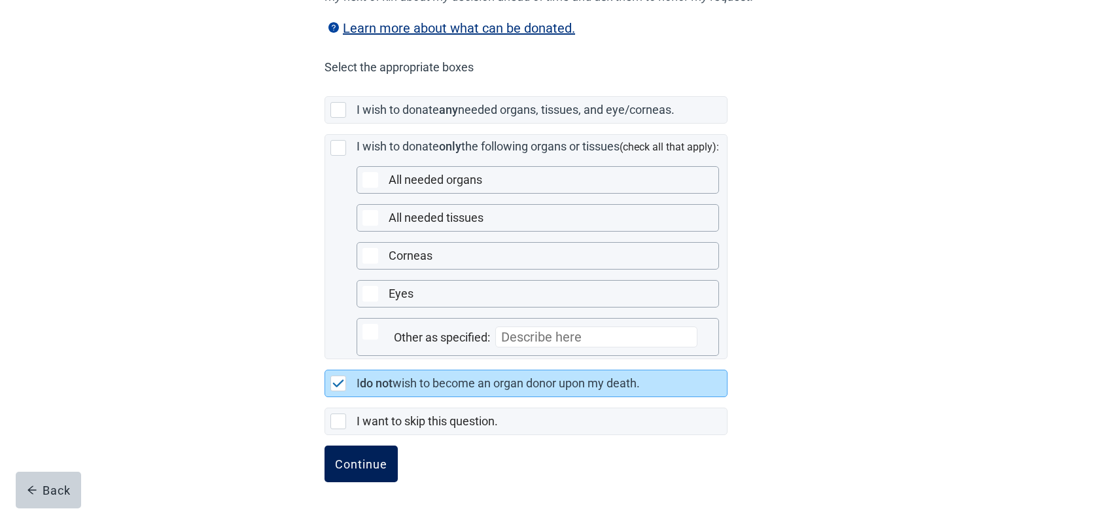
click at [363, 468] on div "Continue" at bounding box center [361, 463] width 52 height 13
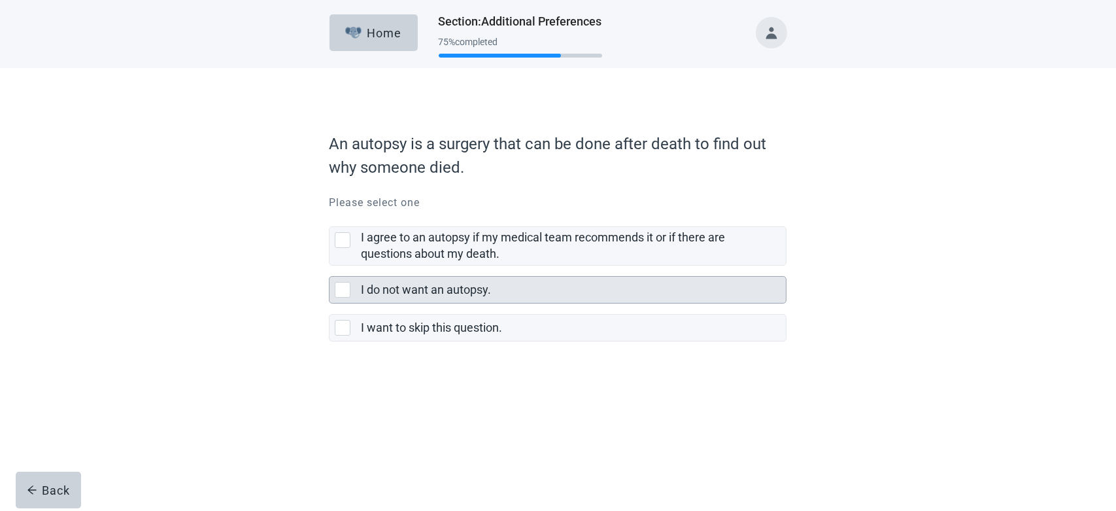
click at [345, 296] on div "I do not want an autopsy., checkbox, not selected" at bounding box center [343, 290] width 16 height 16
click at [330, 266] on input "I do not want an autopsy." at bounding box center [329, 266] width 1 height 1
checkbox input "true"
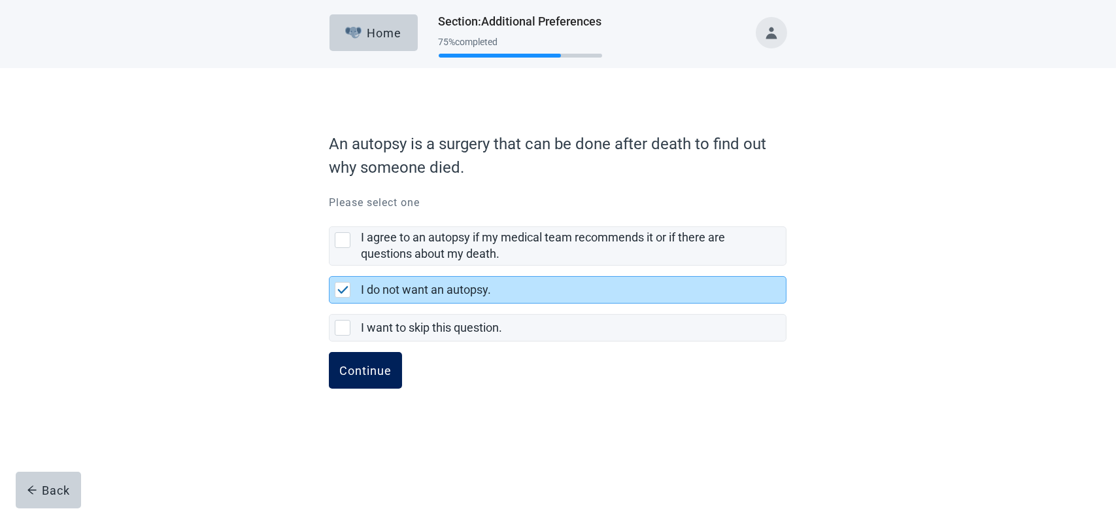
click at [369, 376] on div "Continue" at bounding box center [365, 370] width 52 height 13
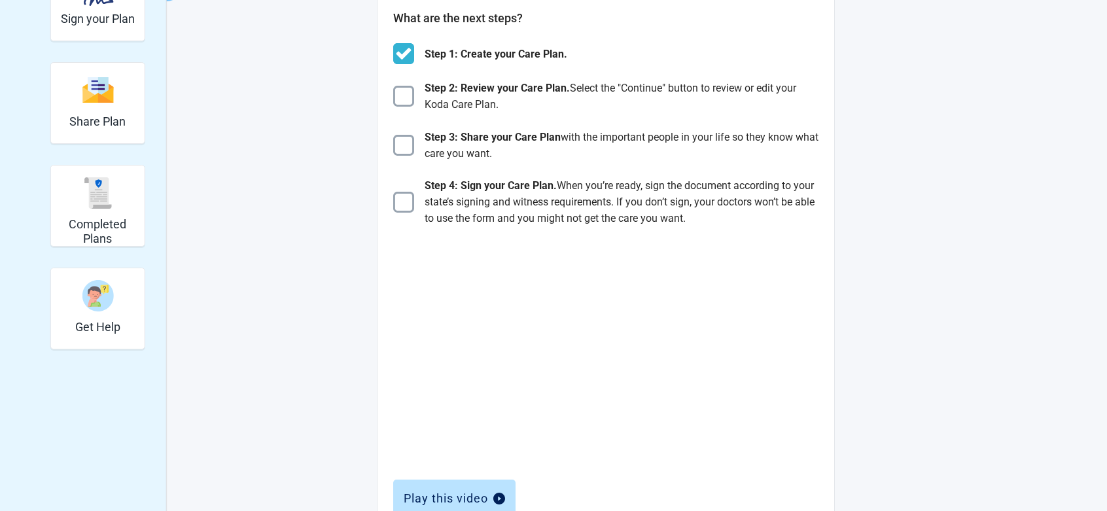
scroll to position [207, 0]
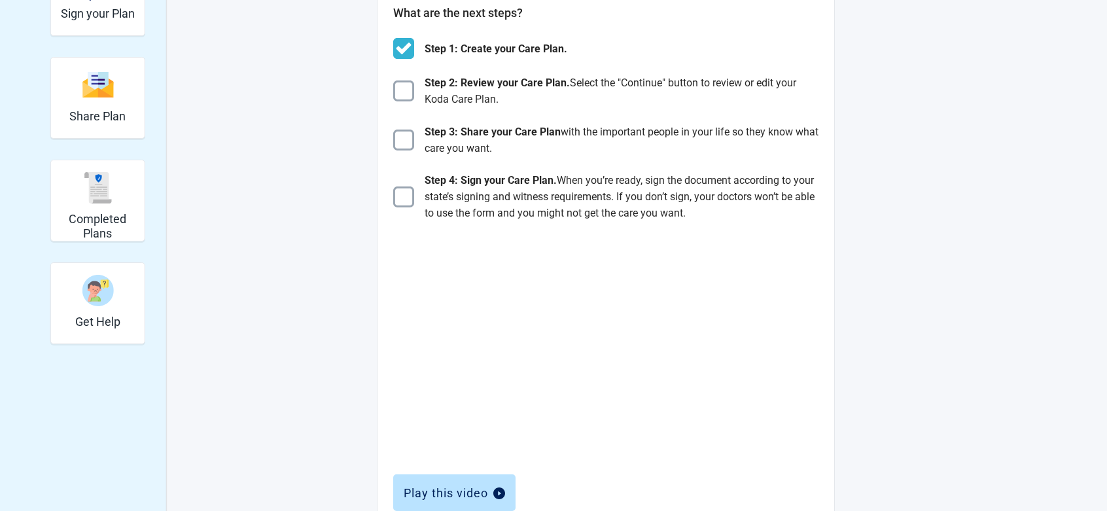
click at [403, 139] on img "Main content" at bounding box center [403, 140] width 21 height 21
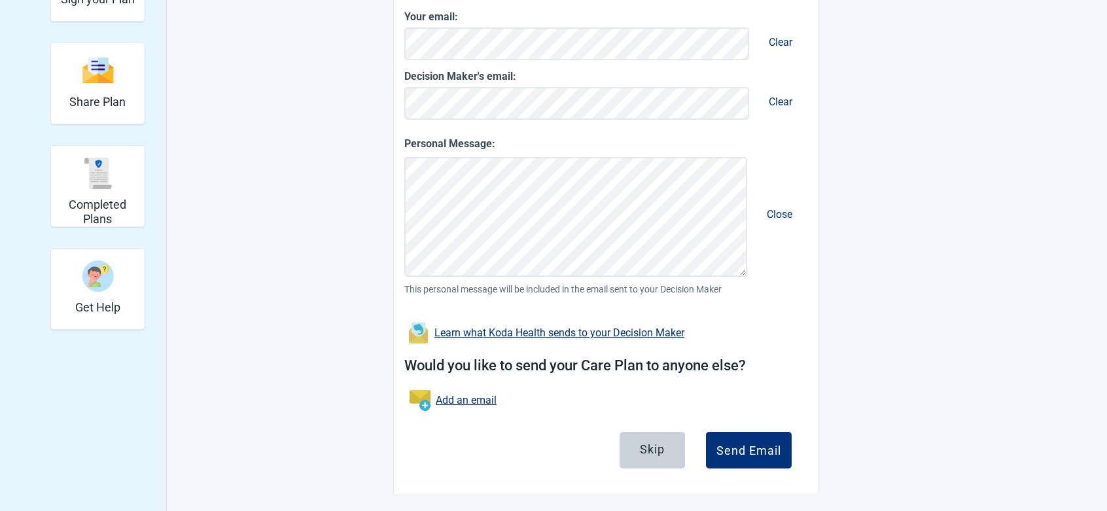
scroll to position [226, 0]
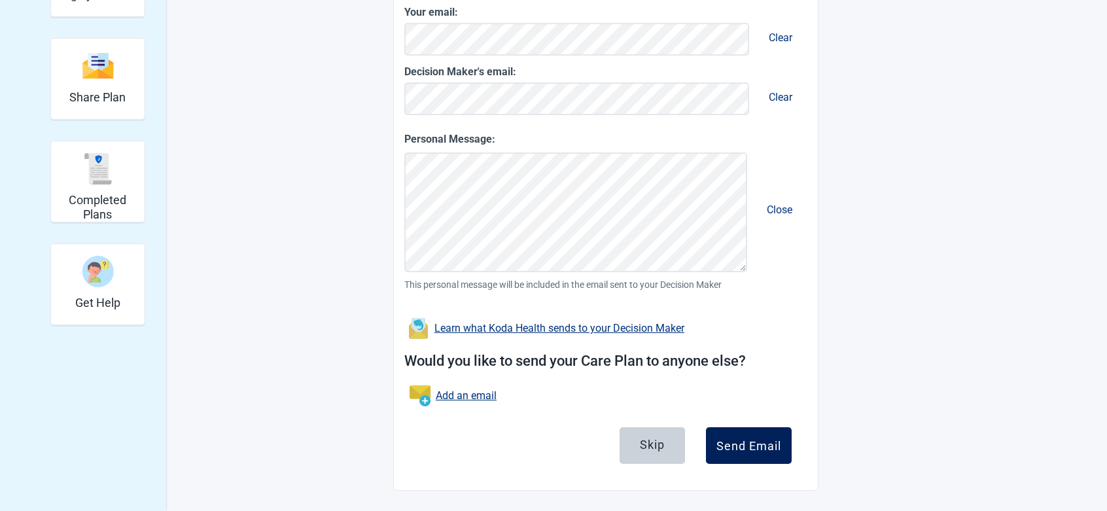
click at [767, 443] on div "Send Email" at bounding box center [748, 445] width 65 height 13
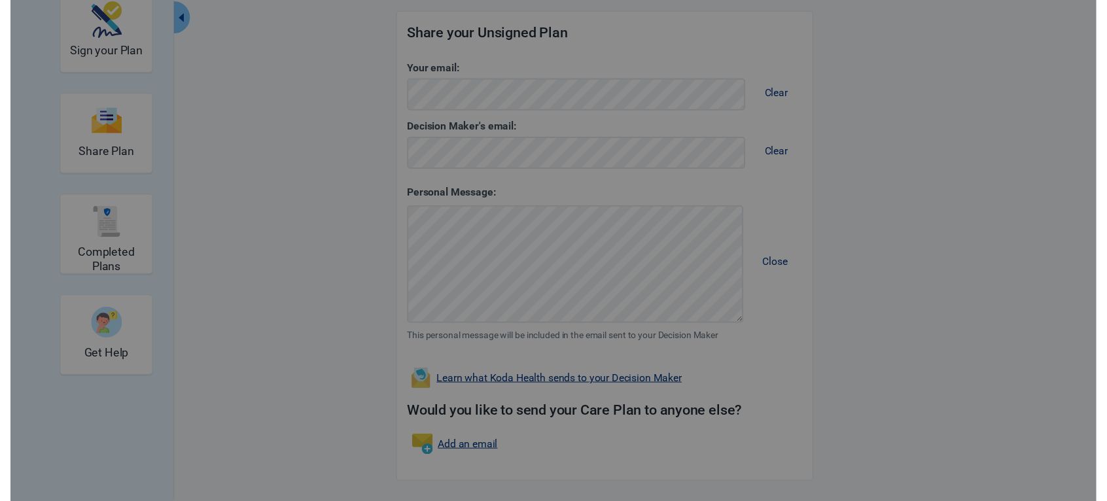
scroll to position [168, 0]
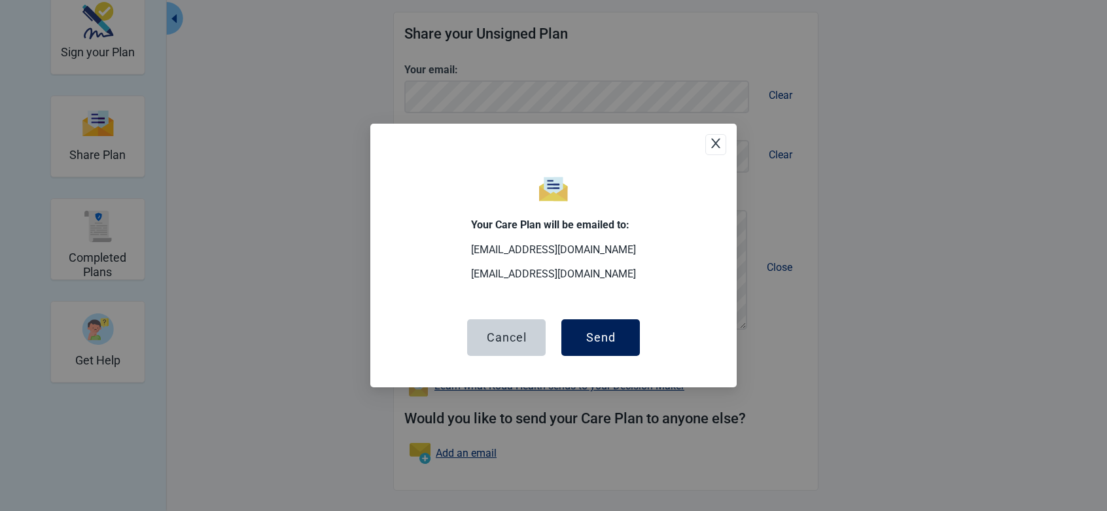
click at [602, 339] on div "Send" at bounding box center [600, 337] width 29 height 13
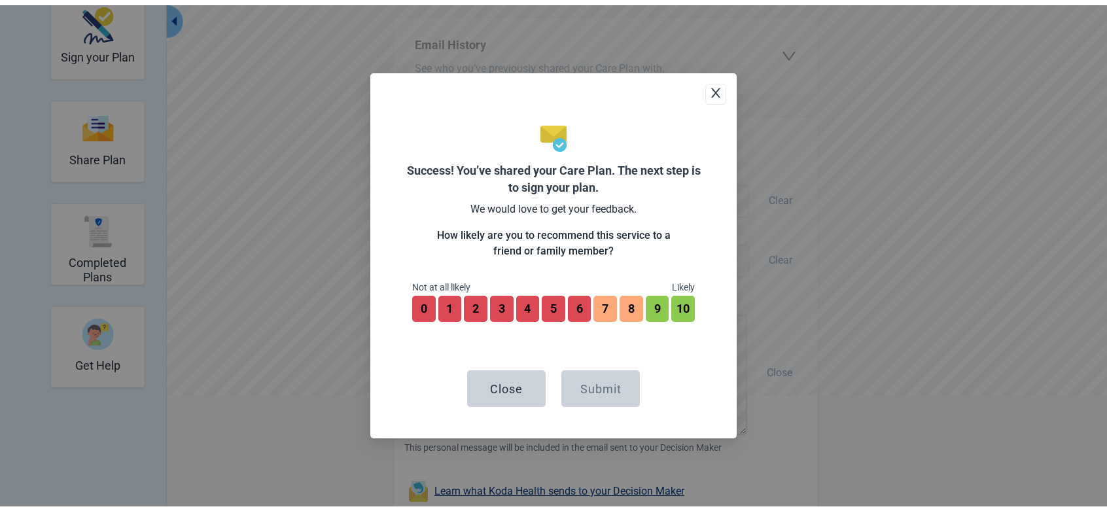
scroll to position [268, 0]
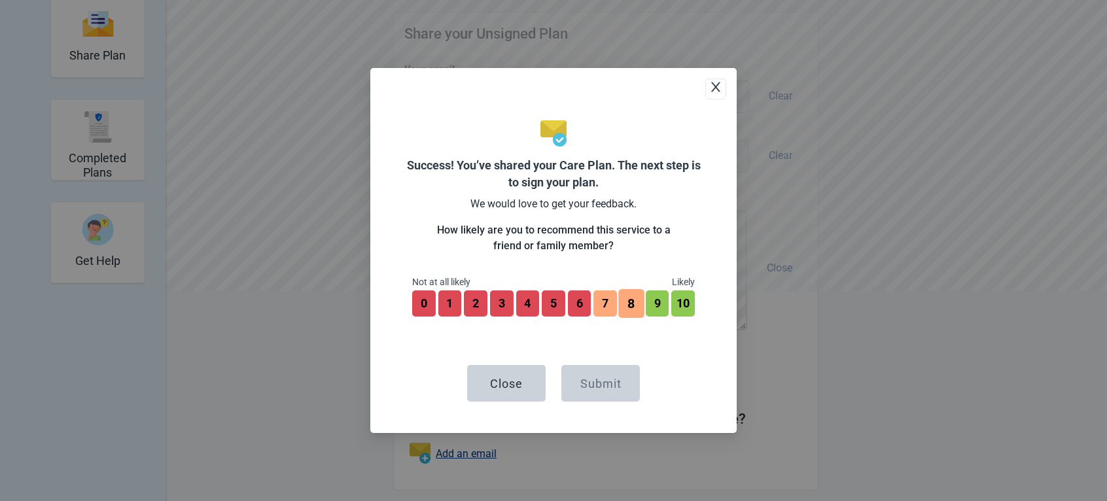
click at [631, 303] on button "8" at bounding box center [631, 303] width 26 height 29
click at [592, 389] on div "Submit" at bounding box center [600, 383] width 41 height 13
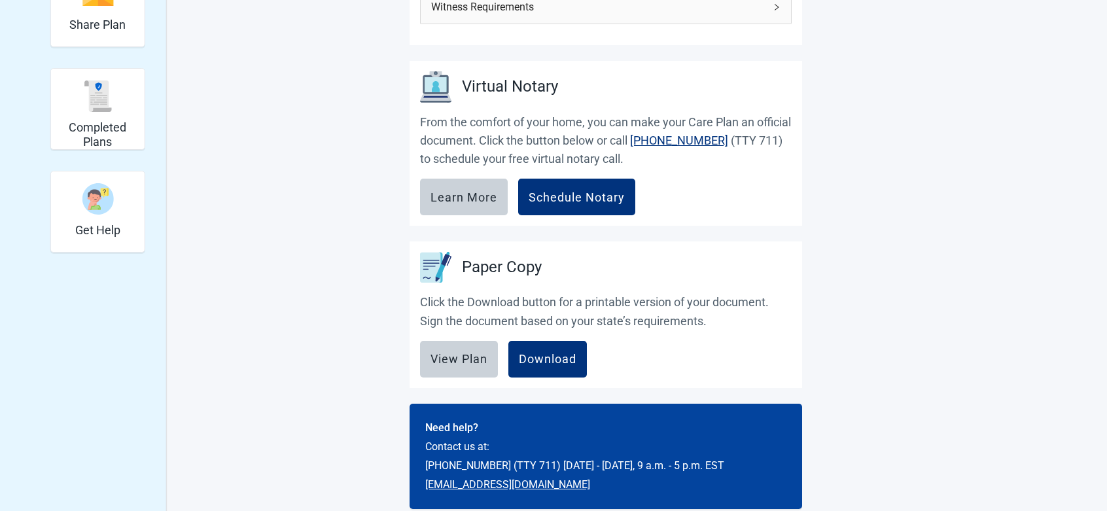
scroll to position [316, 0]
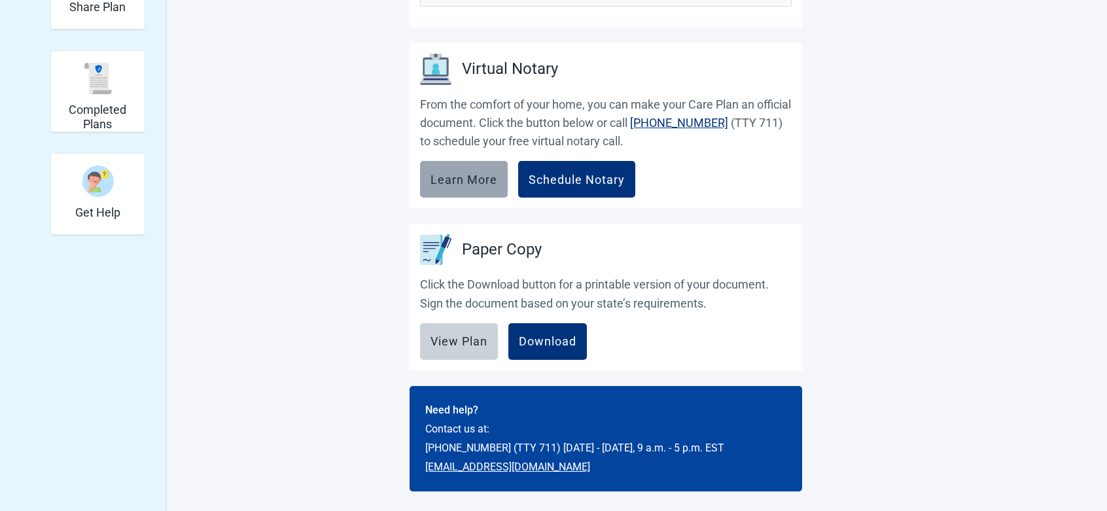
click at [481, 181] on div "Learn More" at bounding box center [463, 179] width 67 height 13
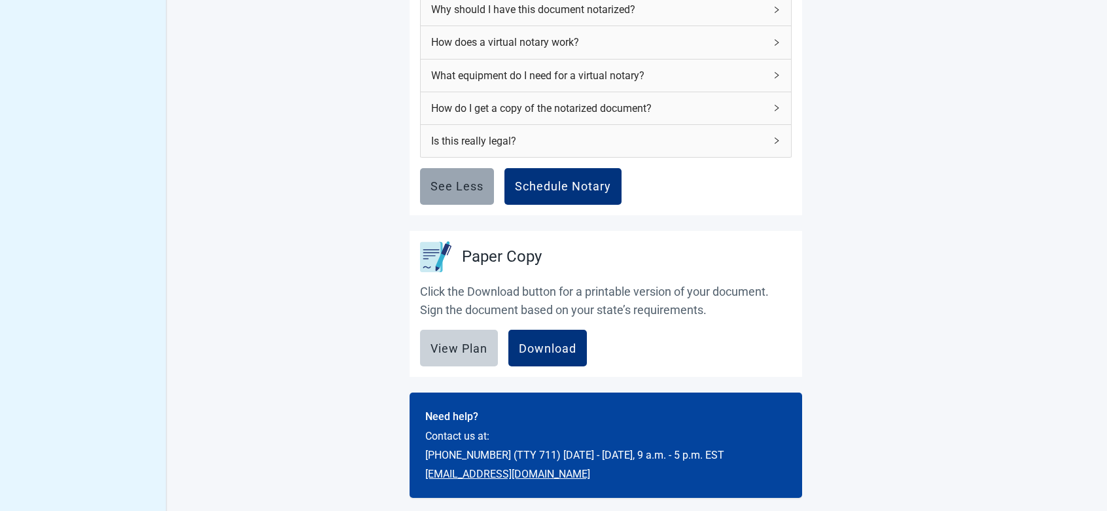
scroll to position [702, 0]
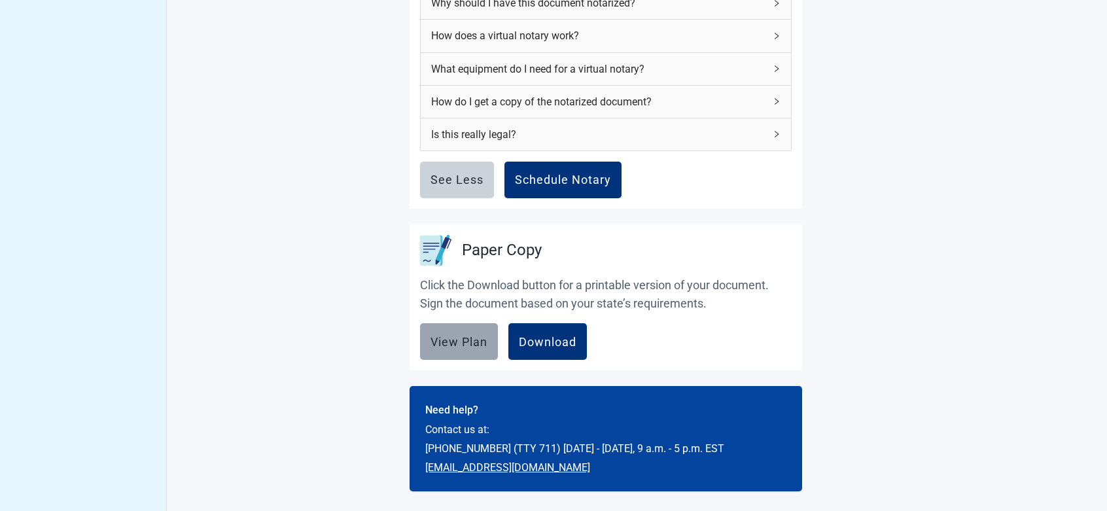
click at [473, 351] on button "View Plan" at bounding box center [459, 341] width 78 height 37
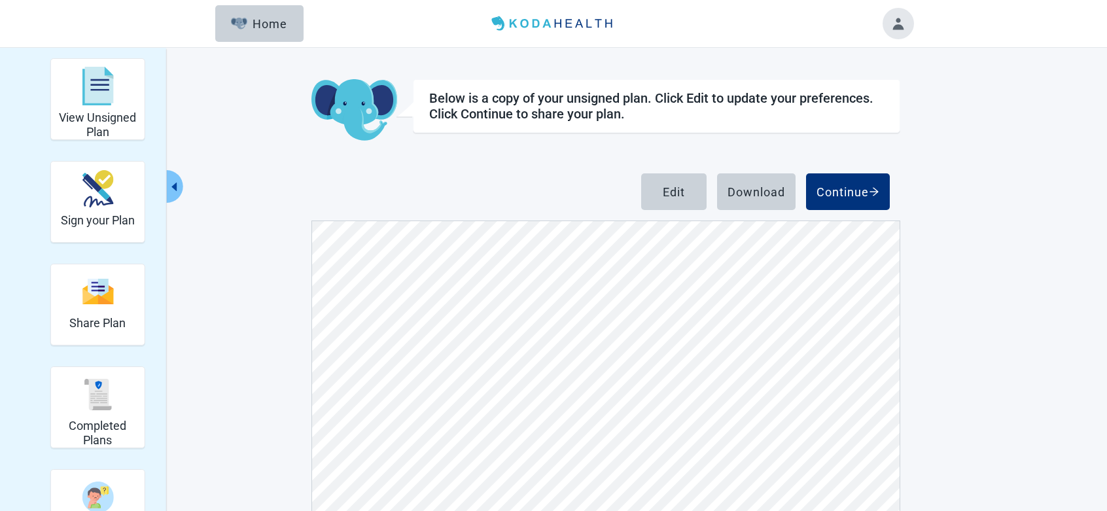
scroll to position [1, 0]
click at [854, 184] on div "Continue" at bounding box center [847, 190] width 63 height 13
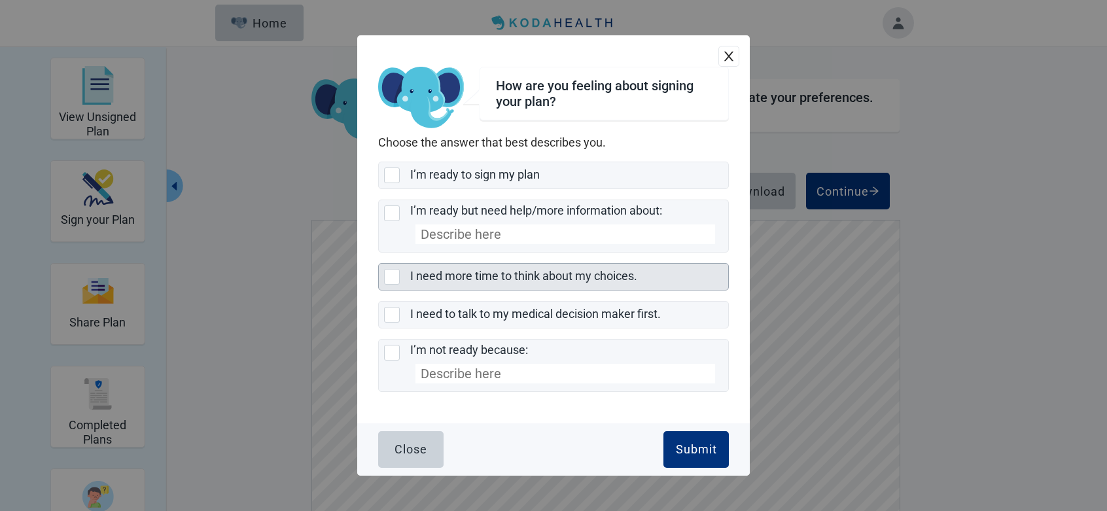
click at [394, 277] on div "I need more time to think about my choices., checkbox, not selected" at bounding box center [392, 277] width 16 height 16
click at [379, 264] on input "I need more time to think about my choices." at bounding box center [378, 263] width 1 height 1
checkbox input "true"
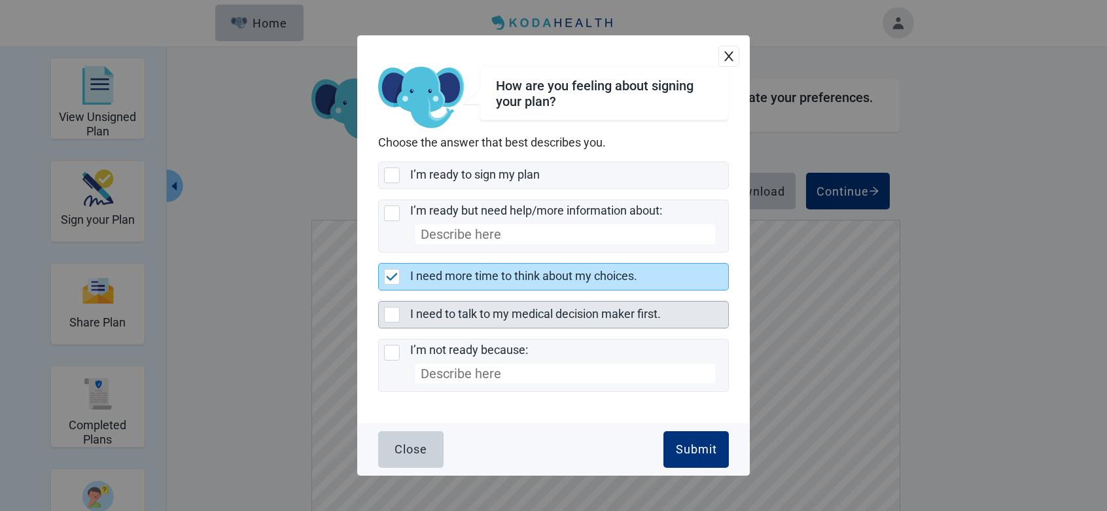
click at [389, 319] on div "I need to talk to my medical decision maker first., checkbox, not selected" at bounding box center [392, 315] width 16 height 16
click at [379, 302] on input "I need to talk to my medical decision maker first." at bounding box center [378, 301] width 1 height 1
checkbox input "true"
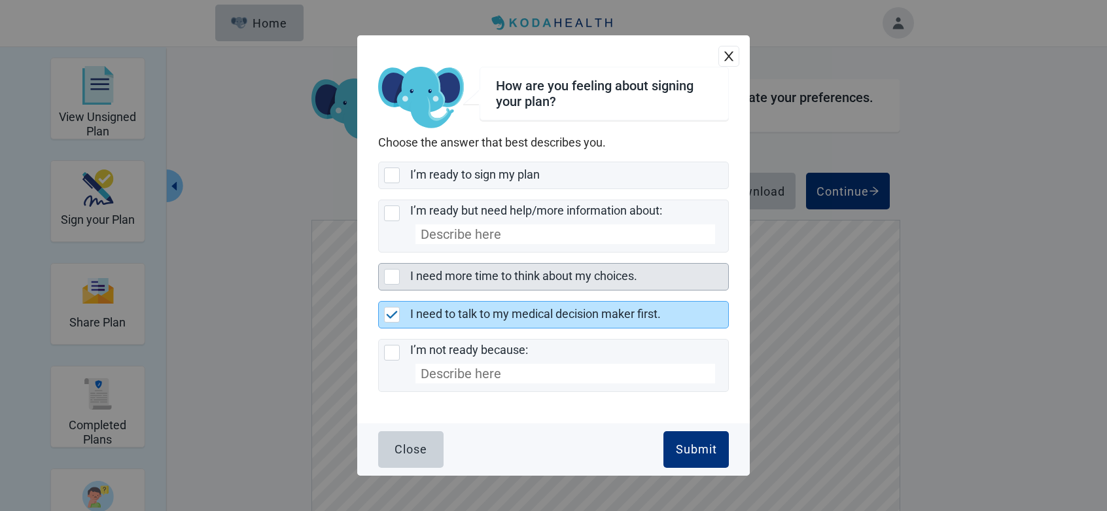
click at [398, 276] on div "I need more time to think about my choices., checkbox, not selected" at bounding box center [392, 277] width 16 height 16
click at [379, 264] on input "I need more time to think about my choices." at bounding box center [378, 263] width 1 height 1
checkbox input "true"
checkbox input "false"
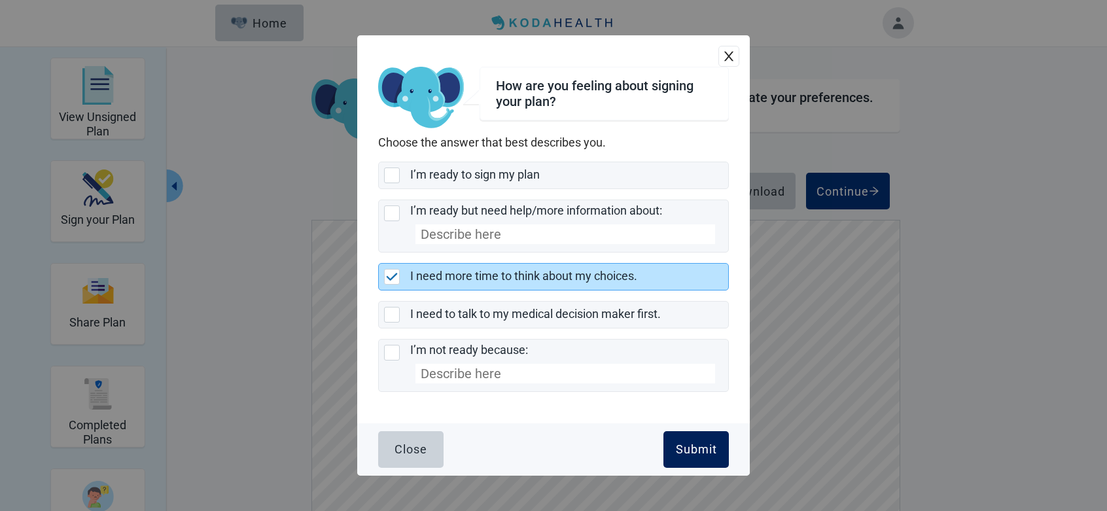
click at [691, 456] on div "Submit" at bounding box center [696, 449] width 41 height 13
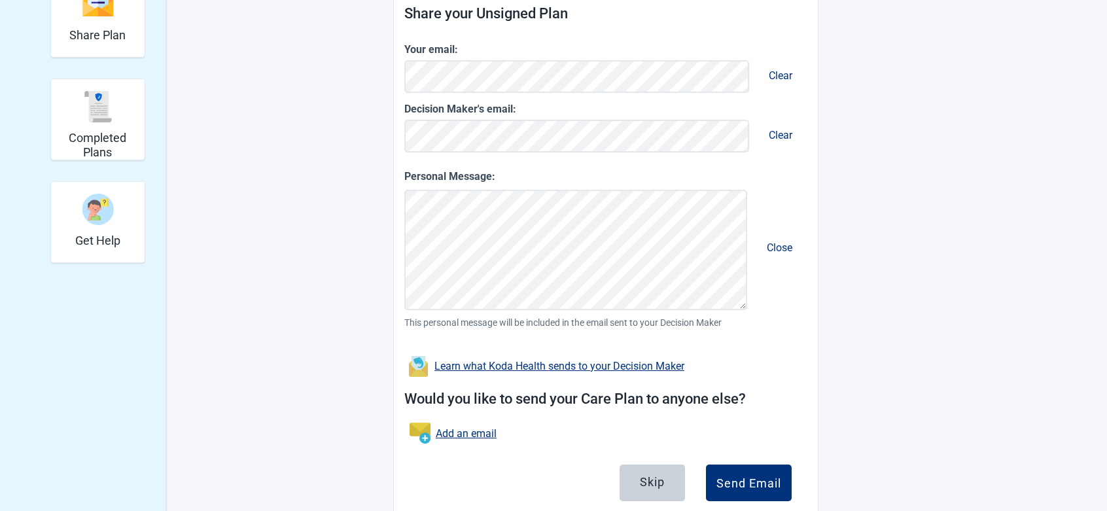
scroll to position [325, 0]
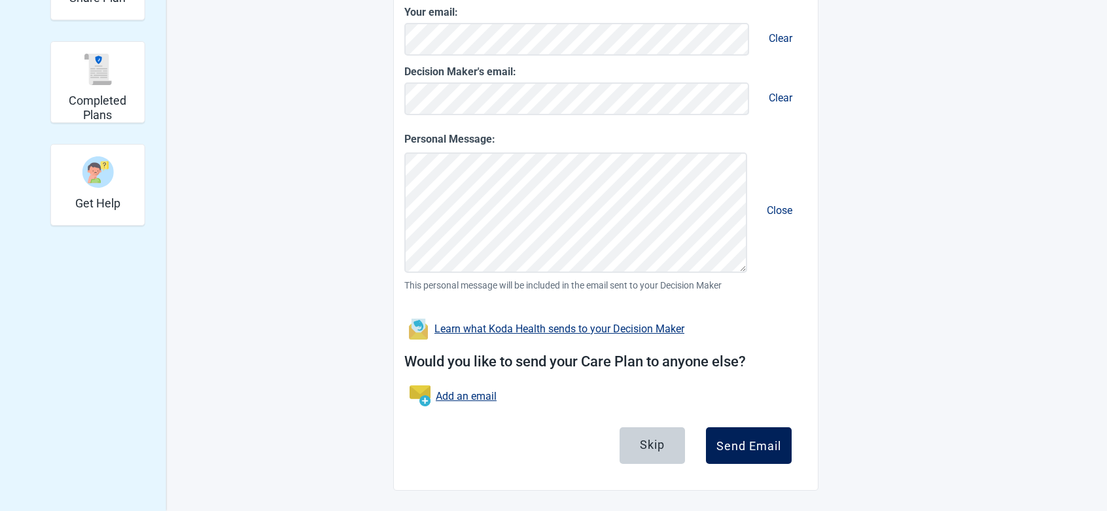
click at [746, 450] on div "Send Email" at bounding box center [748, 445] width 65 height 13
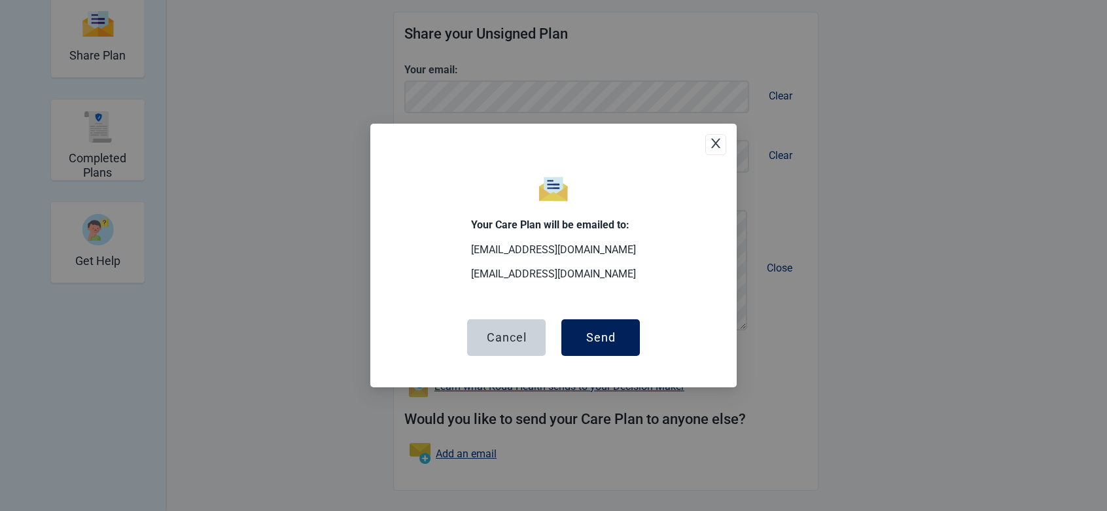
click at [604, 334] on div "Send" at bounding box center [600, 337] width 29 height 13
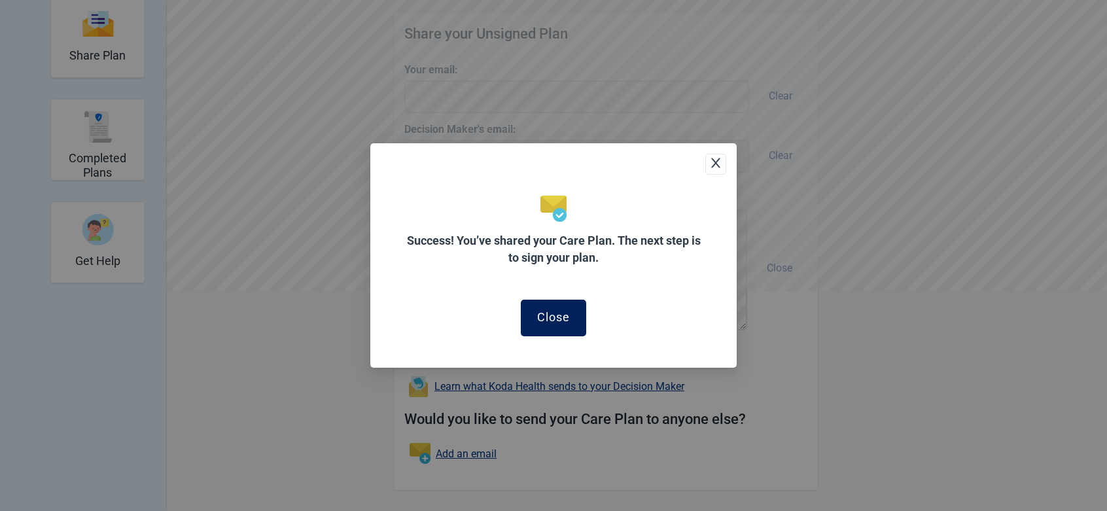
click at [524, 330] on button "Close" at bounding box center [553, 318] width 65 height 37
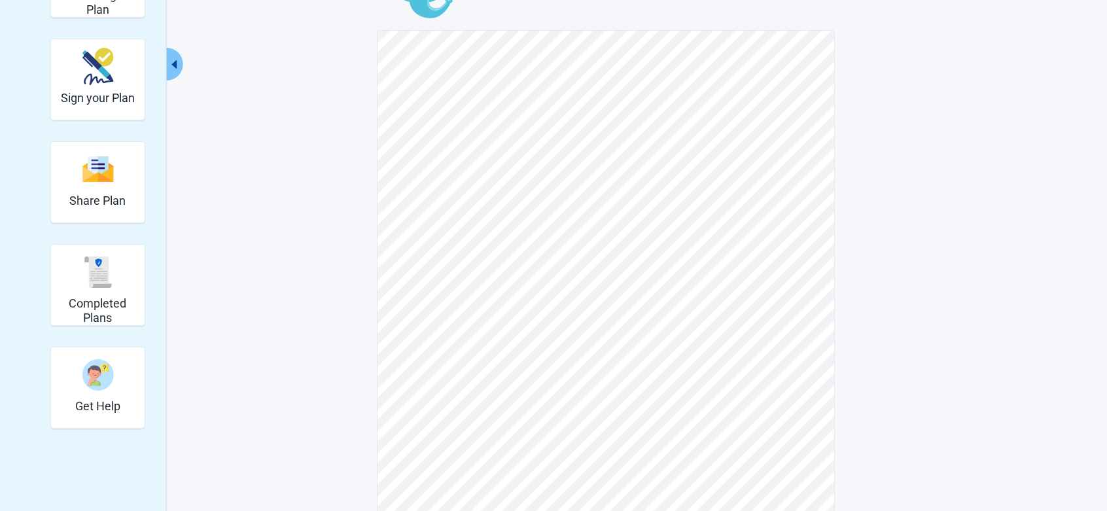
scroll to position [120, 0]
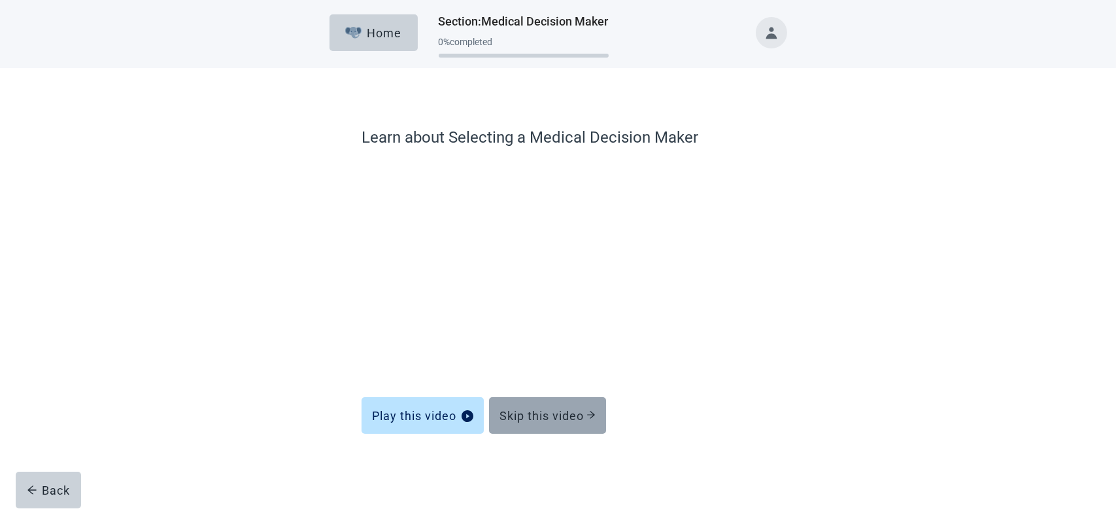
click at [544, 424] on button "Skip this video" at bounding box center [547, 415] width 117 height 37
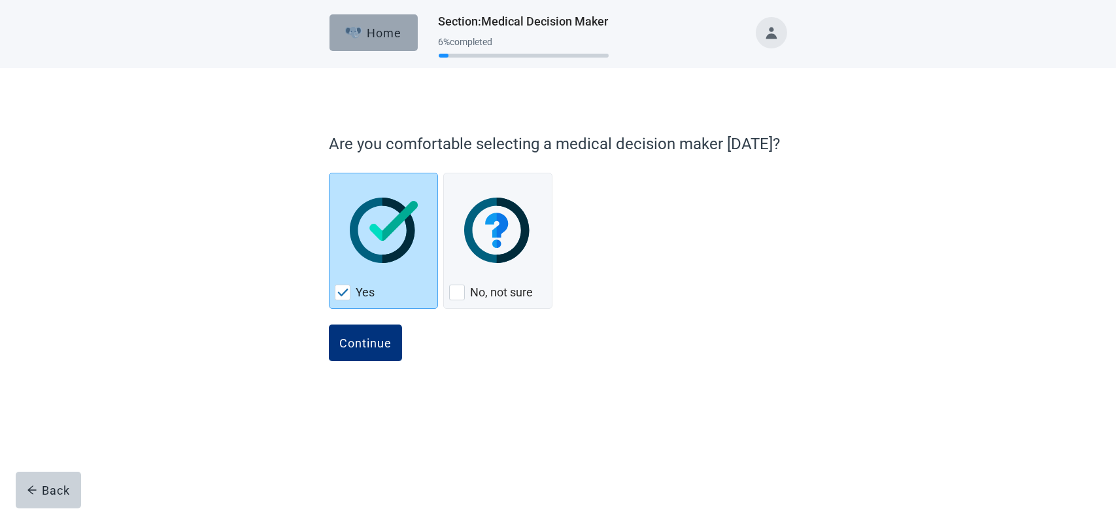
click at [373, 38] on div "Home" at bounding box center [373, 32] width 56 height 13
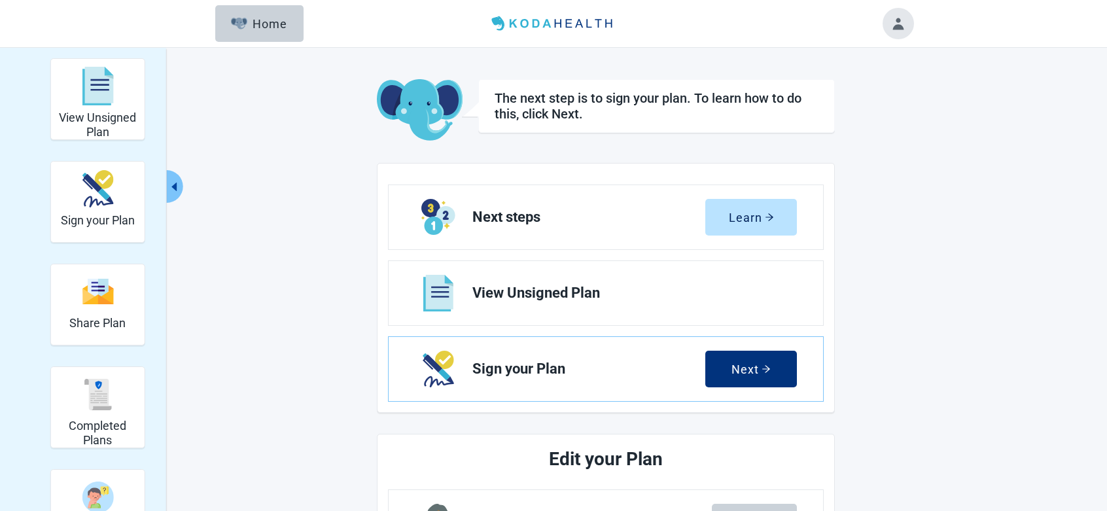
click at [889, 393] on main "The next step is to sign your plan. To learn how to do this, click Next. Next s…" at bounding box center [605, 512] width 615 height 866
